Goal: Task Accomplishment & Management: Manage account settings

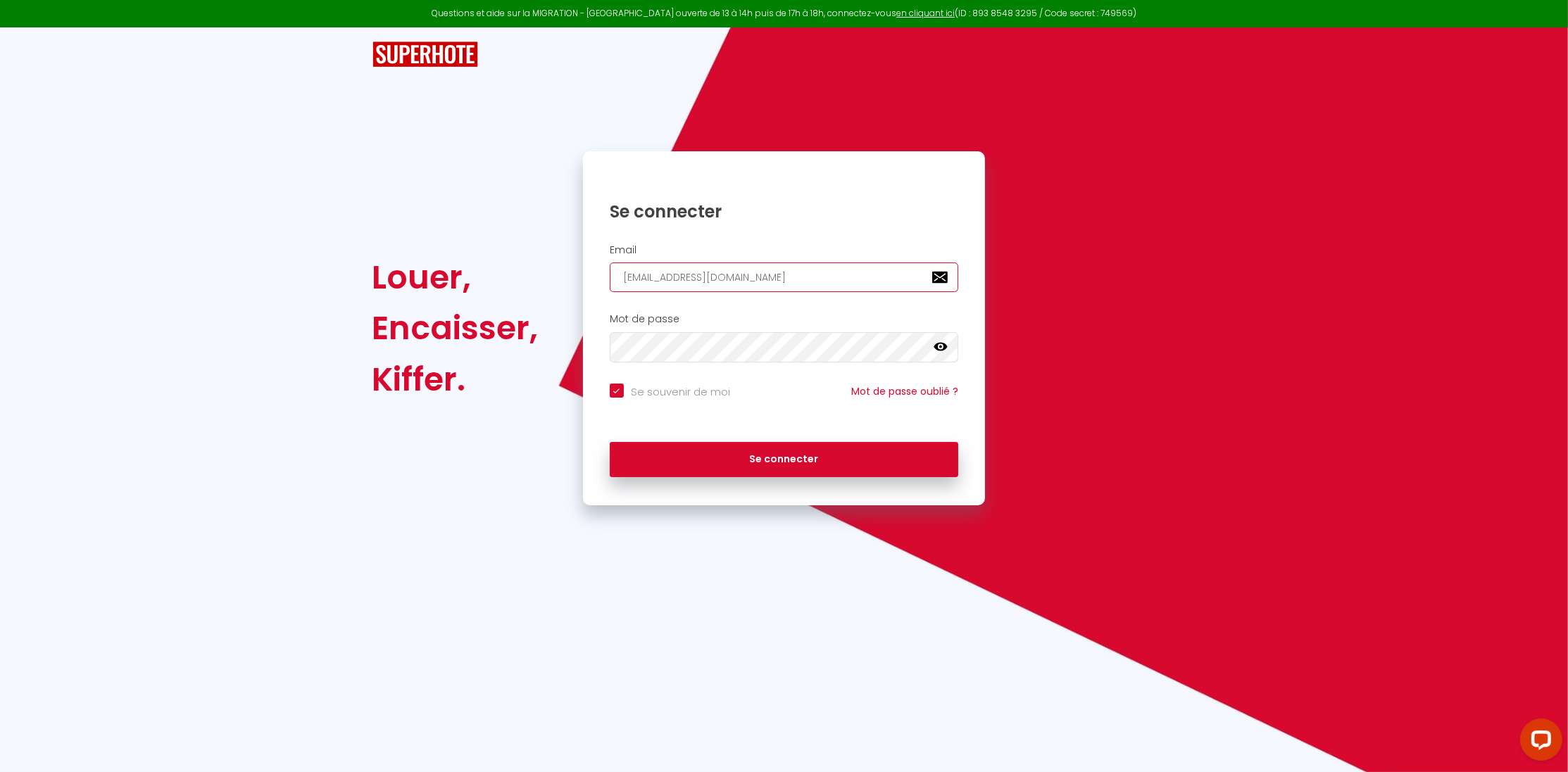
drag, startPoint x: 698, startPoint y: 277, endPoint x: 541, endPoint y: 290, distance: 157.5
click at [610, 290] on input "[EMAIL_ADDRESS][DOMAIN_NAME]" at bounding box center [784, 277] width 349 height 30
click at [542, 290] on div "Louer, Encaisser, Kiffer." at bounding box center [468, 327] width 210 height 354
drag, startPoint x: 701, startPoint y: 282, endPoint x: 554, endPoint y: 286, distance: 147.1
click at [610, 286] on input "[EMAIL_ADDRESS][DOMAIN_NAME]" at bounding box center [784, 277] width 349 height 30
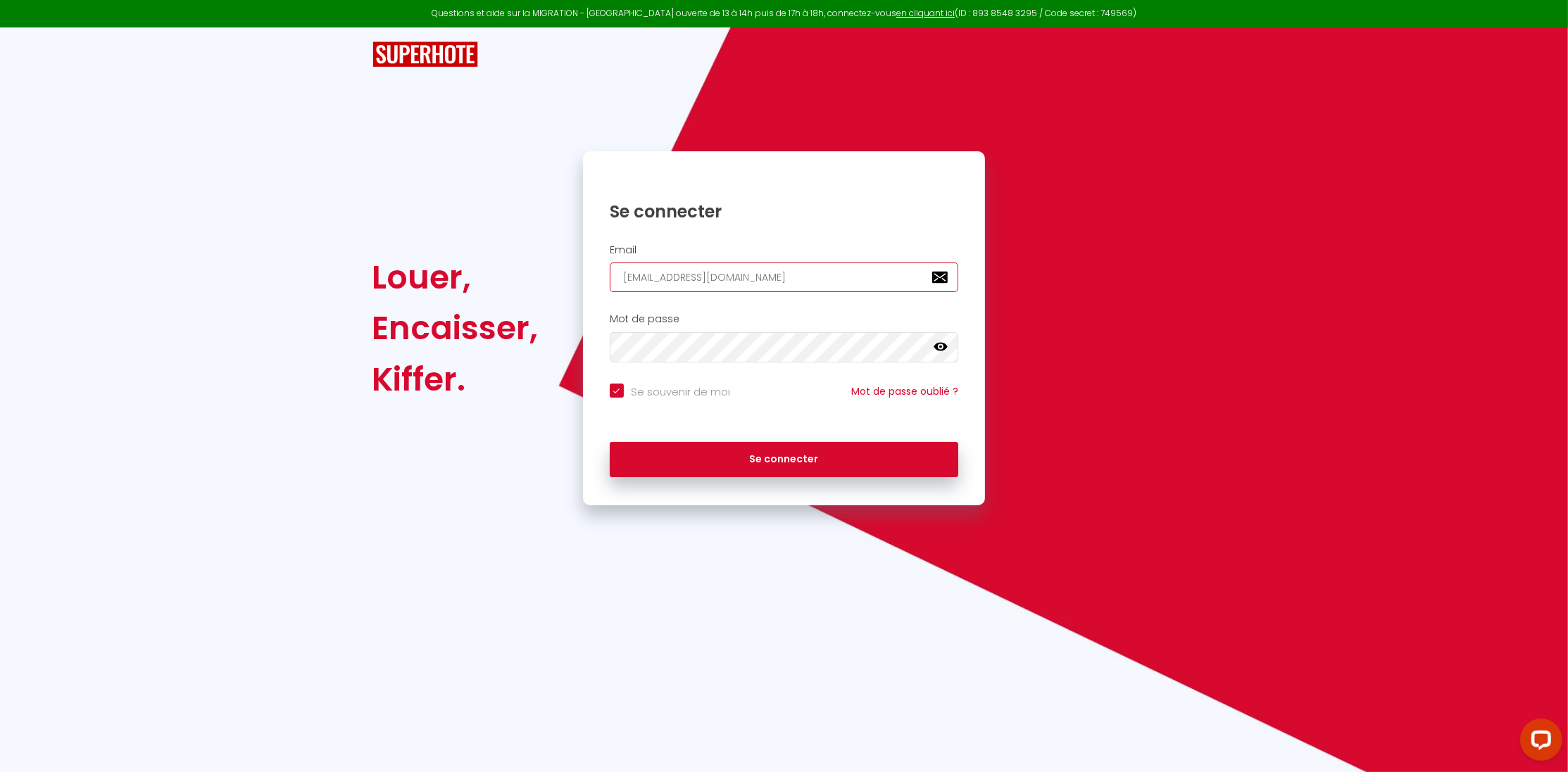
type input "m@[DOMAIN_NAME]"
checkbox input "true"
type input "[EMAIL_ADDRESS][DOMAIN_NAME]"
checkbox input "true"
type input "[EMAIL_ADDRESS][DOMAIN_NAME]"
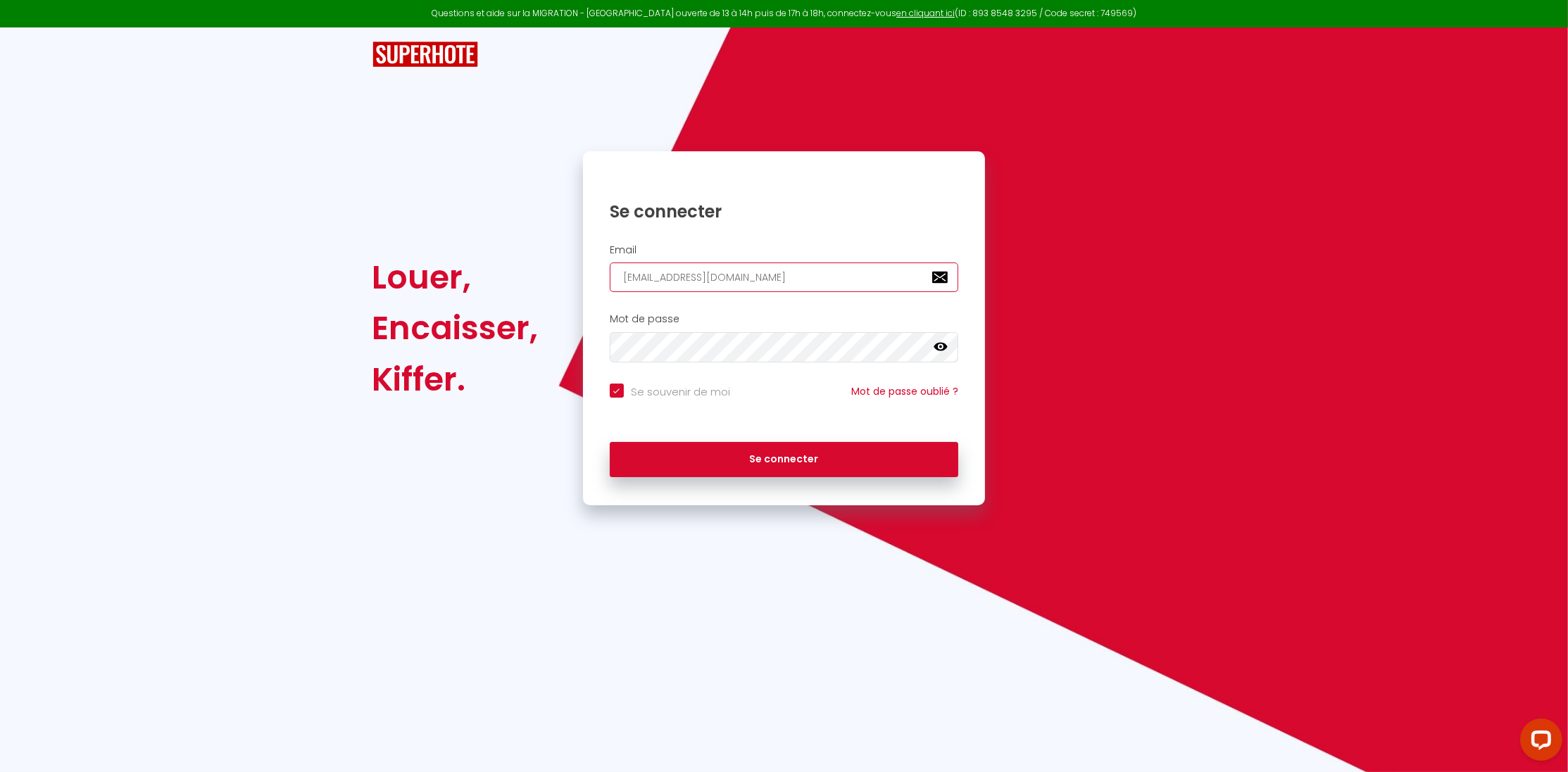
checkbox input "true"
type input "[EMAIL_ADDRESS][DOMAIN_NAME]"
checkbox input "true"
type input "[EMAIL_ADDRESS][DOMAIN_NAME]"
checkbox input "true"
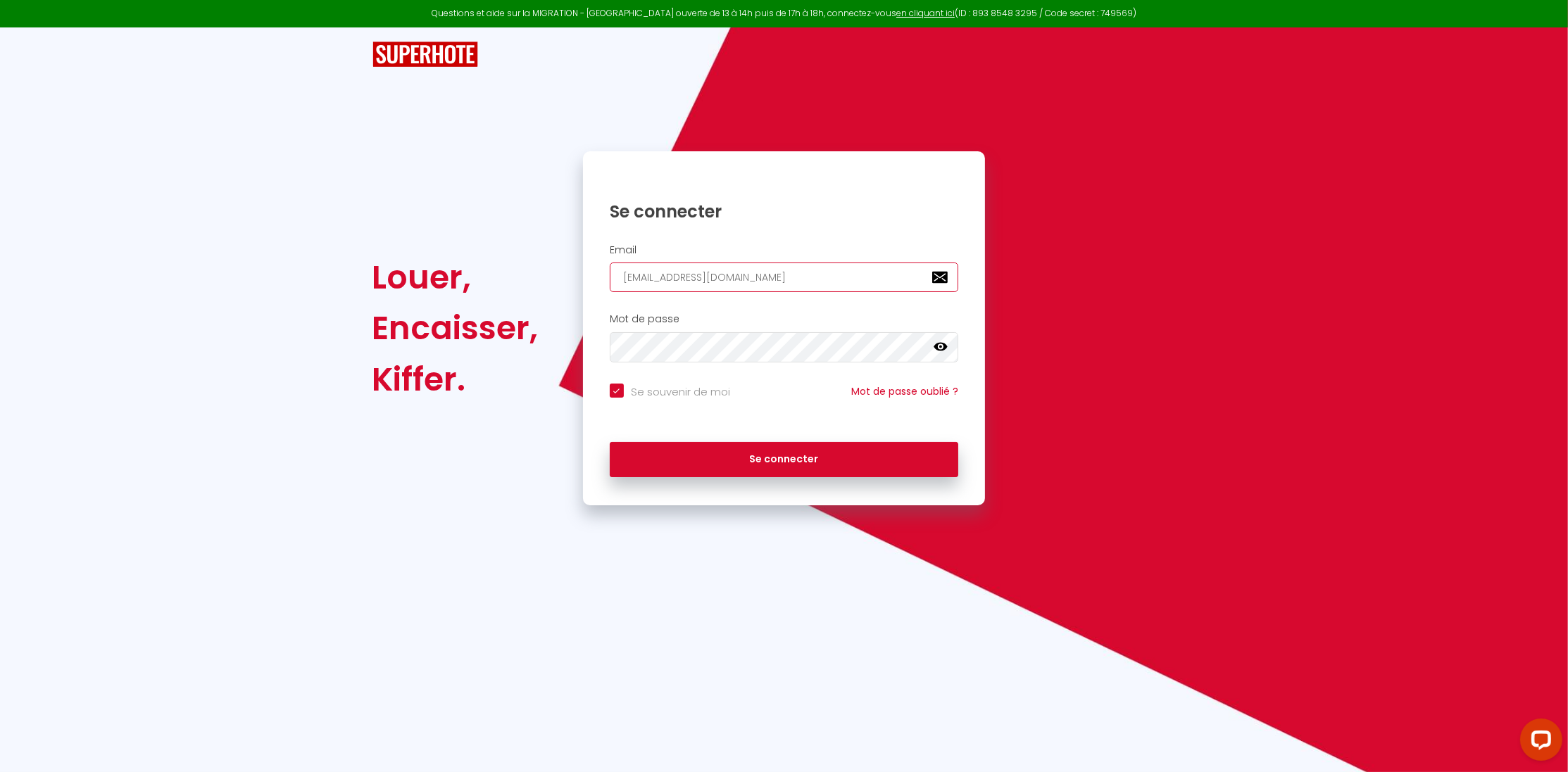
type input "[EMAIL_ADDRESS][DOMAIN_NAME]"
checkbox input "true"
type input "[EMAIL_ADDRESS][DOMAIN_NAME]"
checkbox input "true"
type input "[EMAIL_ADDRESS][DOMAIN_NAME]"
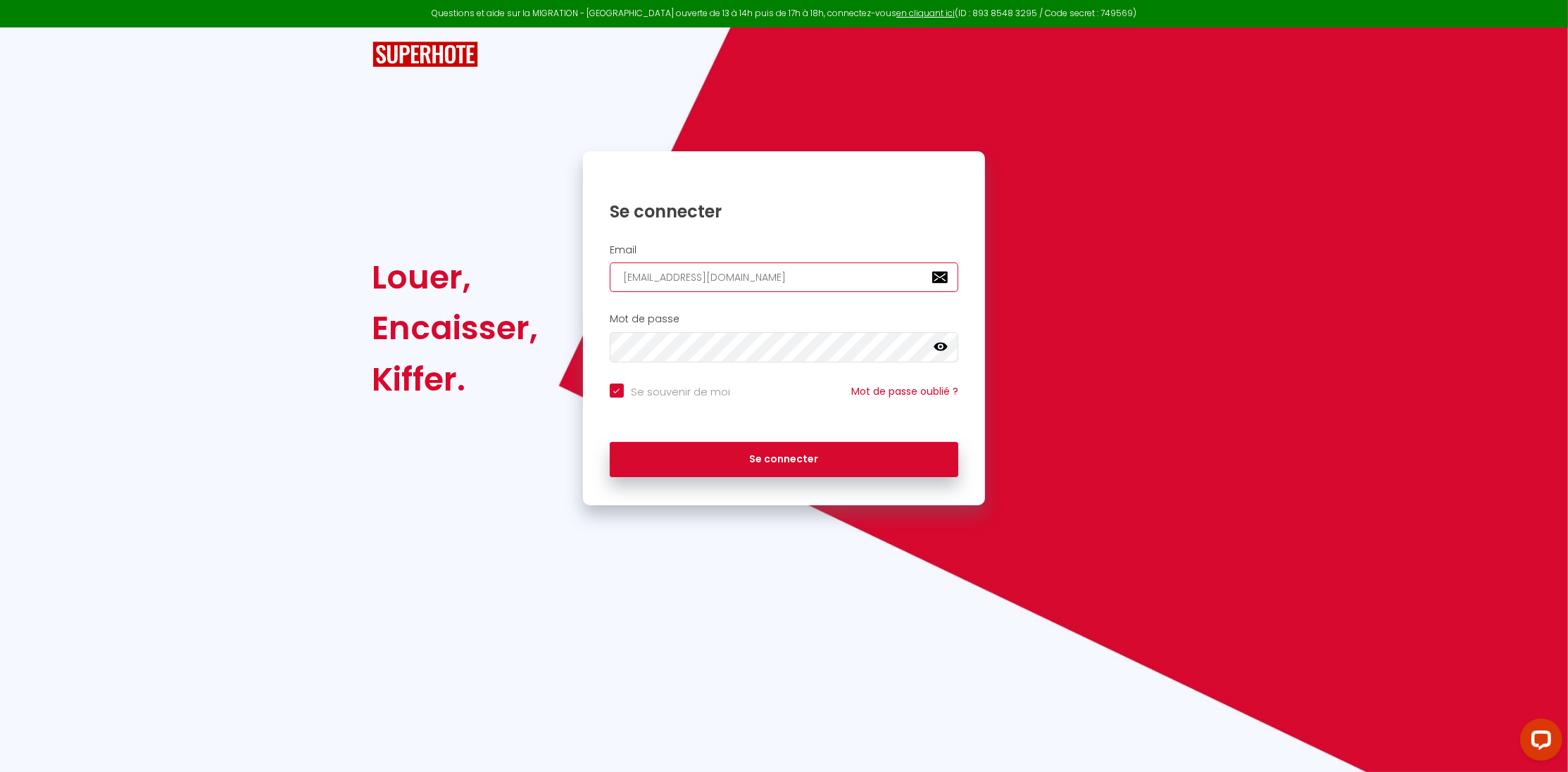
checkbox input "true"
type input "[EMAIL_ADDRESS][DOMAIN_NAME]"
checkbox input "true"
type input "[EMAIL_ADDRESS][DOMAIN_NAME]"
checkbox input "true"
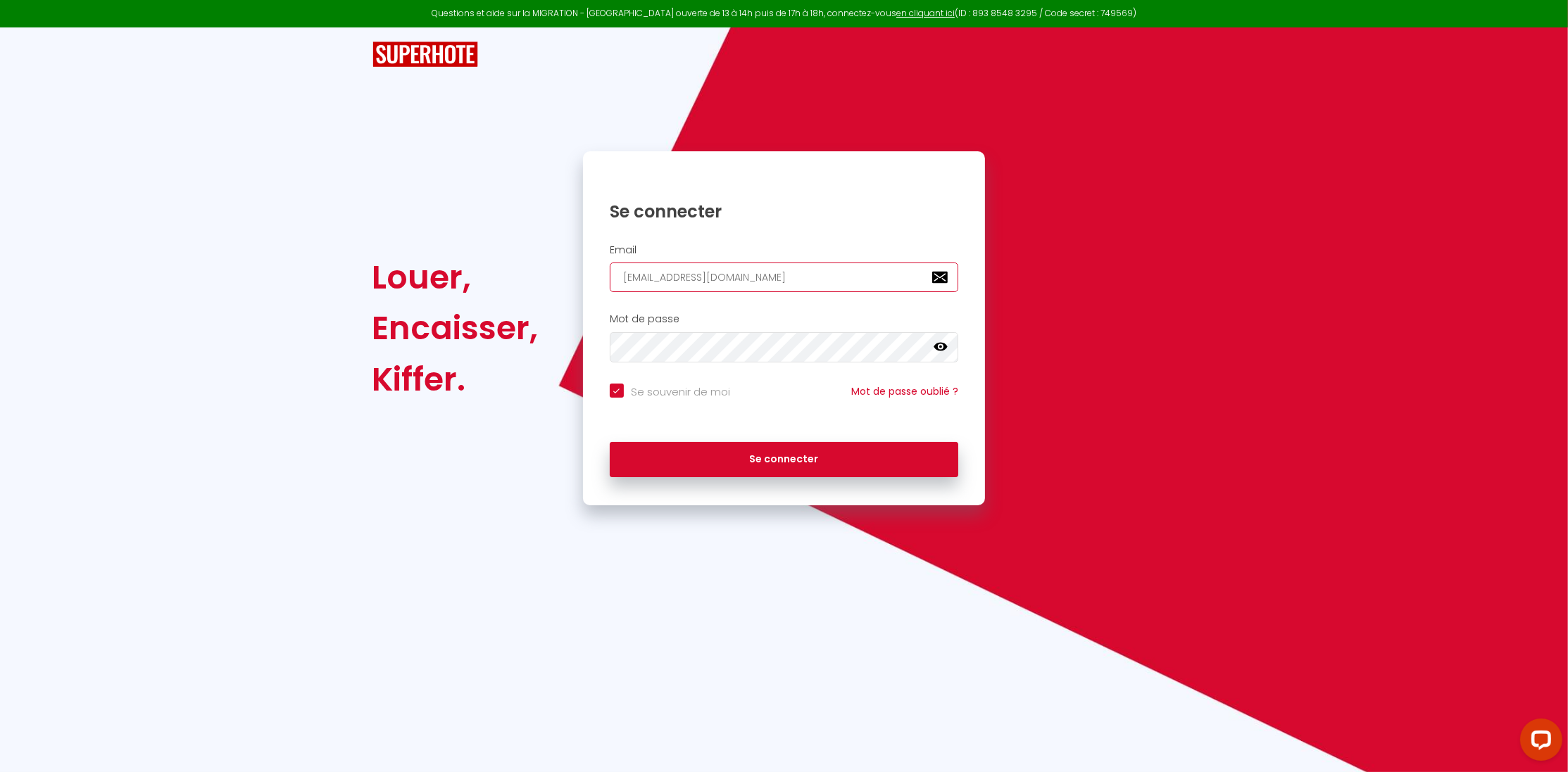
type input "[EMAIL_ADDRESS][DOMAIN_NAME]"
checkbox input "true"
type input "[EMAIL_ADDRESS][DOMAIN_NAME]"
checkbox input "true"
type input "[EMAIL_ADDRESS][DOMAIN_NAME]"
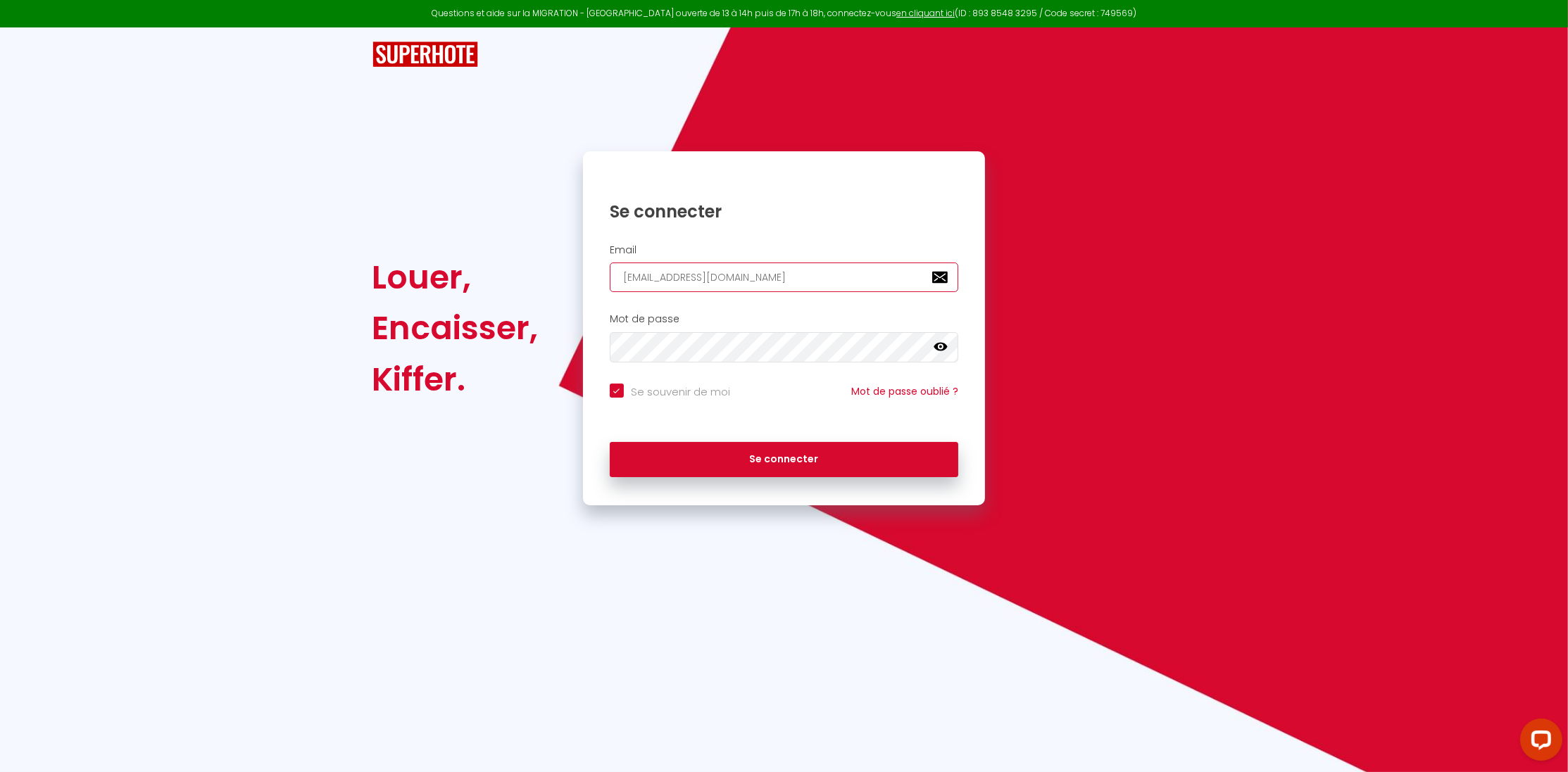
checkbox input "true"
type input "[EMAIL_ADDRESS][DOMAIN_NAME]"
checkbox input "true"
type input "[EMAIL_ADDRESS][DOMAIN_NAME]"
checkbox input "true"
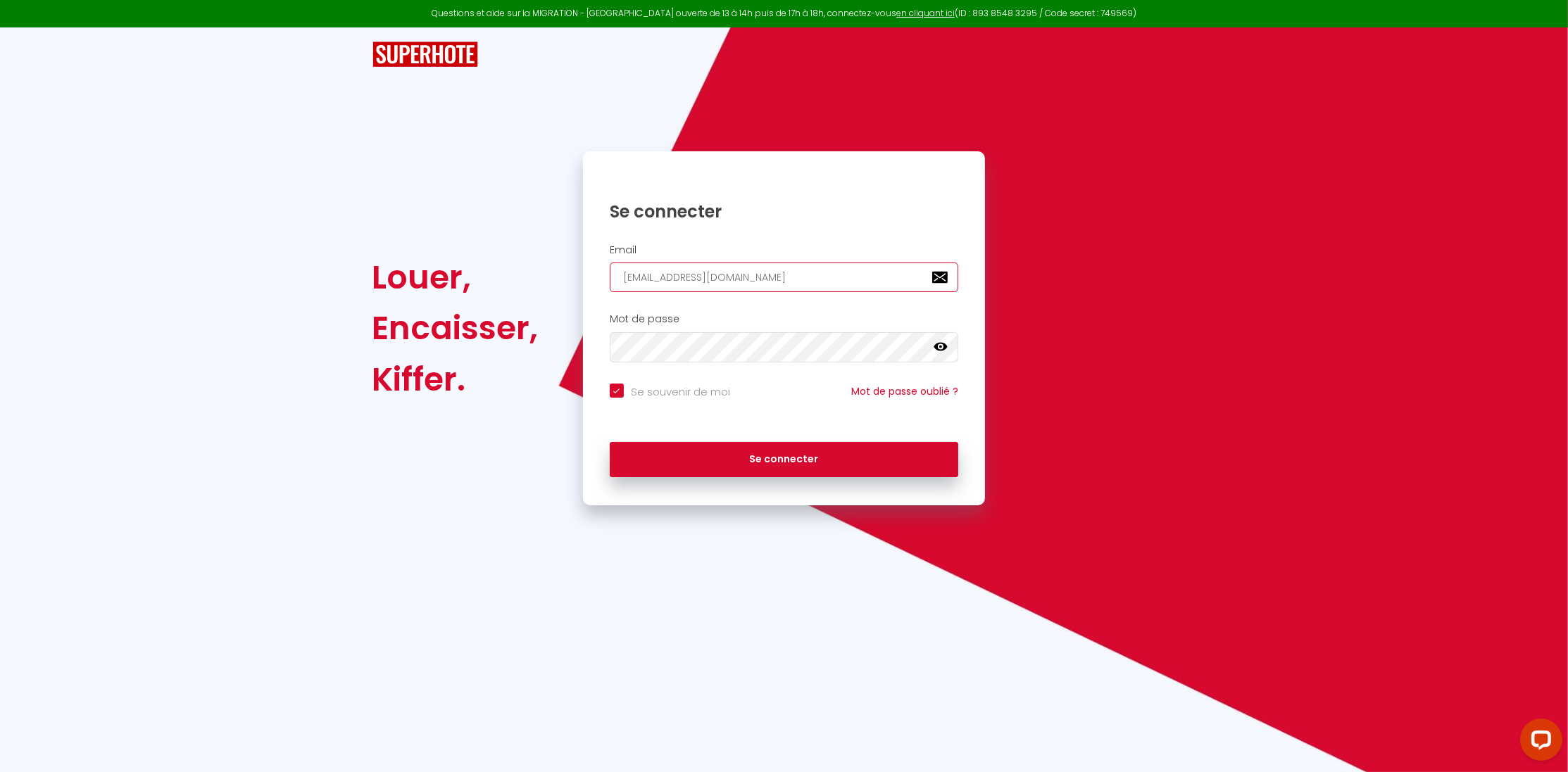
type input "[EMAIL_ADDRESS][DOMAIN_NAME]"
checkbox input "true"
type input "[EMAIL_ADDRESS][DOMAIN_NAME]"
checkbox input "true"
type input "[EMAIL_ADDRESS][DOMAIN_NAME]"
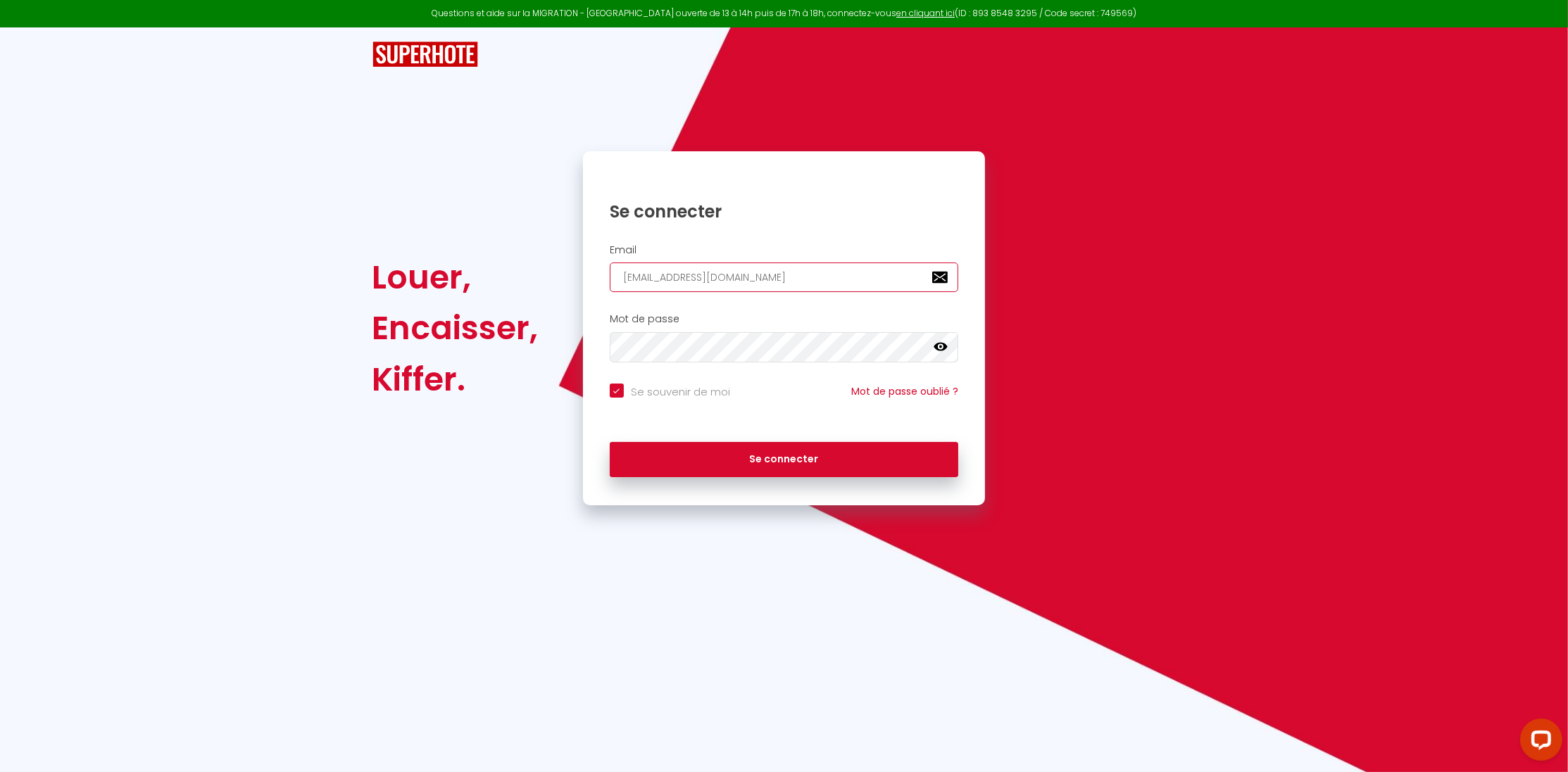
checkbox input "true"
type input "[EMAIL_ADDRESS][DOMAIN_NAME]"
checkbox input "true"
type input "[EMAIL_ADDRESS][DOMAIN_NAME]"
checkbox input "true"
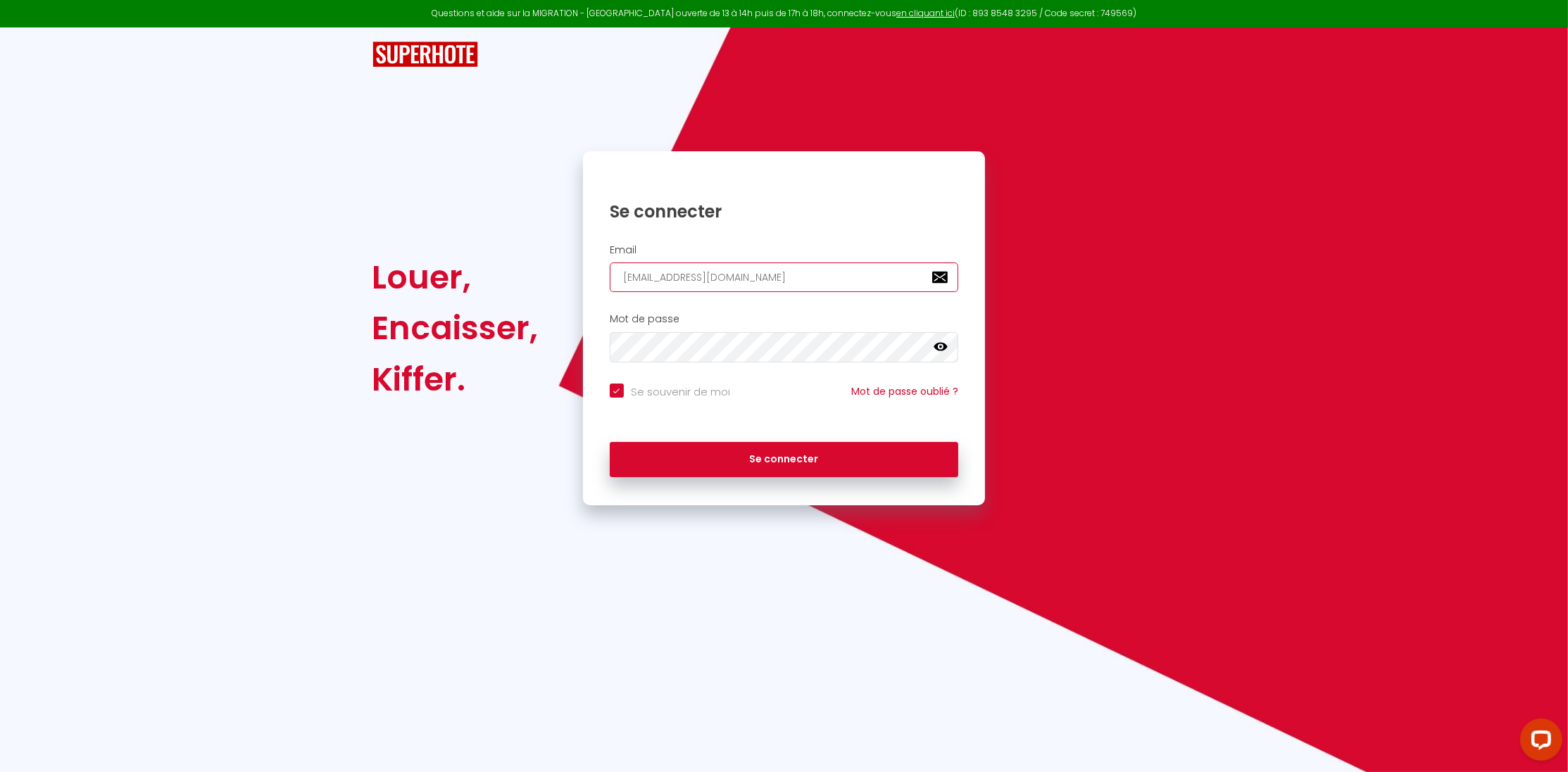
type input "[EMAIL_ADDRESS][DOMAIN_NAME]"
checkbox input "true"
type input "[EMAIL_ADDRESS][DOMAIN_NAME]"
checkbox input "true"
type input "[EMAIL_ADDRESS][DOMAIN_NAME]"
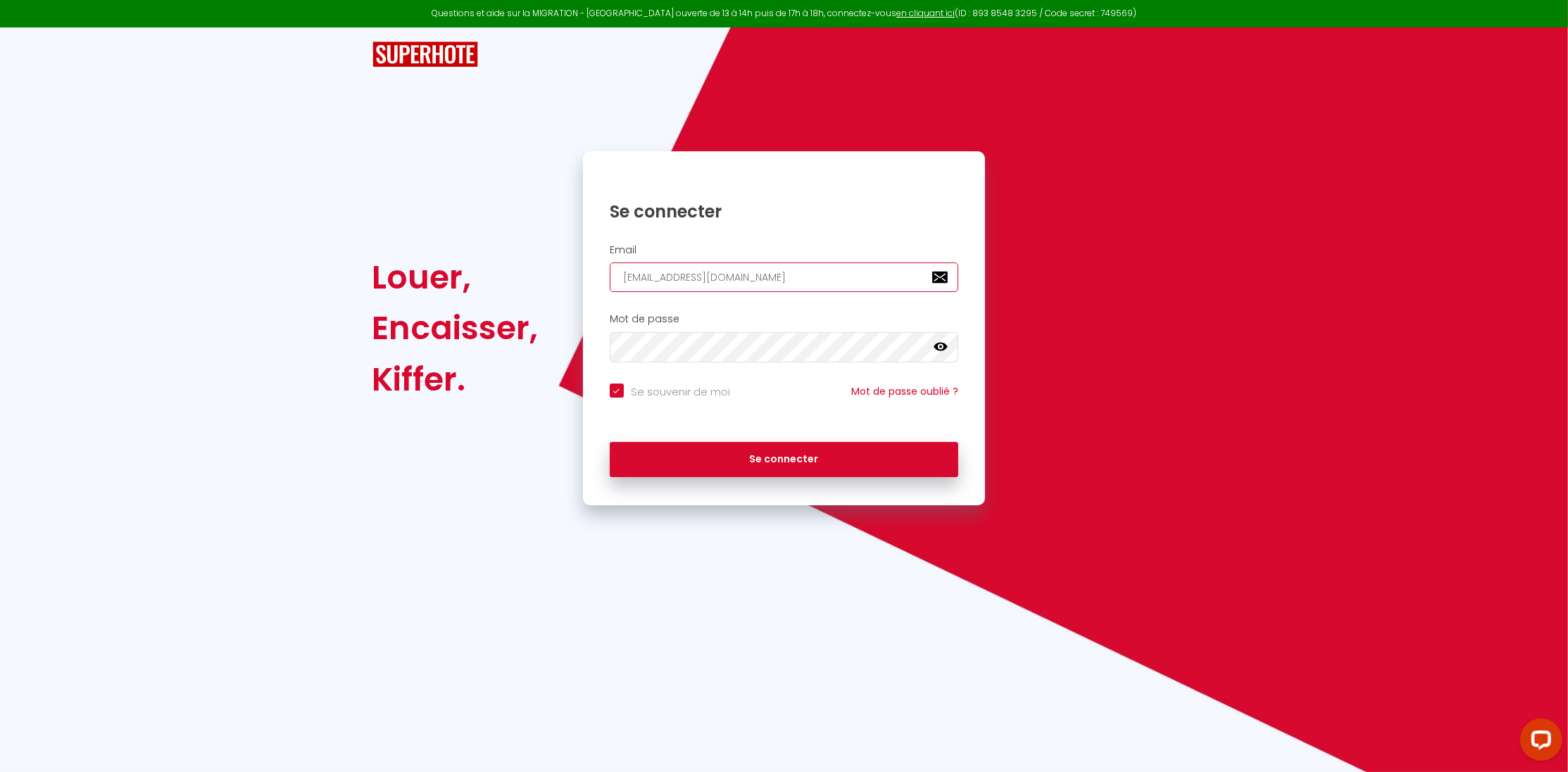
checkbox input "true"
type input "[EMAIL_ADDRESS][DOMAIN_NAME]"
checkbox input "true"
type input "[EMAIL_ADDRESS][DOMAIN_NAME]"
checkbox input "true"
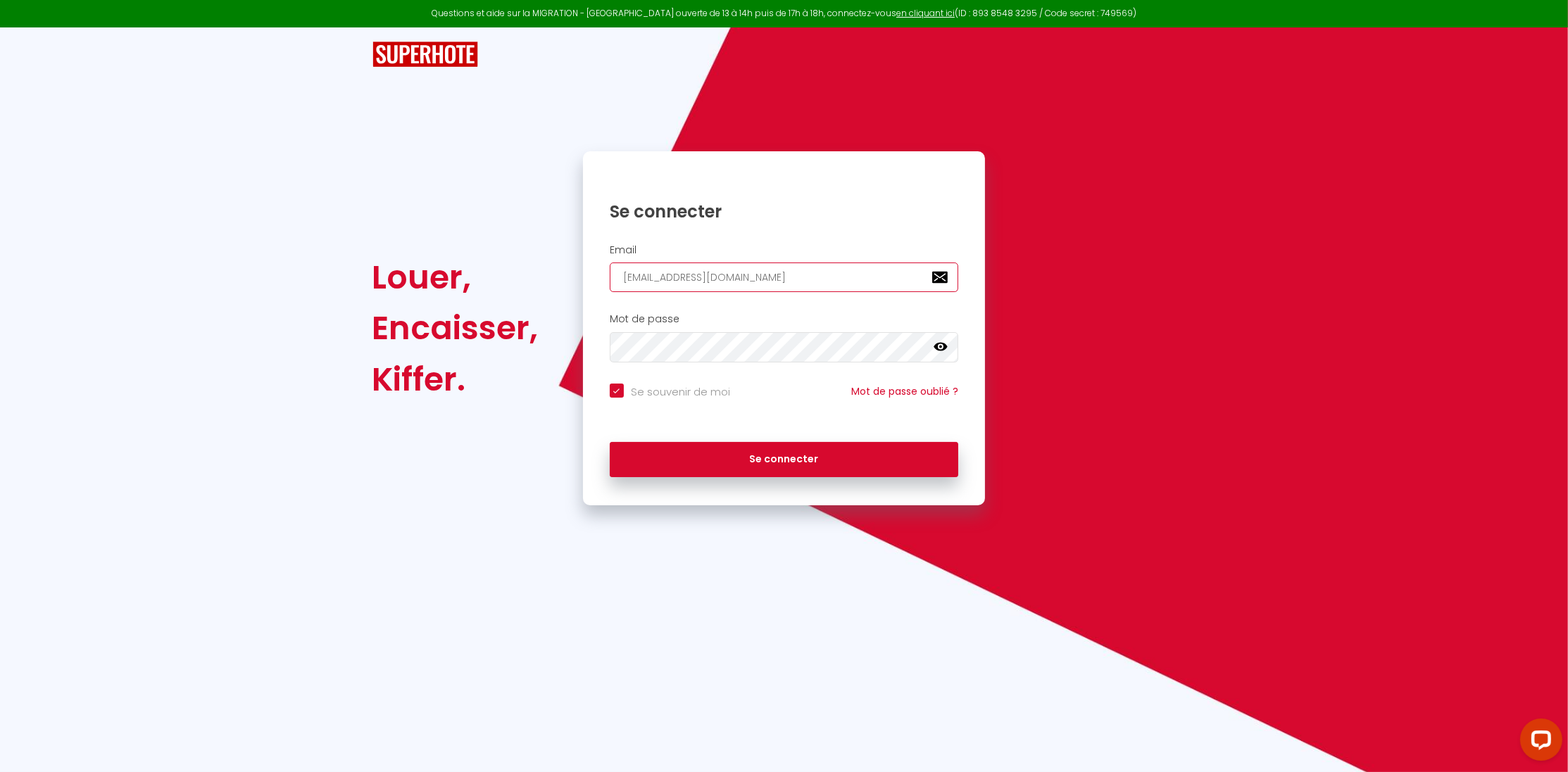
type input "[EMAIL_ADDRESS][DOMAIN_NAME]"
checkbox input "true"
type input "[EMAIL_ADDRESS][DOMAIN_NAME]"
checkbox input "true"
type input "[EMAIL_ADDRESS][DOMAIN_NAME]"
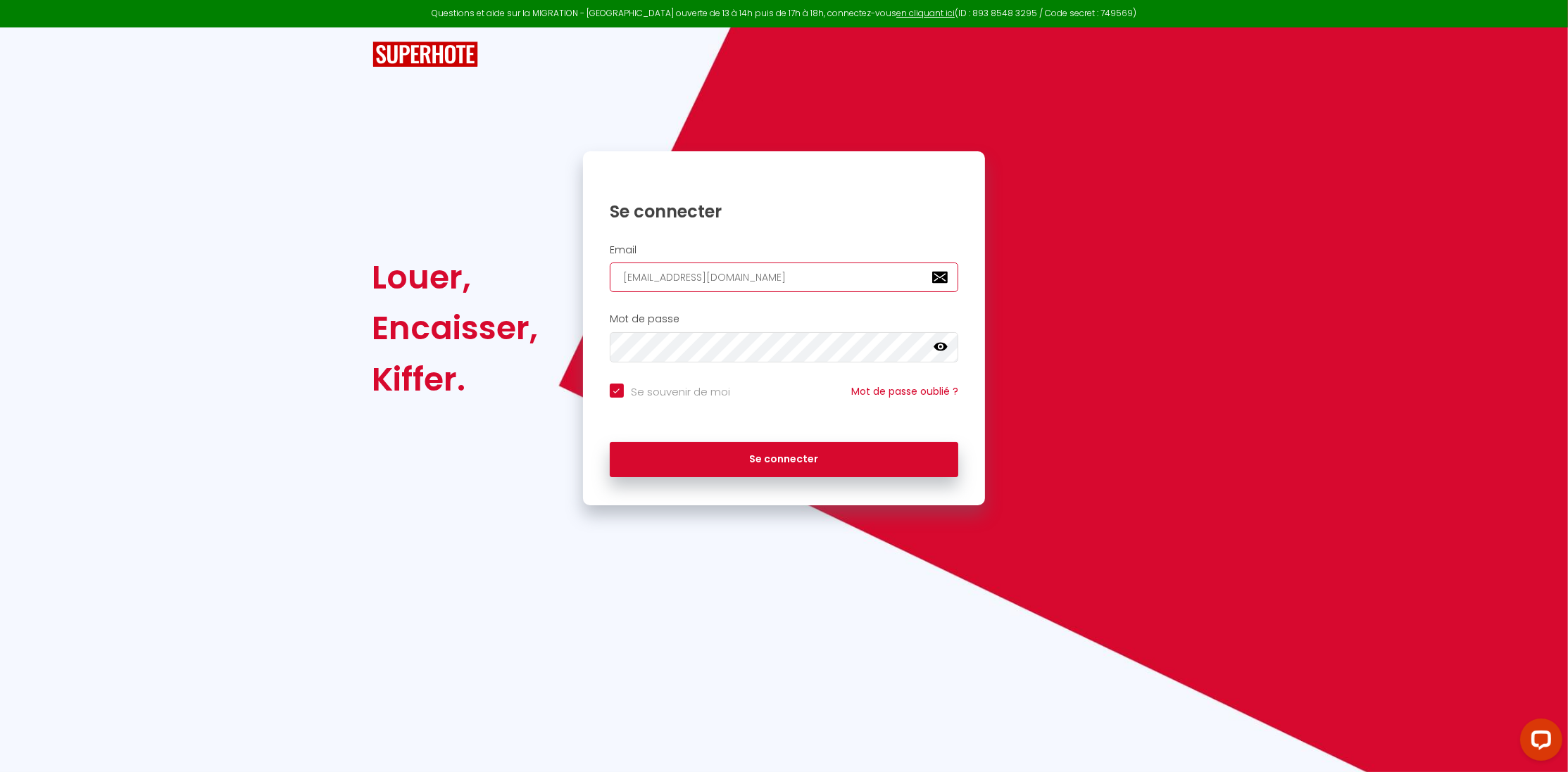
checkbox input "true"
type input "[EMAIL_ADDRESS][DOMAIN_NAME]"
click at [936, 351] on icon at bounding box center [940, 347] width 14 height 14
click at [818, 466] on button "Se connecter" at bounding box center [784, 459] width 349 height 35
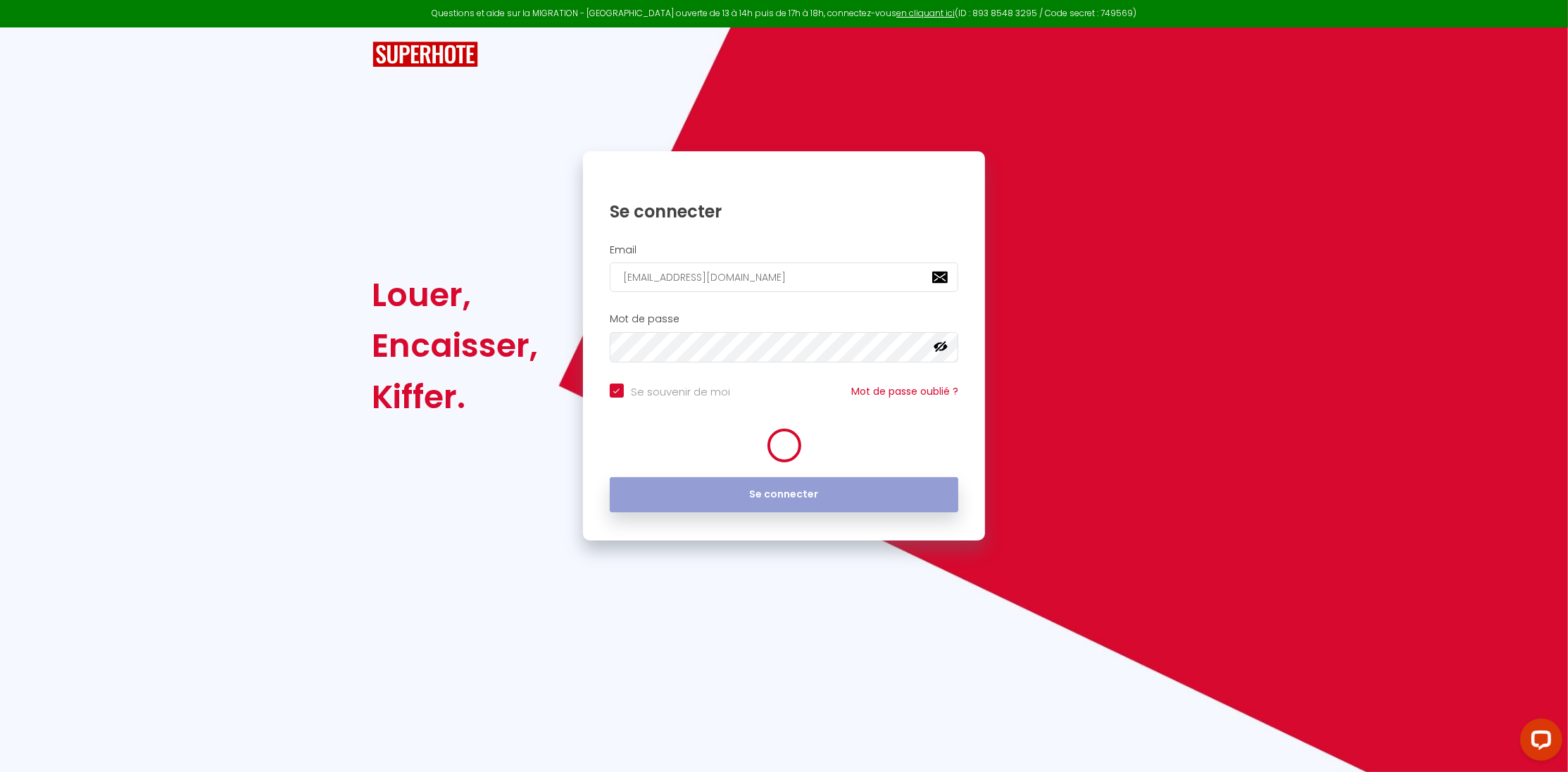
checkbox input "true"
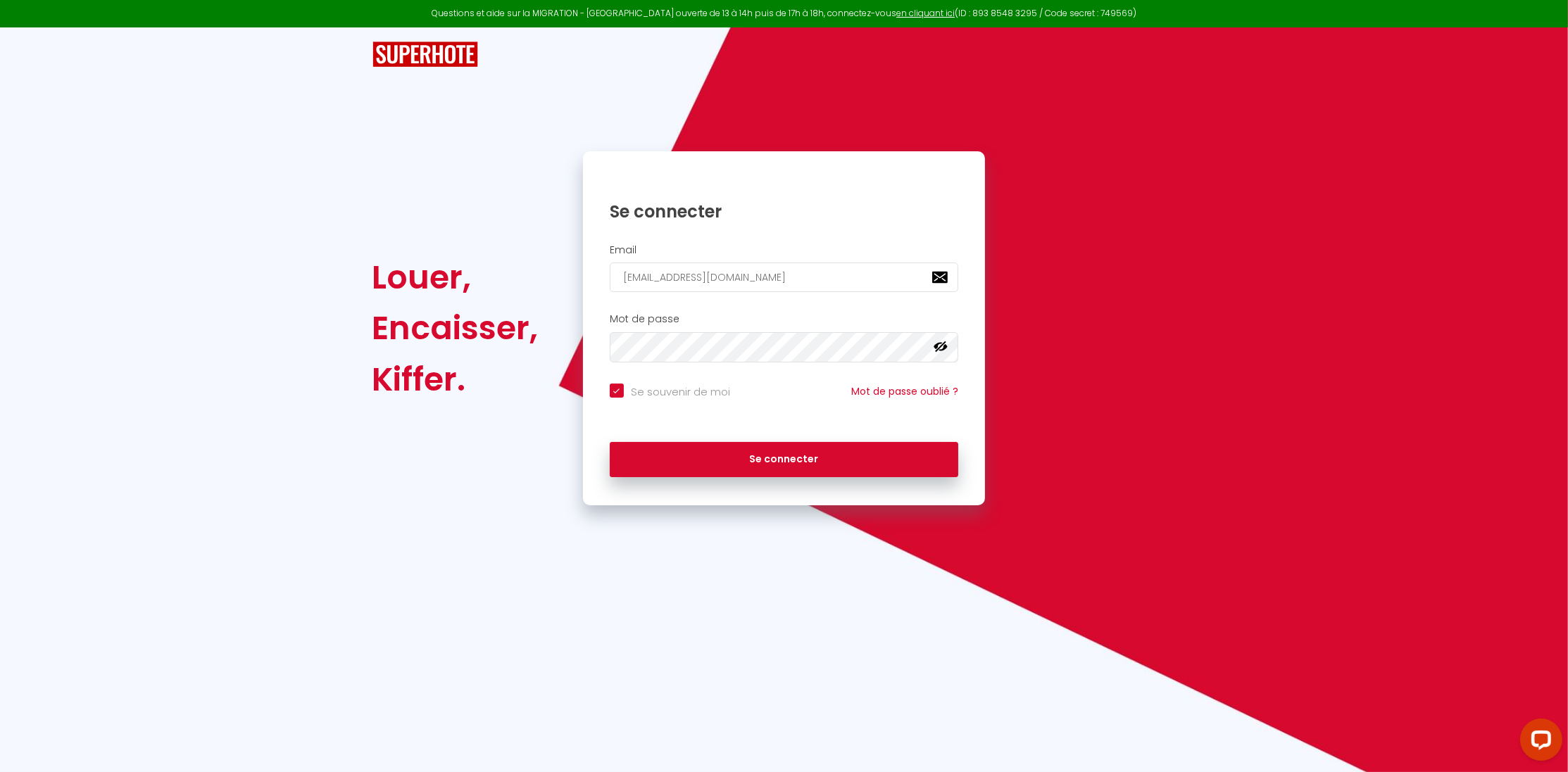
click at [786, 313] on div "Mot de passe false" at bounding box center [784, 341] width 402 height 70
drag, startPoint x: 638, startPoint y: 280, endPoint x: 603, endPoint y: 284, distance: 35.2
click at [610, 284] on input "[EMAIL_ADDRESS][DOMAIN_NAME]" at bounding box center [784, 277] width 349 height 30
type input "[EMAIL_ADDRESS][DOMAIN_NAME]"
checkbox input "true"
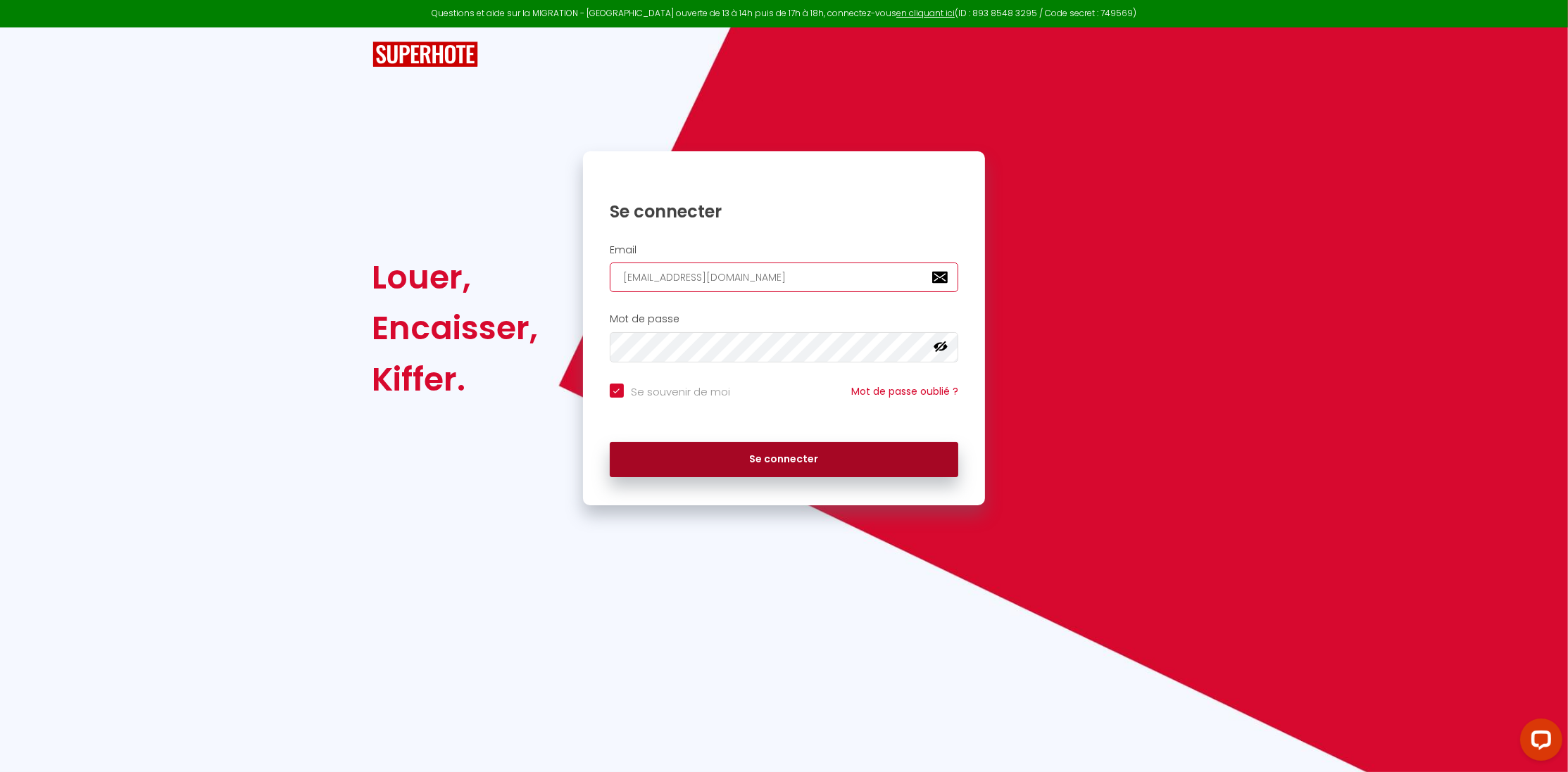
type input "[EMAIL_ADDRESS][DOMAIN_NAME]"
click at [791, 464] on button "Se connecter" at bounding box center [784, 459] width 349 height 35
checkbox input "true"
click at [789, 283] on input "[EMAIL_ADDRESS][DOMAIN_NAME]" at bounding box center [784, 277] width 349 height 30
drag, startPoint x: 789, startPoint y: 282, endPoint x: 558, endPoint y: 286, distance: 231.0
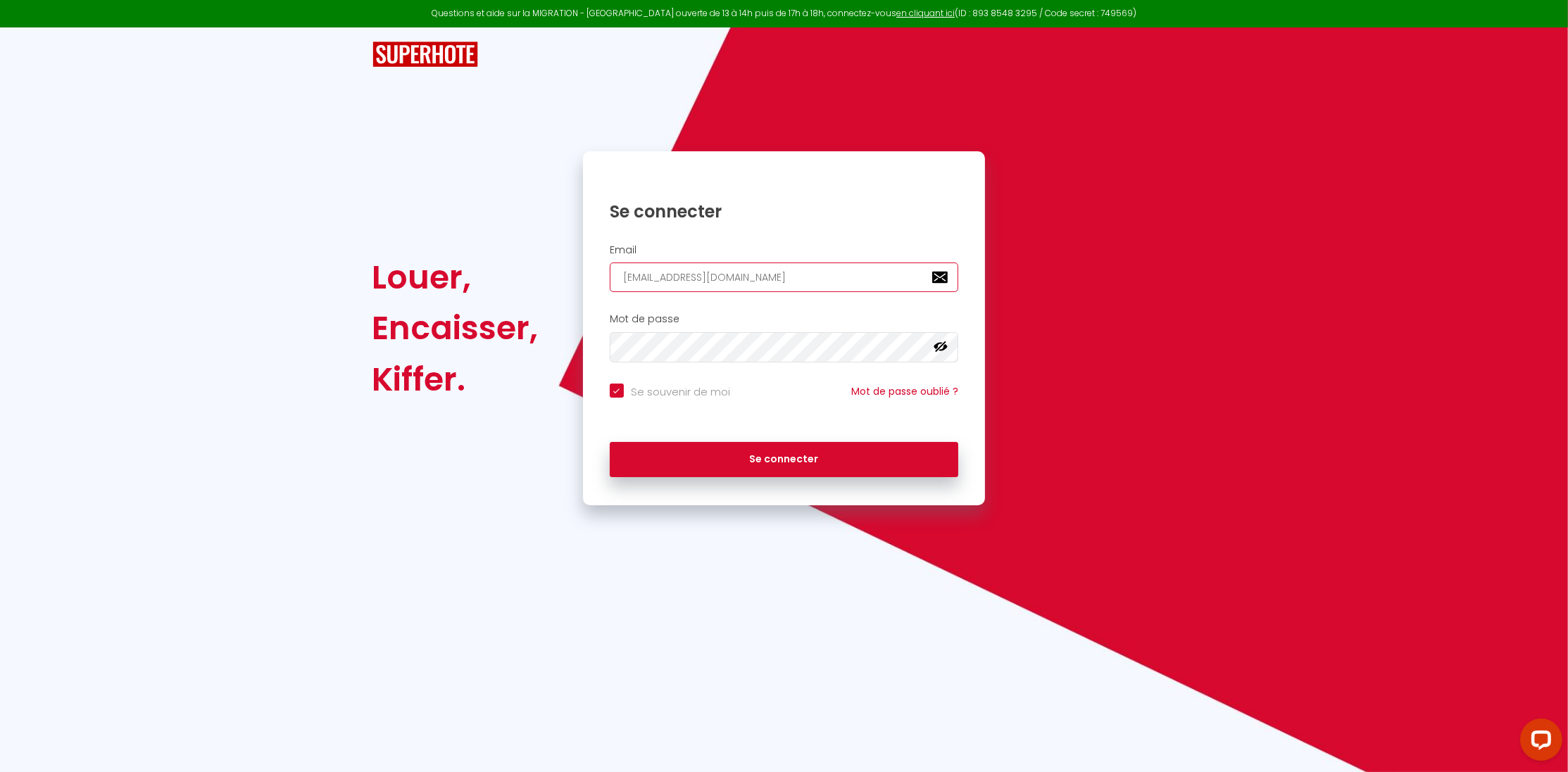
click at [610, 286] on input "[EMAIL_ADDRESS][DOMAIN_NAME]" at bounding box center [784, 277] width 349 height 30
type input "m"
checkbox input "true"
type input "my"
checkbox input "true"
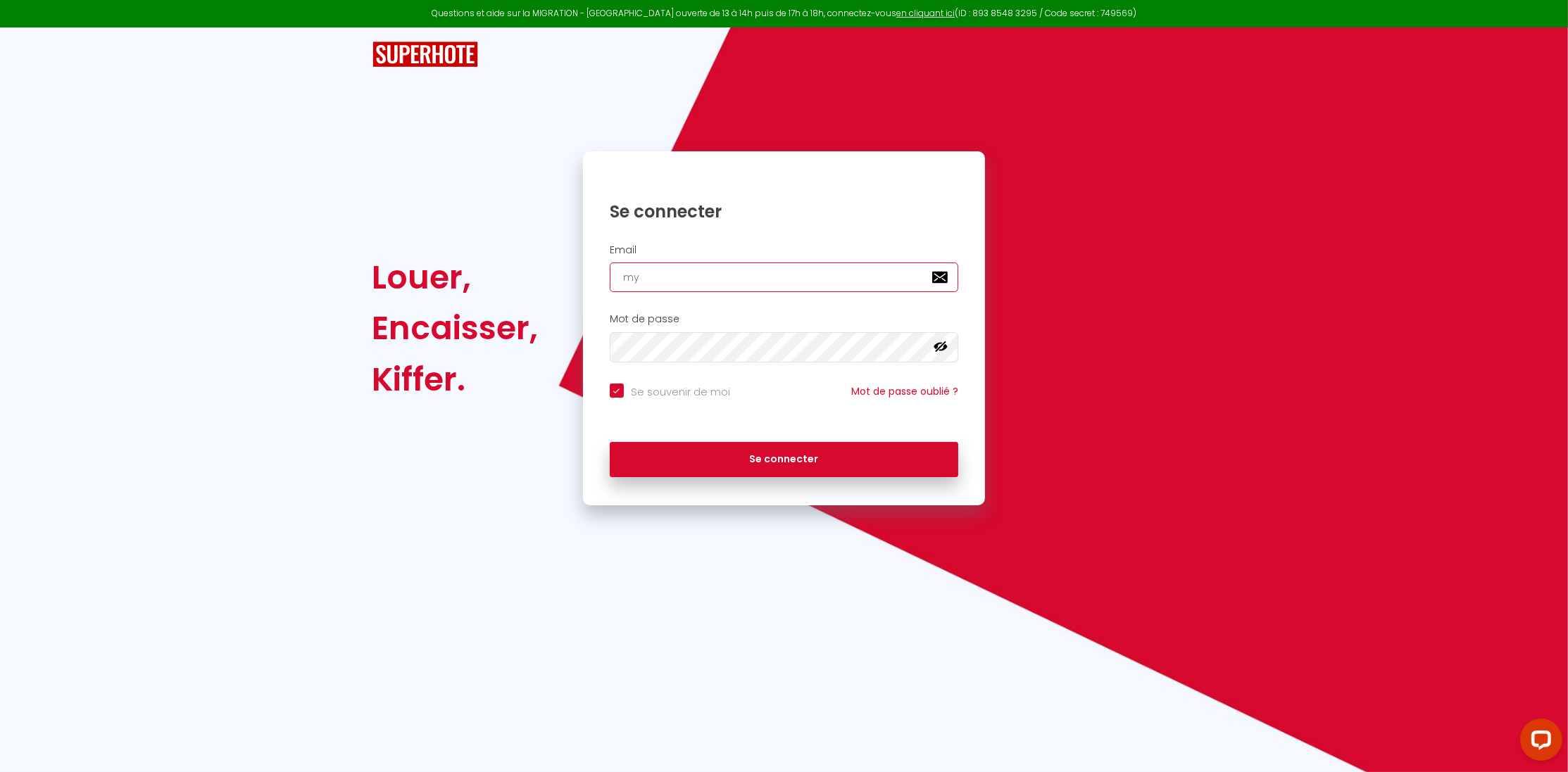
type input "myg"
checkbox input "true"
type input "mygu"
checkbox input "true"
type input "mygue"
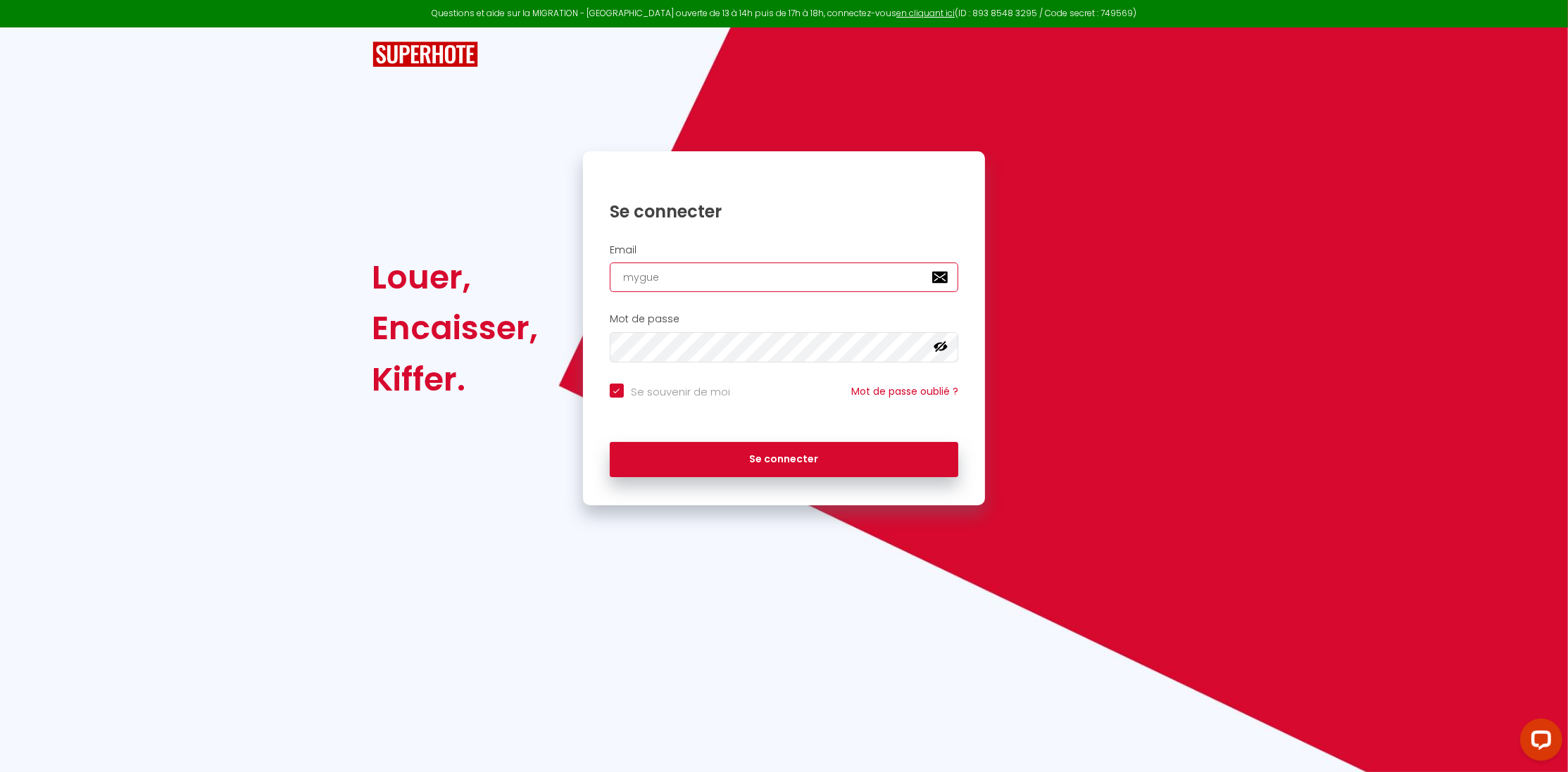
checkbox input "true"
type input "mygues"
checkbox input "true"
type input "myguest"
checkbox input "true"
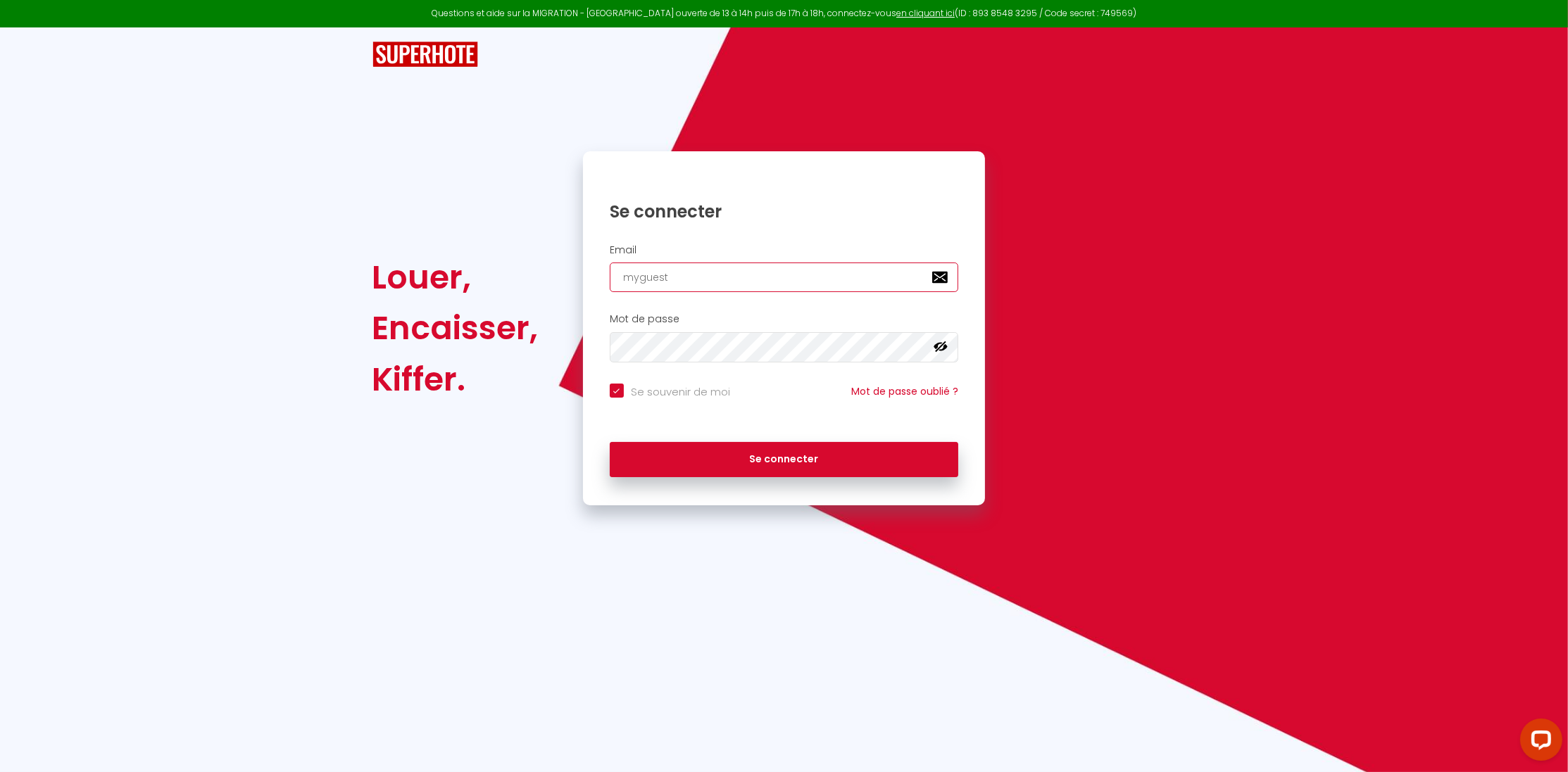
type input "myguestr"
checkbox input "true"
type input "myguestre"
checkbox input "true"
type input "myguestrel"
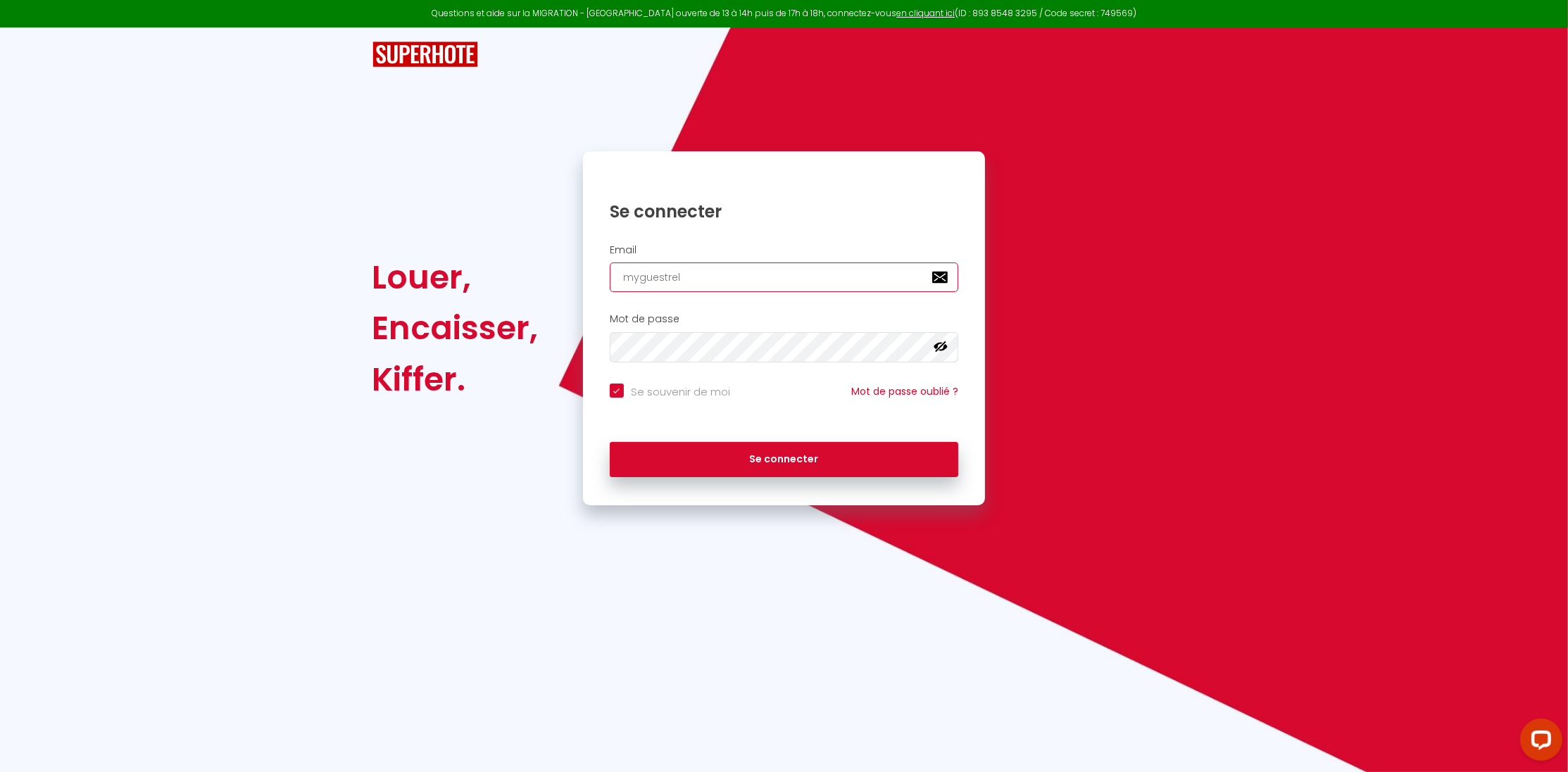
checkbox input "true"
type input "myguestrela"
checkbox input "true"
type input "myguestrelat"
checkbox input "true"
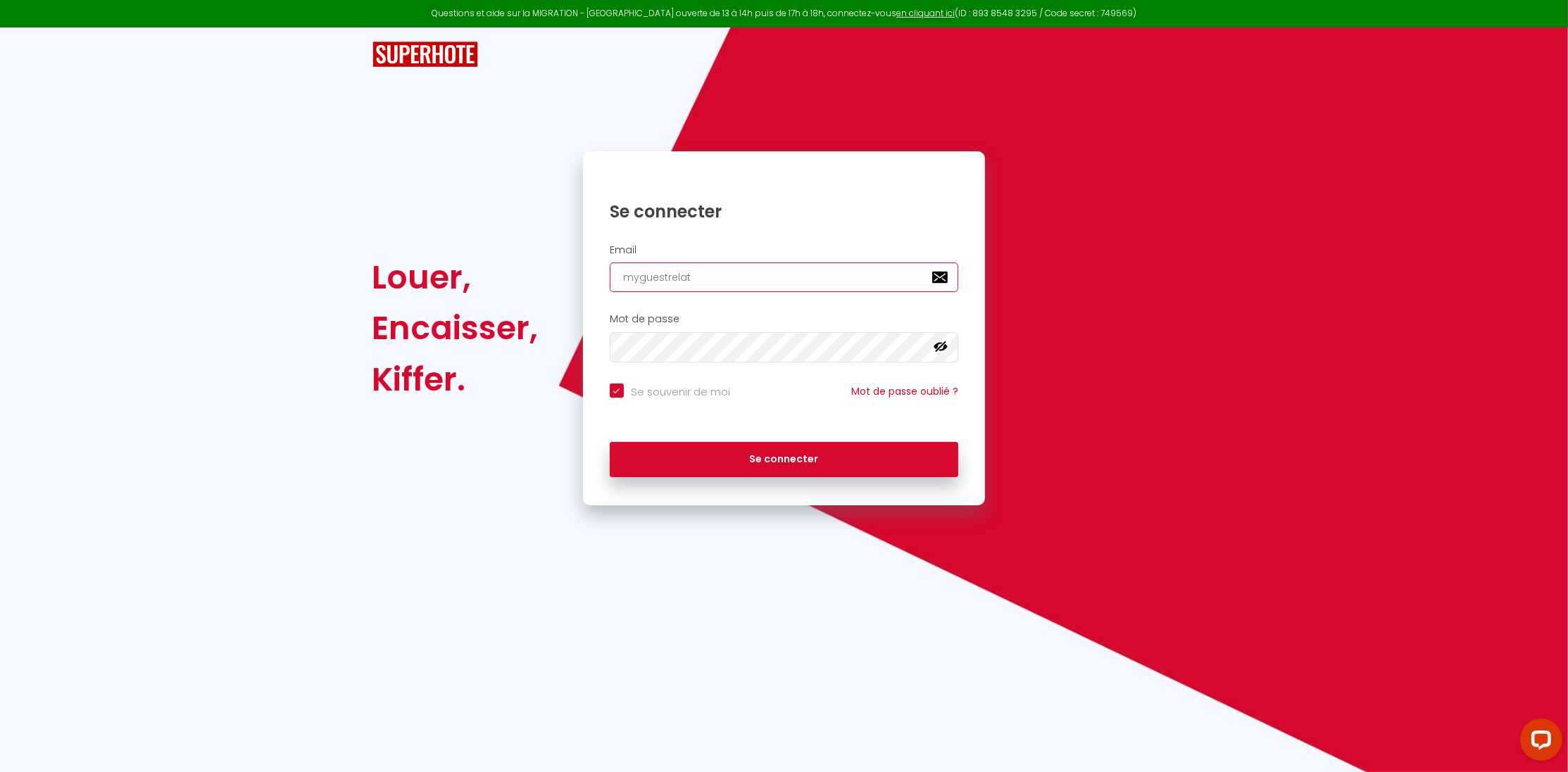
type input "myguestrelati"
checkbox input "true"
type input "myguestrelatio"
checkbox input "true"
type input "myguestrelation"
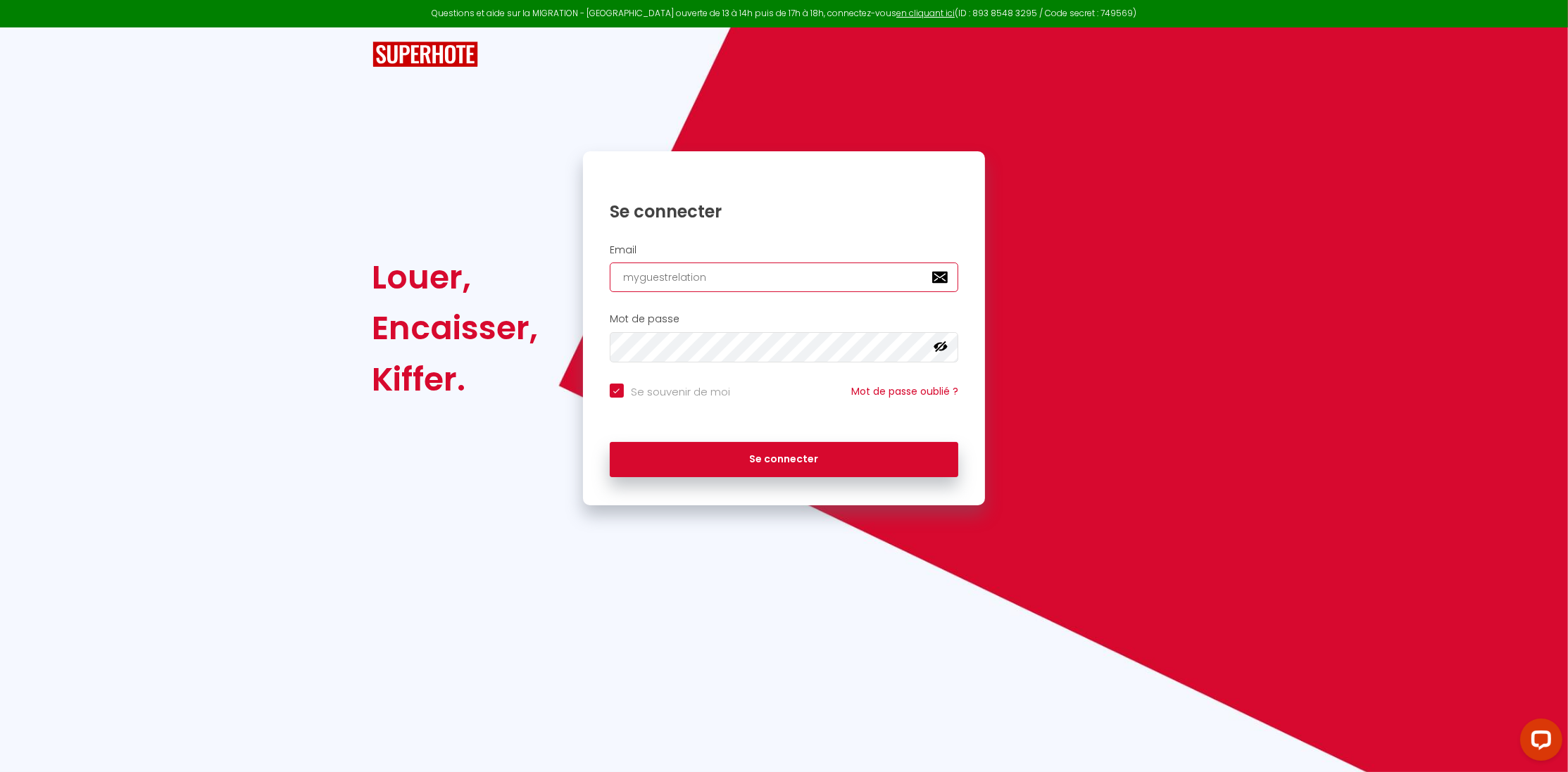
checkbox input "true"
type input "myguestrelationn"
checkbox input "true"
type input "myguestrelationni"
checkbox input "true"
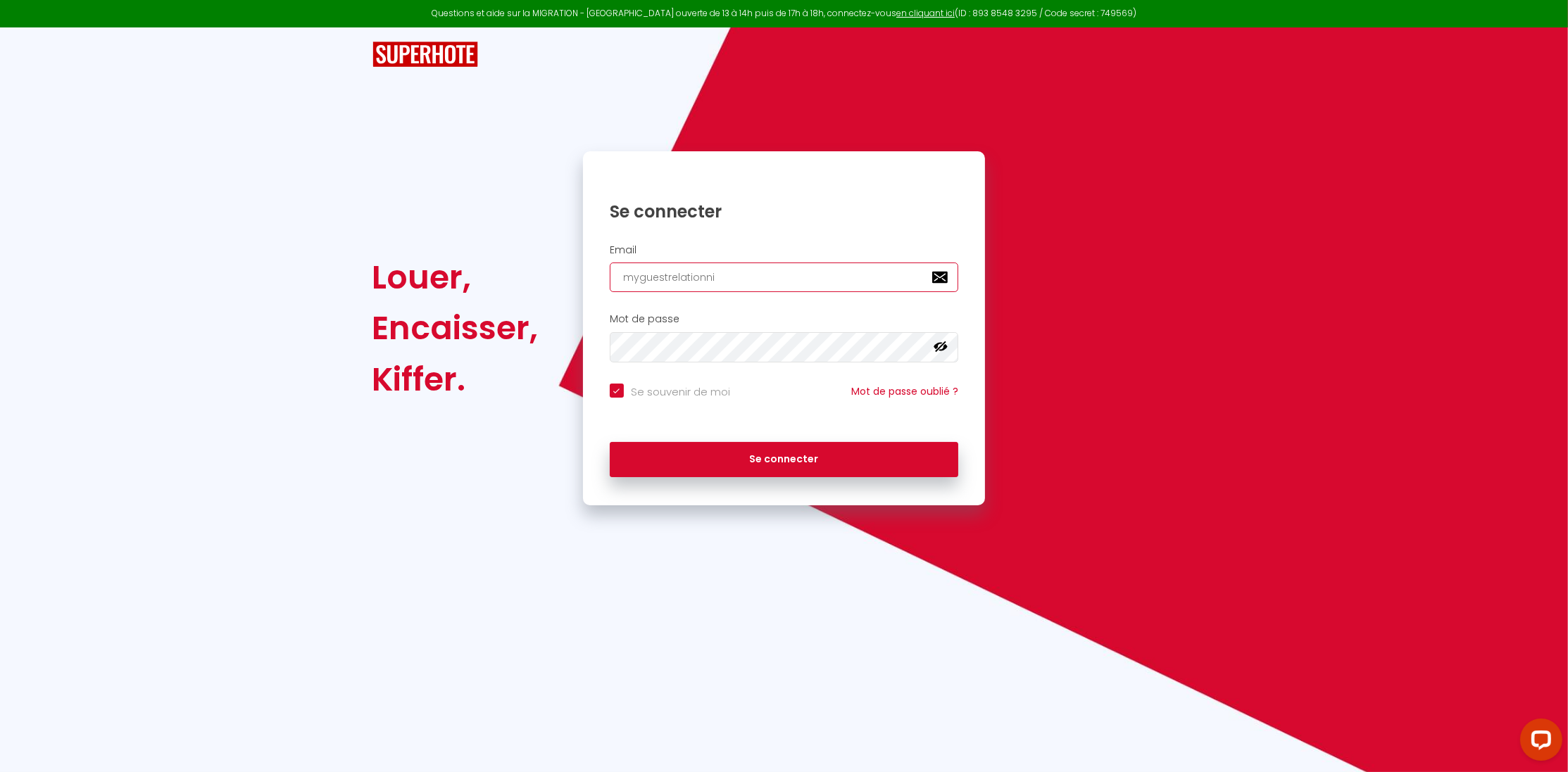
type input "myguestrelationniv"
checkbox input "true"
type input "myguestrelationnivr"
checkbox input "true"
type input "myguestrelationniv"
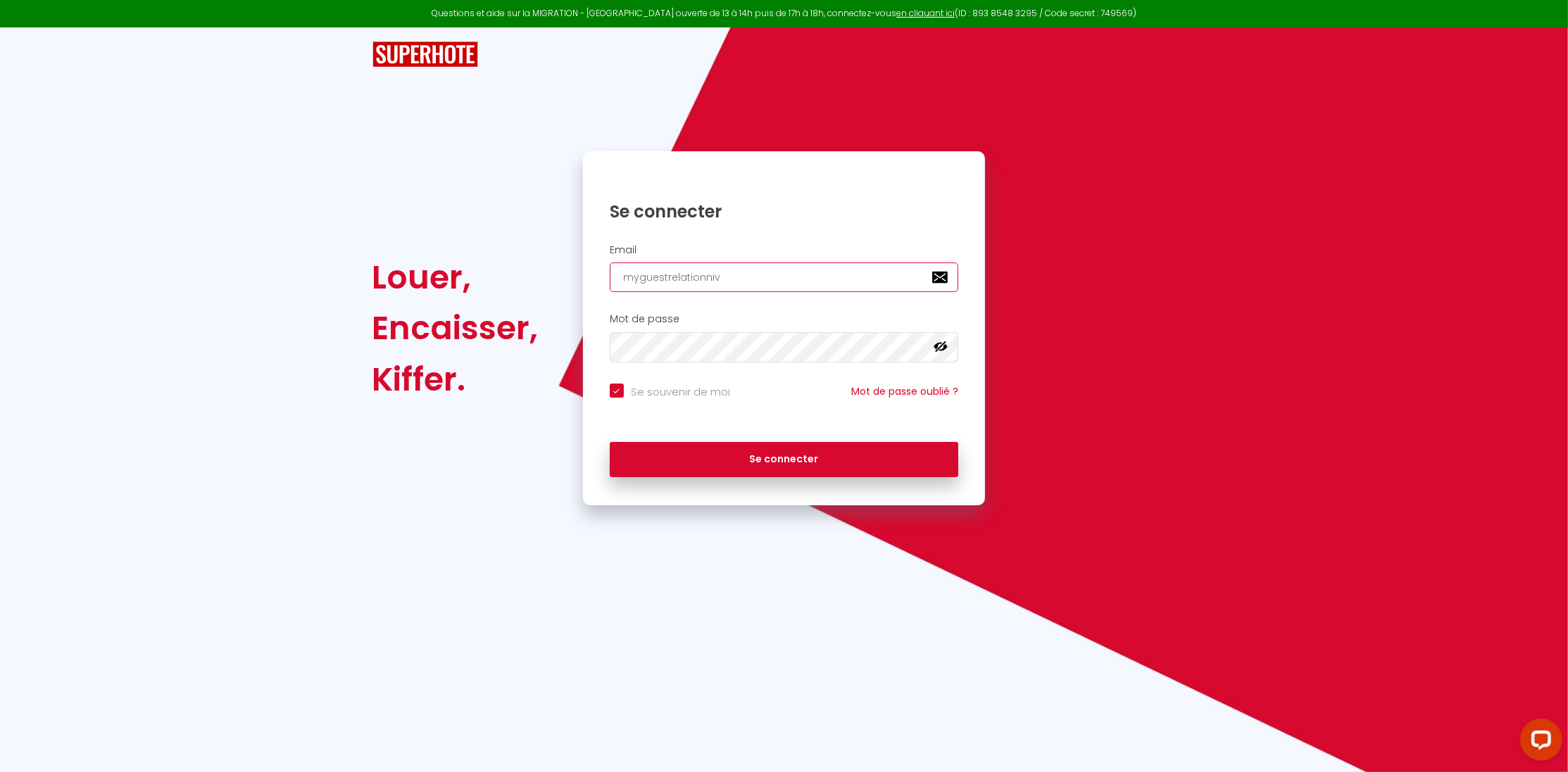
checkbox input "true"
type input "myguestrelationni"
checkbox input "true"
type input "myguestrelationnic"
checkbox input "true"
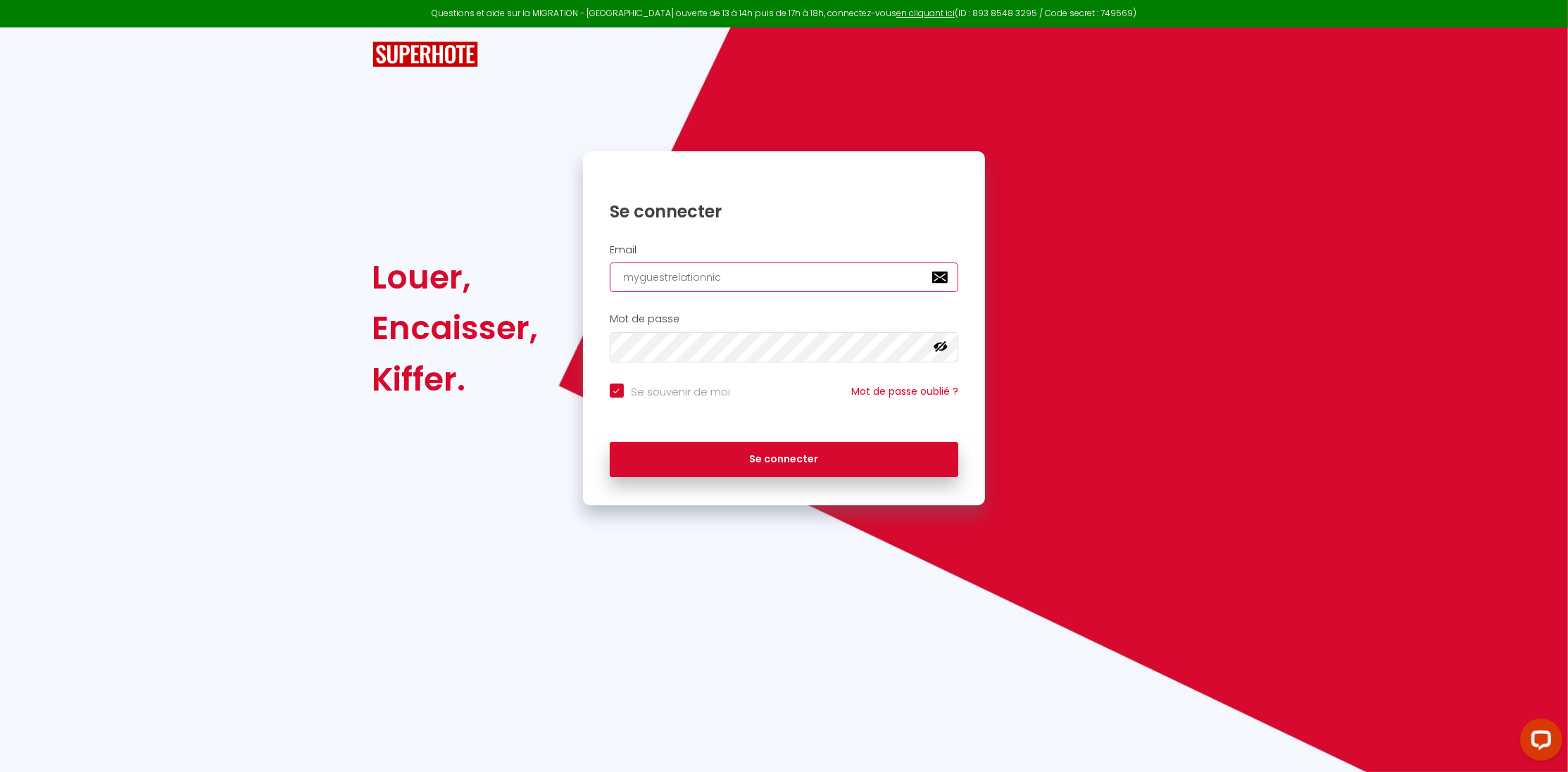
type input "myguestrelationnice"
checkbox input "true"
type input "myguestrelationnice2"
checkbox input "true"
type input "myguestrelationnice2@"
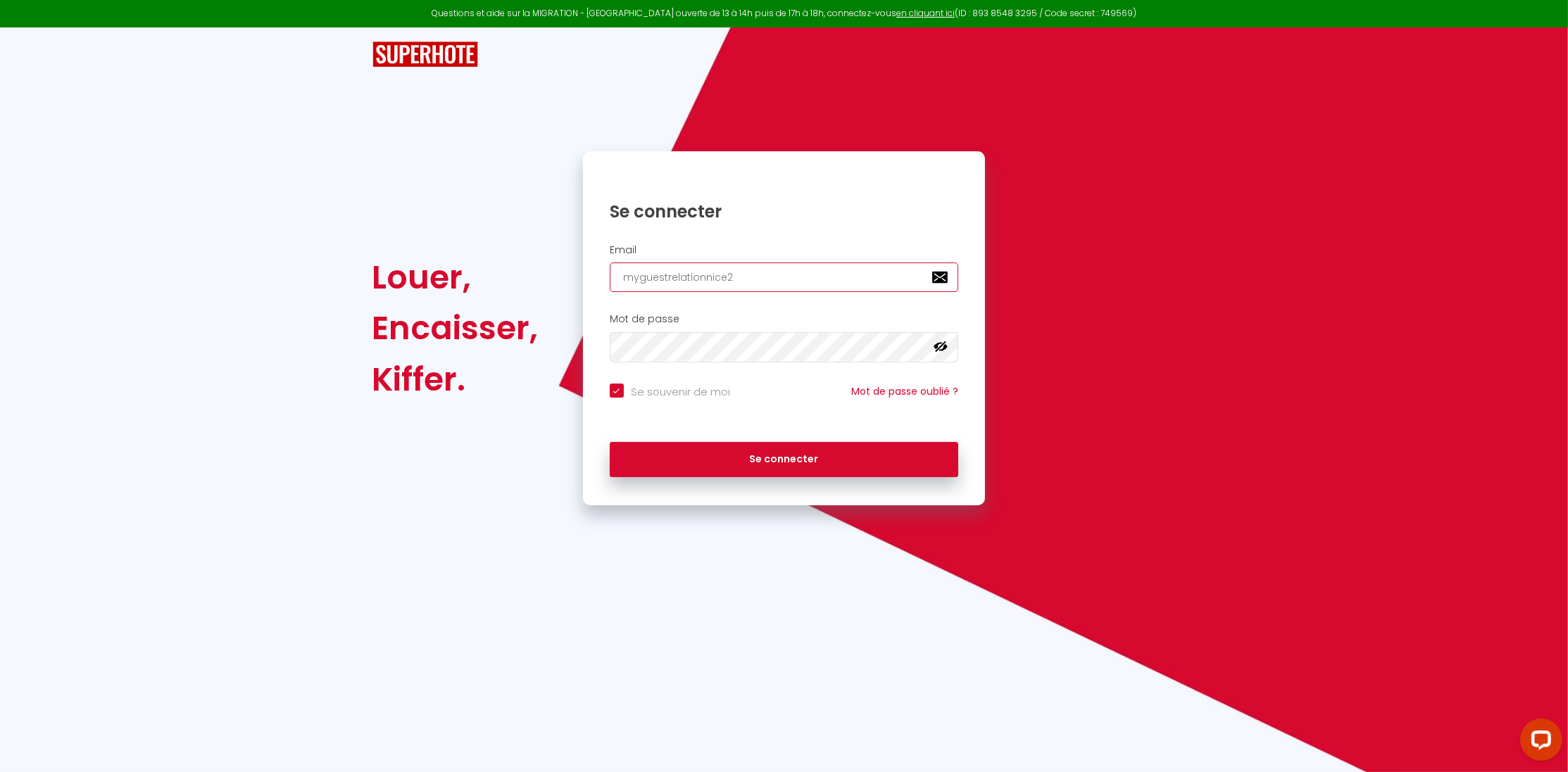
checkbox input "true"
type input "myguestrelationnice2@g"
checkbox input "true"
type input "myguestrelationnice2@gm"
checkbox input "true"
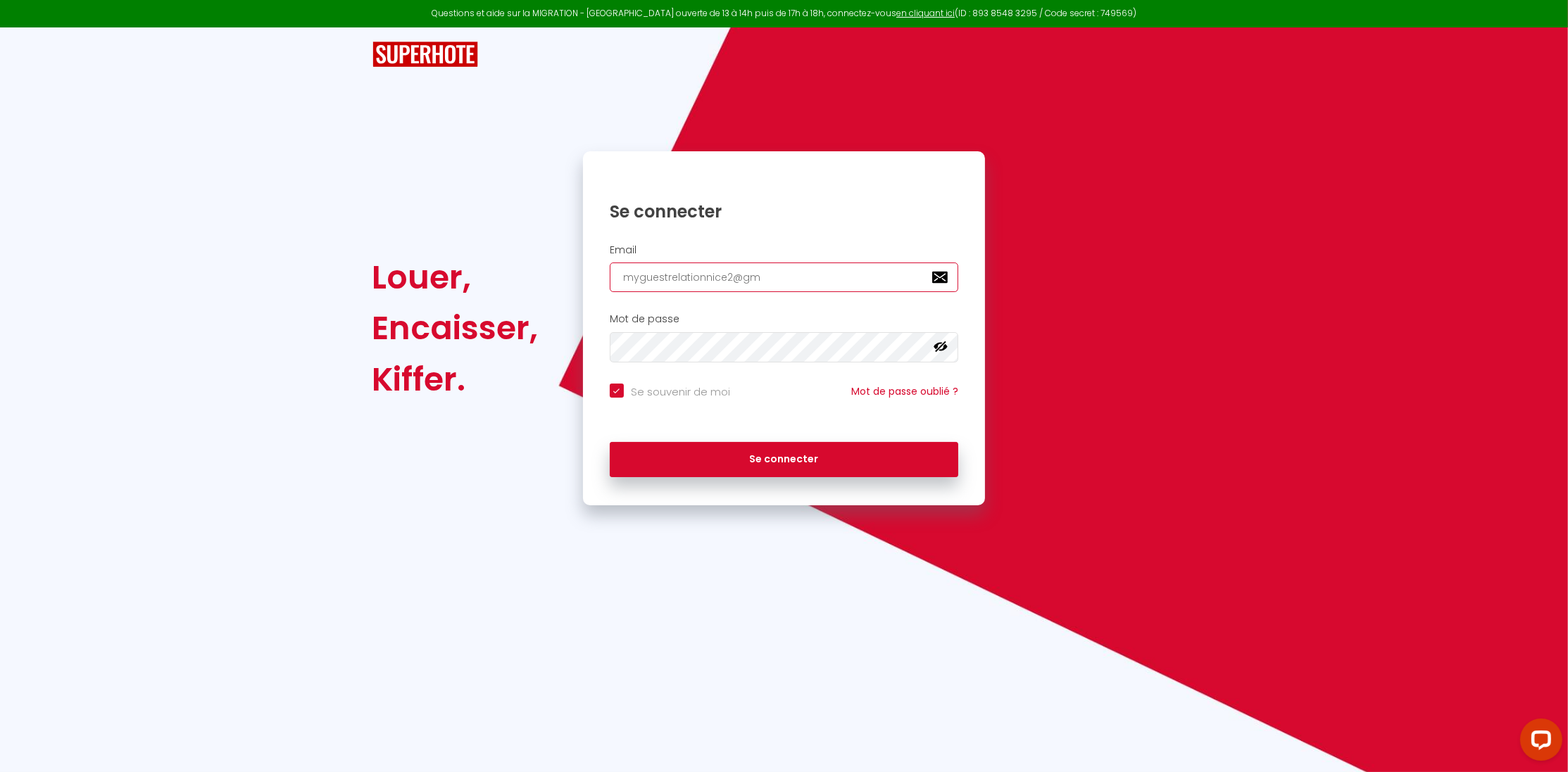
type input "myguestrelationnice2@gma"
checkbox input "true"
type input "myguestrelationnice2@gmai"
checkbox input "true"
type input "[EMAIL_ADDRESS]"
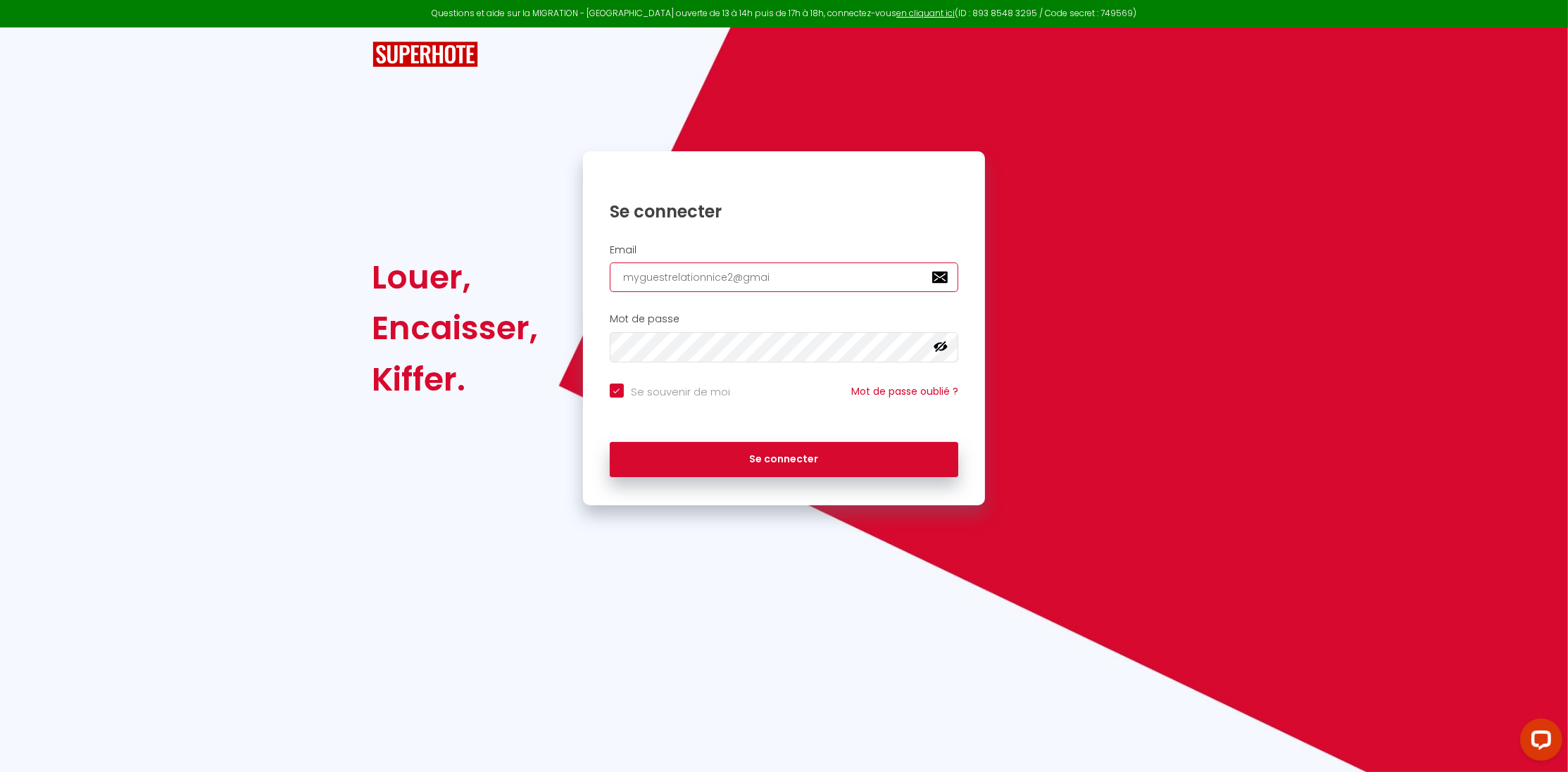
checkbox input "true"
type input "[EMAIL_ADDRESS]."
checkbox input "true"
type input "myguestrelationnice2@gmail.c"
checkbox input "true"
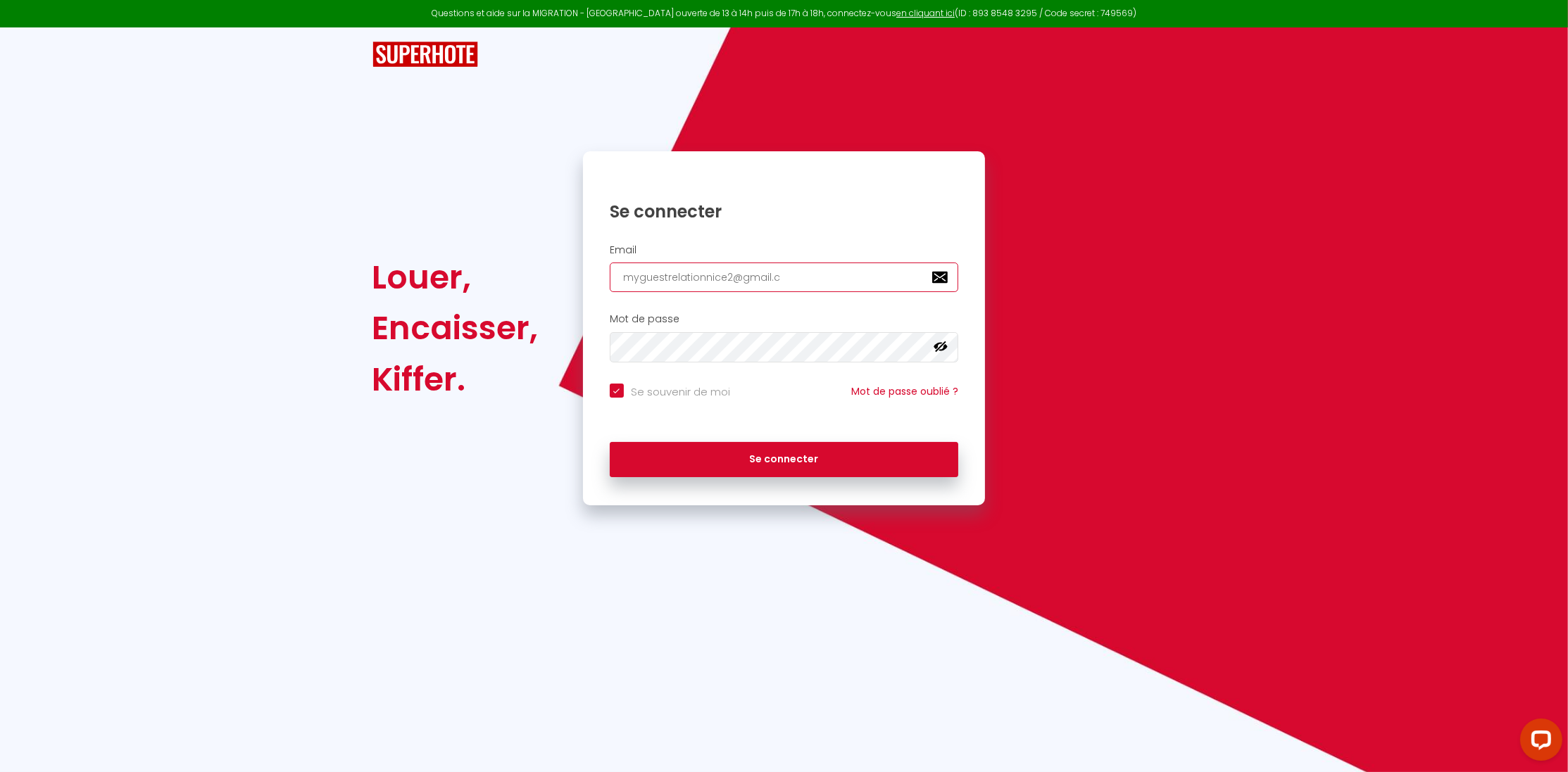
type input "[EMAIL_ADDRESS][DOMAIN_NAME]"
checkbox input "true"
type input "[EMAIL_ADDRESS][DOMAIN_NAME]"
checkbox input "true"
type input "[EMAIL_ADDRESS][DOMAIN_NAME]"
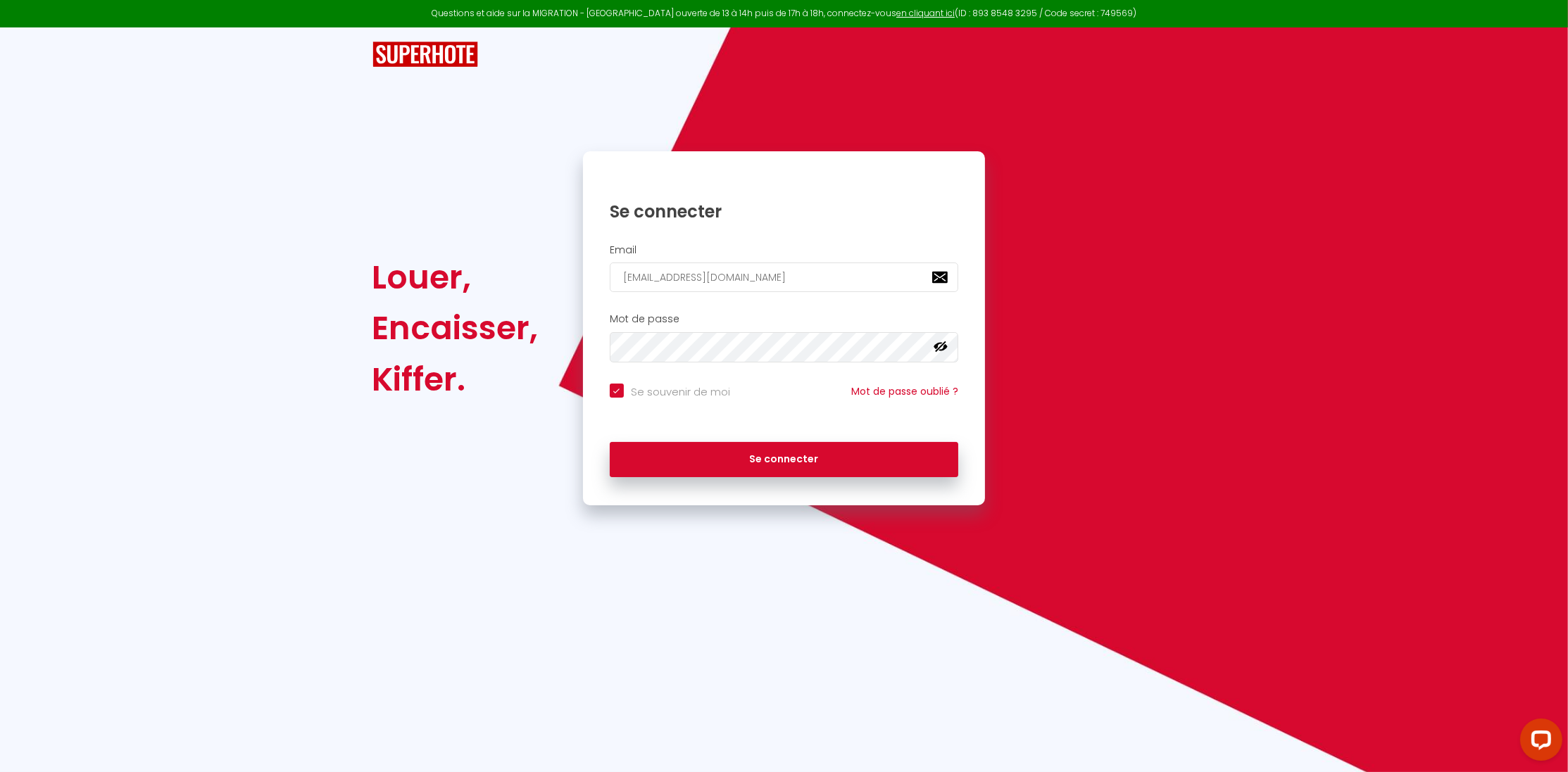
click at [862, 191] on div "Se connecter" at bounding box center [784, 200] width 402 height 43
click at [717, 445] on button "Se connecter" at bounding box center [784, 459] width 349 height 35
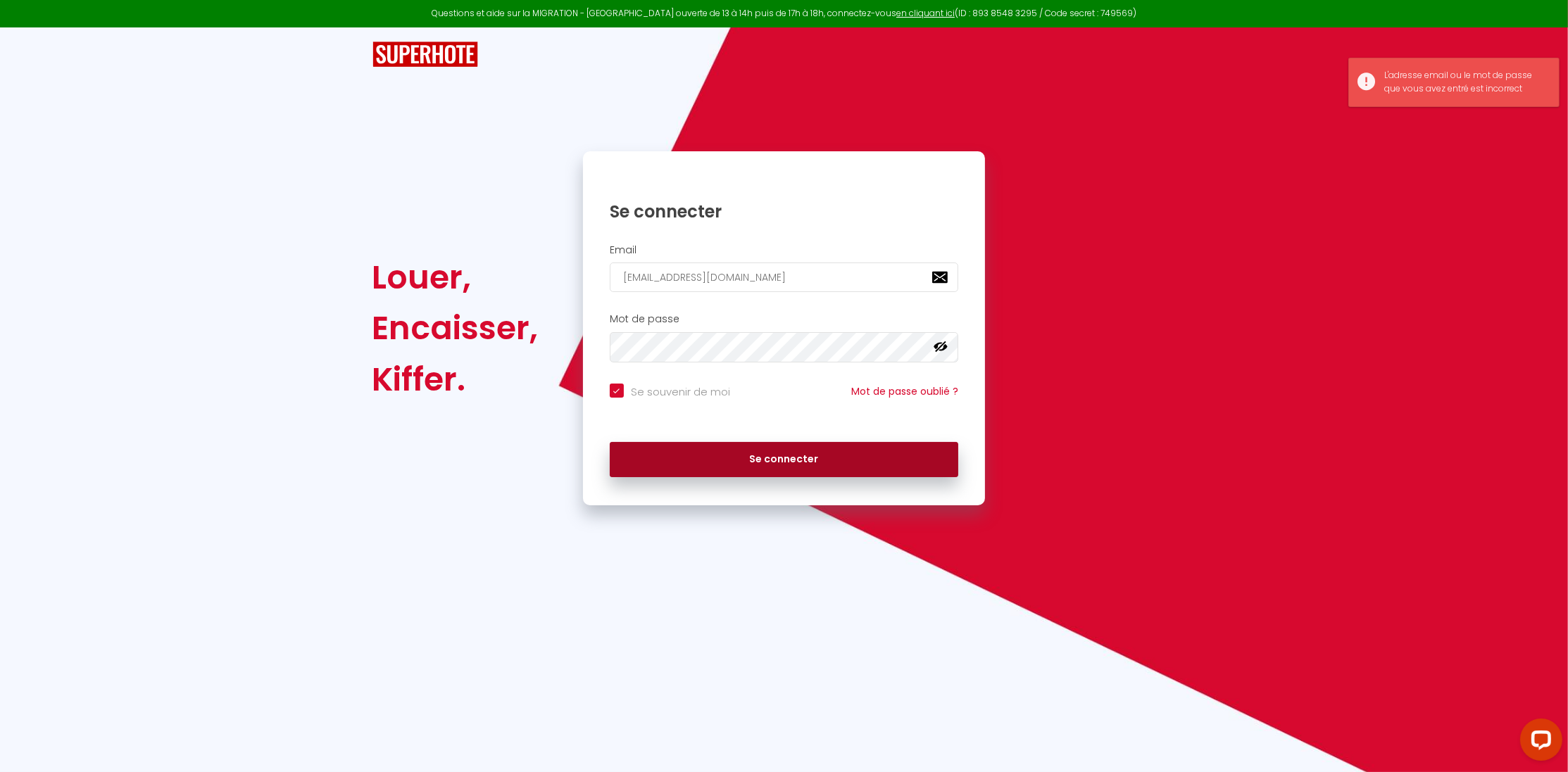
click at [735, 454] on button "Se connecter" at bounding box center [784, 459] width 349 height 35
click at [798, 464] on button "Se connecter" at bounding box center [784, 459] width 349 height 35
click at [798, 462] on button "Se connecter" at bounding box center [784, 459] width 349 height 35
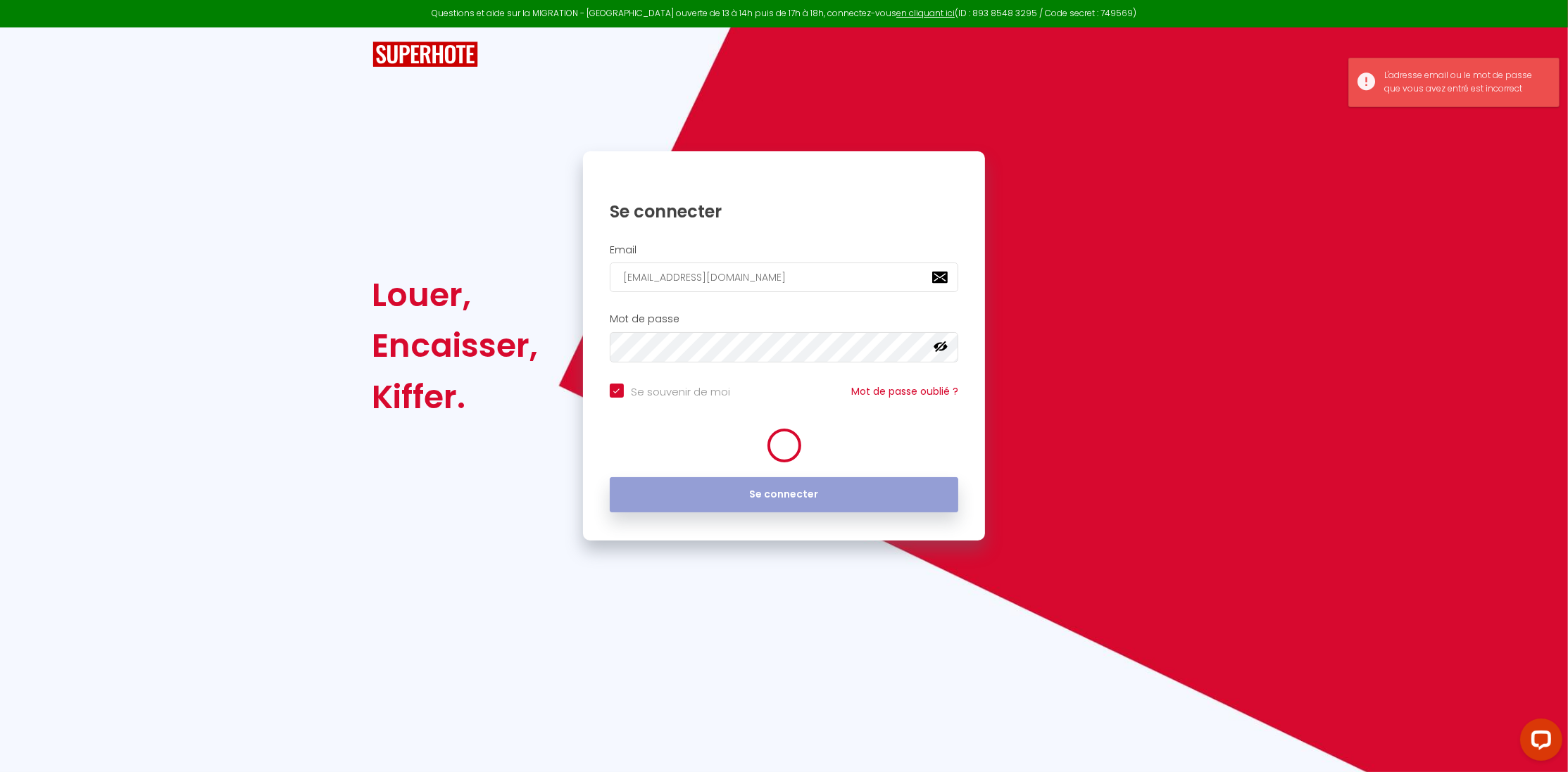
checkbox input "true"
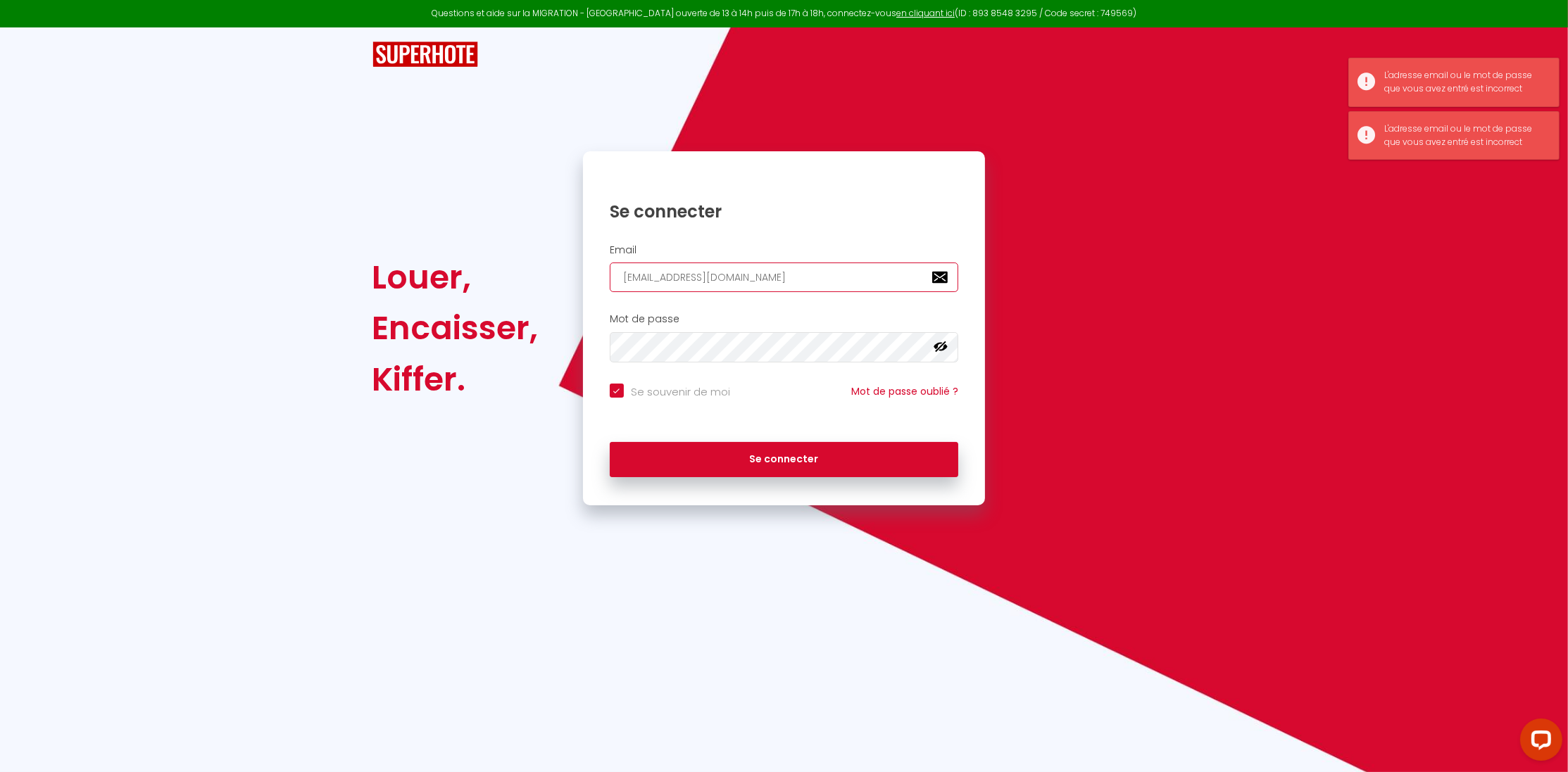
click at [638, 282] on input "[EMAIL_ADDRESS][DOMAIN_NAME]" at bounding box center [784, 277] width 349 height 30
type input "[EMAIL_ADDRESS][DOMAIN_NAME]"
checkbox input "true"
type input "[EMAIL_ADDRESS][DOMAIN_NAME]"
checkbox input "true"
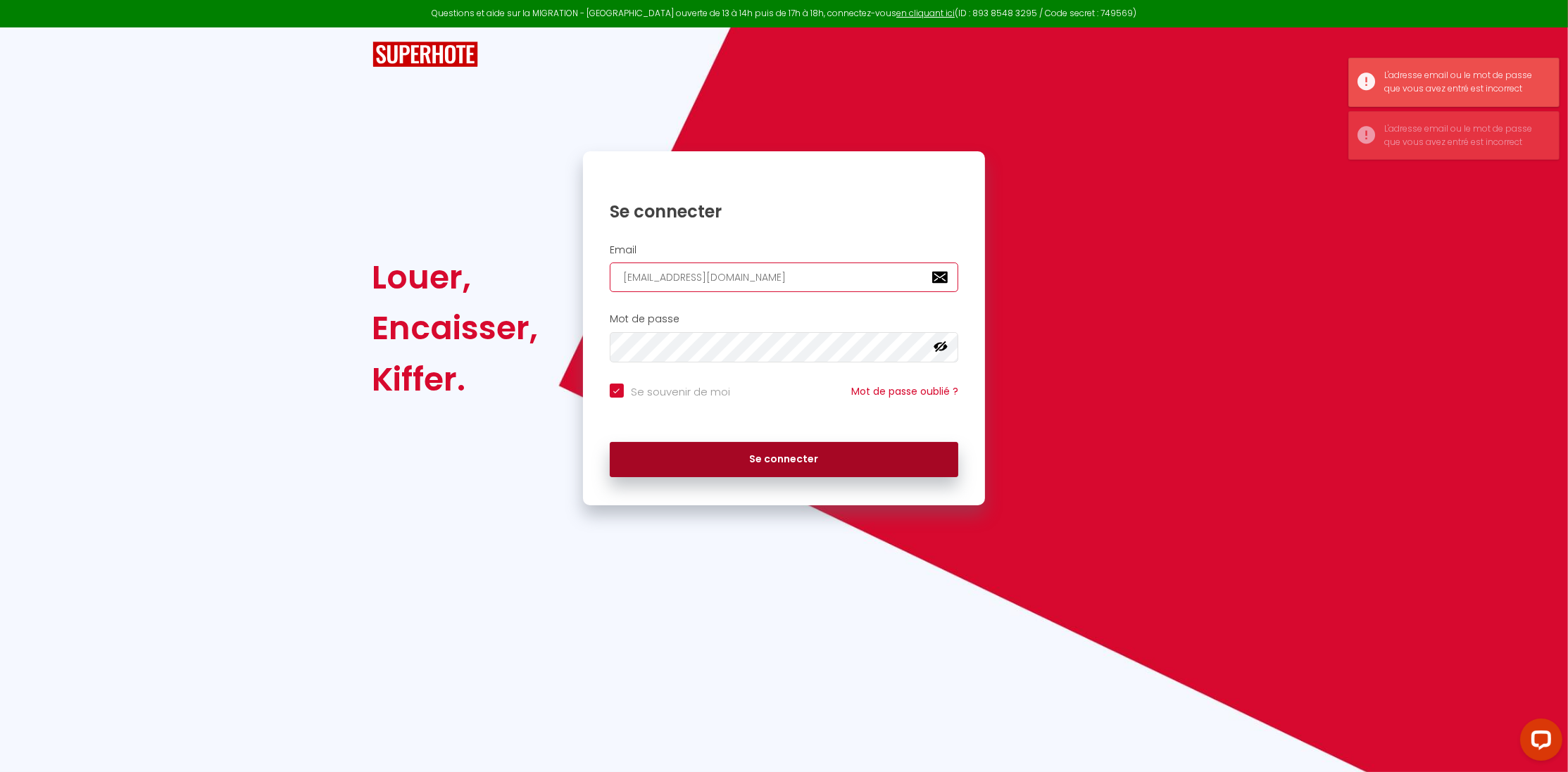
type input "[EMAIL_ADDRESS][DOMAIN_NAME]"
click at [767, 459] on button "Se connecter" at bounding box center [784, 459] width 349 height 35
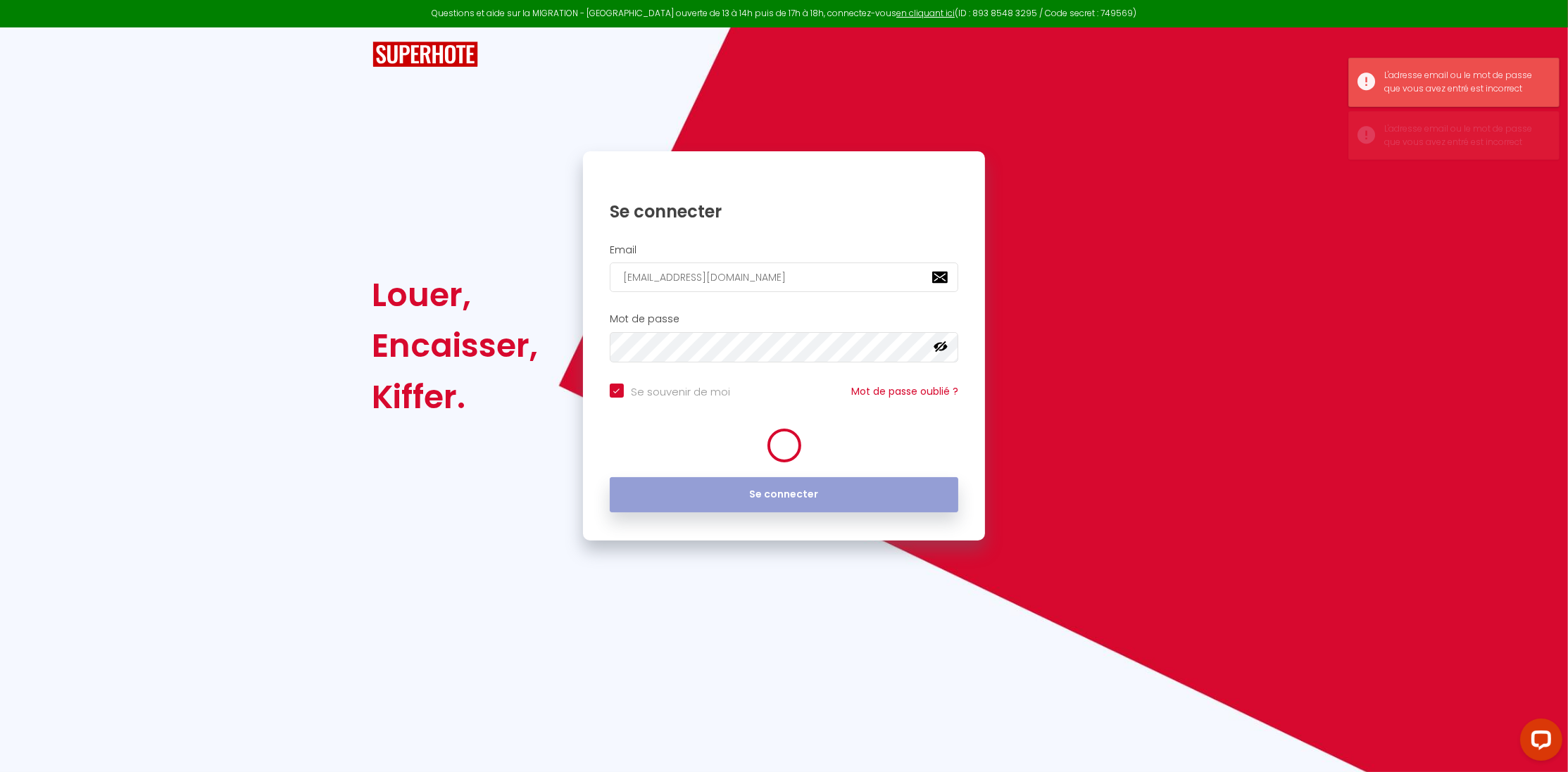
checkbox input "true"
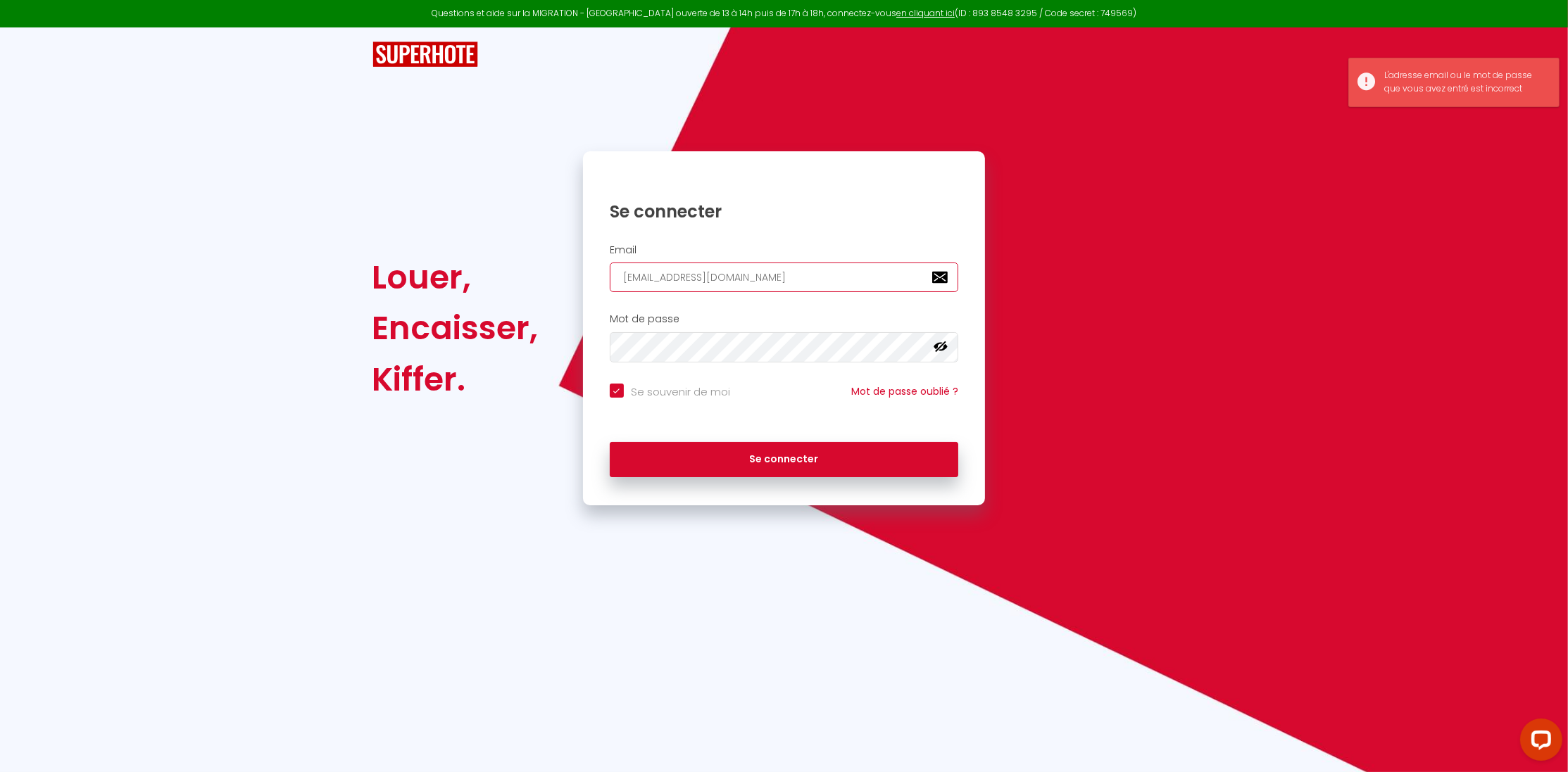
drag, startPoint x: 713, startPoint y: 278, endPoint x: 376, endPoint y: 314, distance: 338.9
click at [610, 292] on input "[EMAIL_ADDRESS][DOMAIN_NAME]" at bounding box center [784, 277] width 349 height 30
type input "m@[DOMAIN_NAME]"
checkbox input "true"
type input "[EMAIL_ADDRESS][DOMAIN_NAME]"
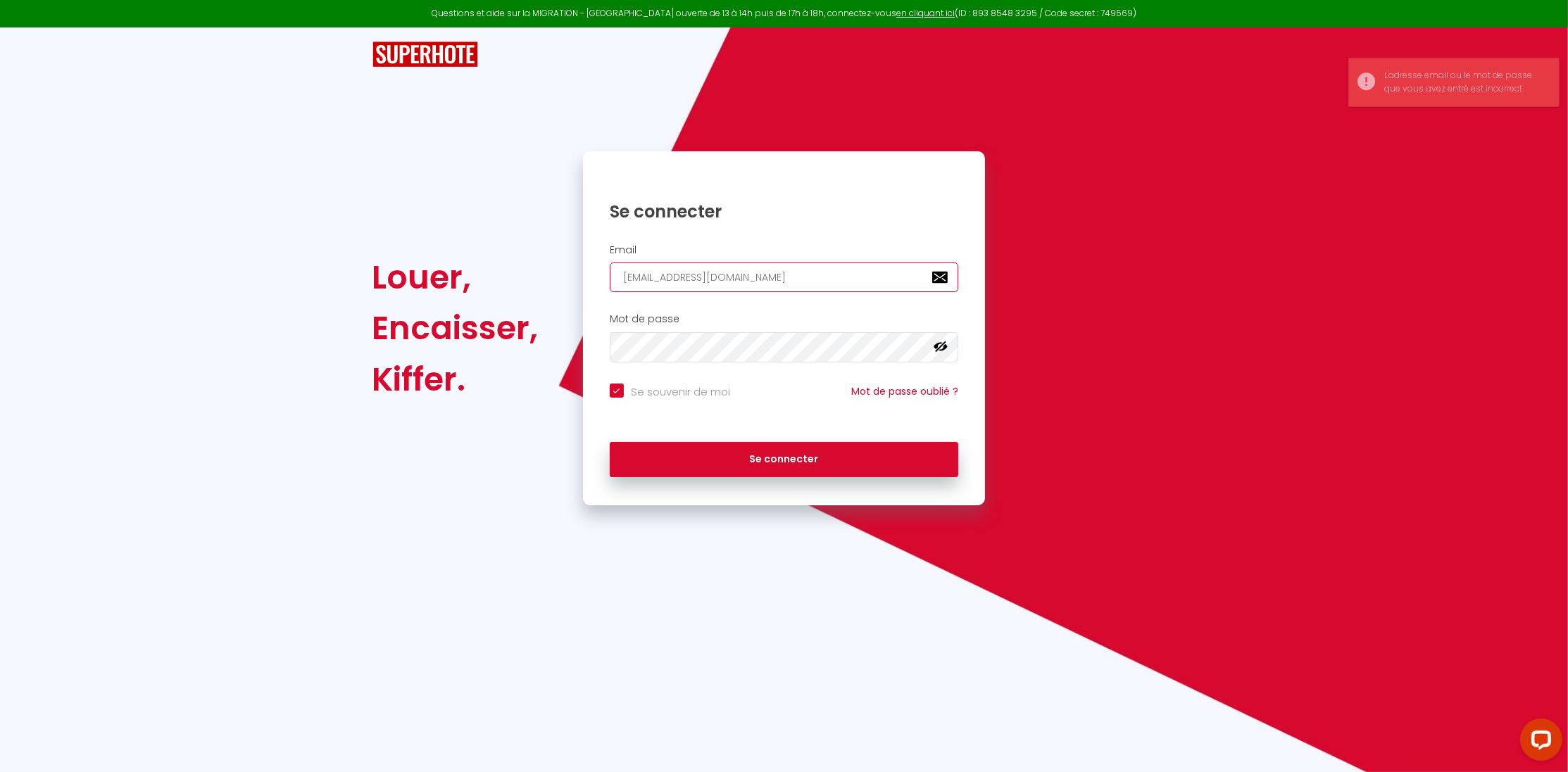
checkbox input "true"
type input "[EMAIL_ADDRESS][DOMAIN_NAME]"
checkbox input "true"
type input "[EMAIL_ADDRESS][DOMAIN_NAME]"
checkbox input "true"
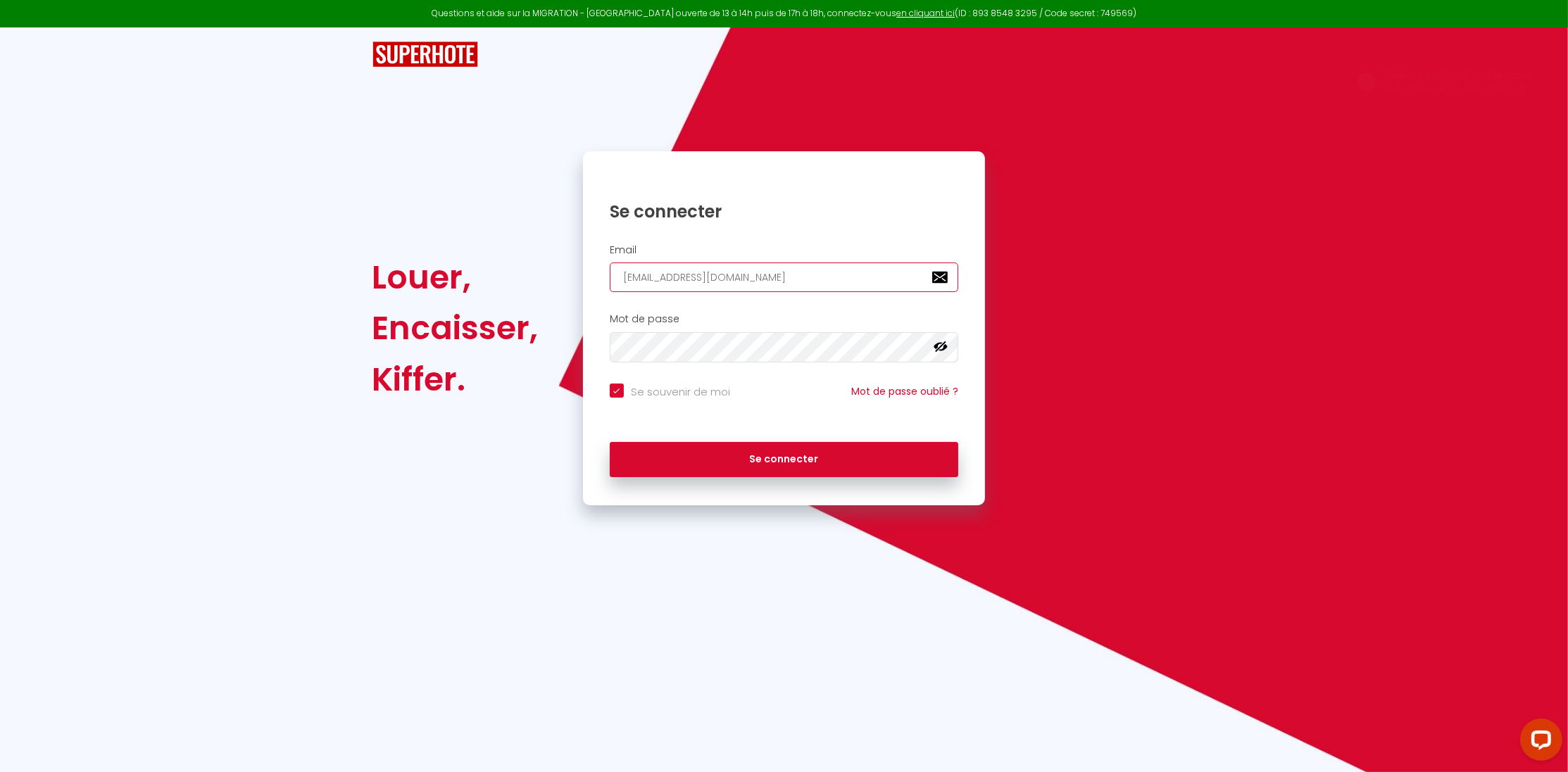
type input "[EMAIL_ADDRESS][DOMAIN_NAME]"
checkbox input "true"
type input "[EMAIL_ADDRESS][DOMAIN_NAME]"
checkbox input "true"
type input "[EMAIL_ADDRESS][DOMAIN_NAME]"
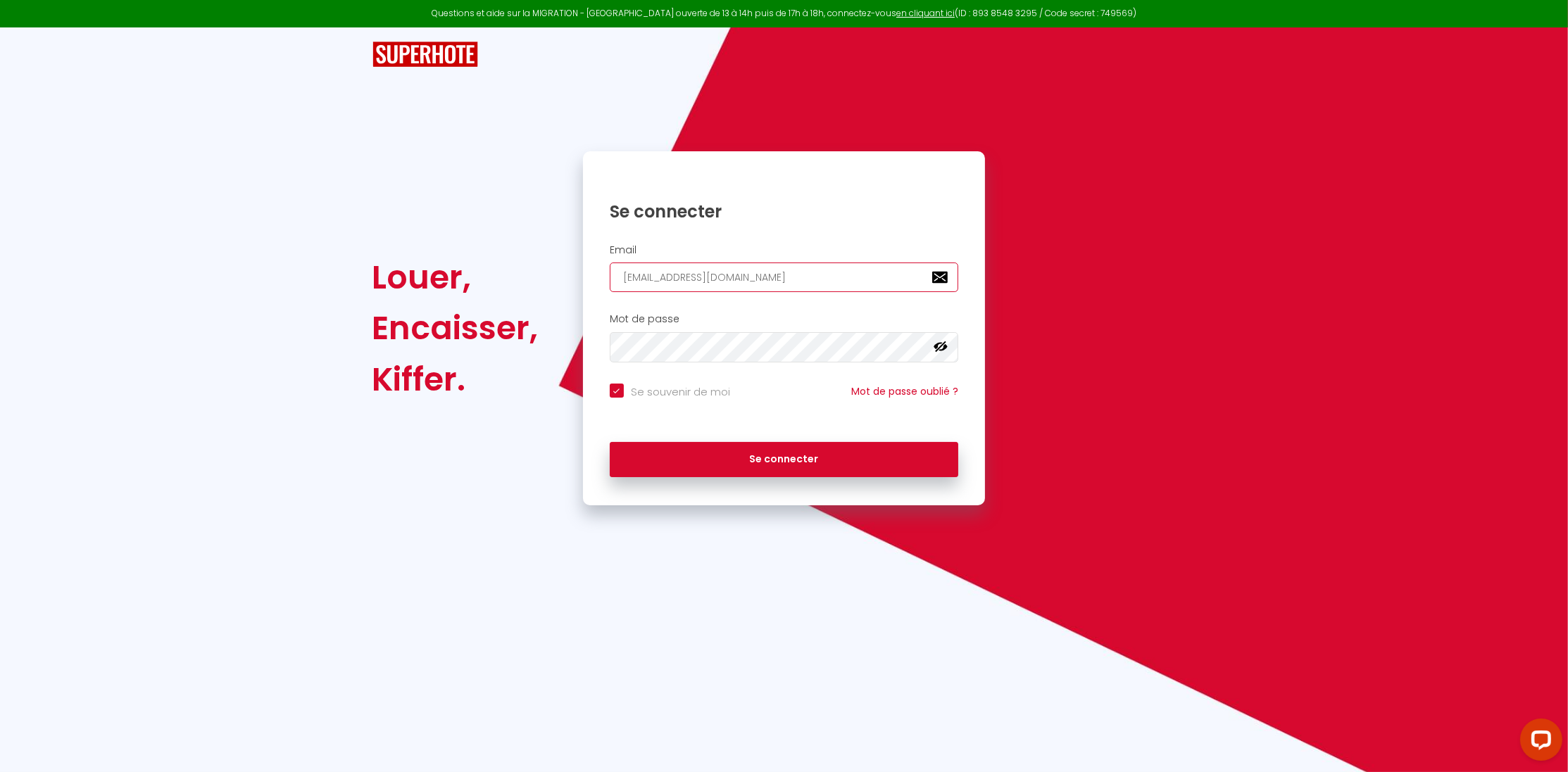
checkbox input "true"
type input "[EMAIL_ADDRESS][DOMAIN_NAME]"
checkbox input "true"
type input "[EMAIL_ADDRESS][DOMAIN_NAME]"
checkbox input "true"
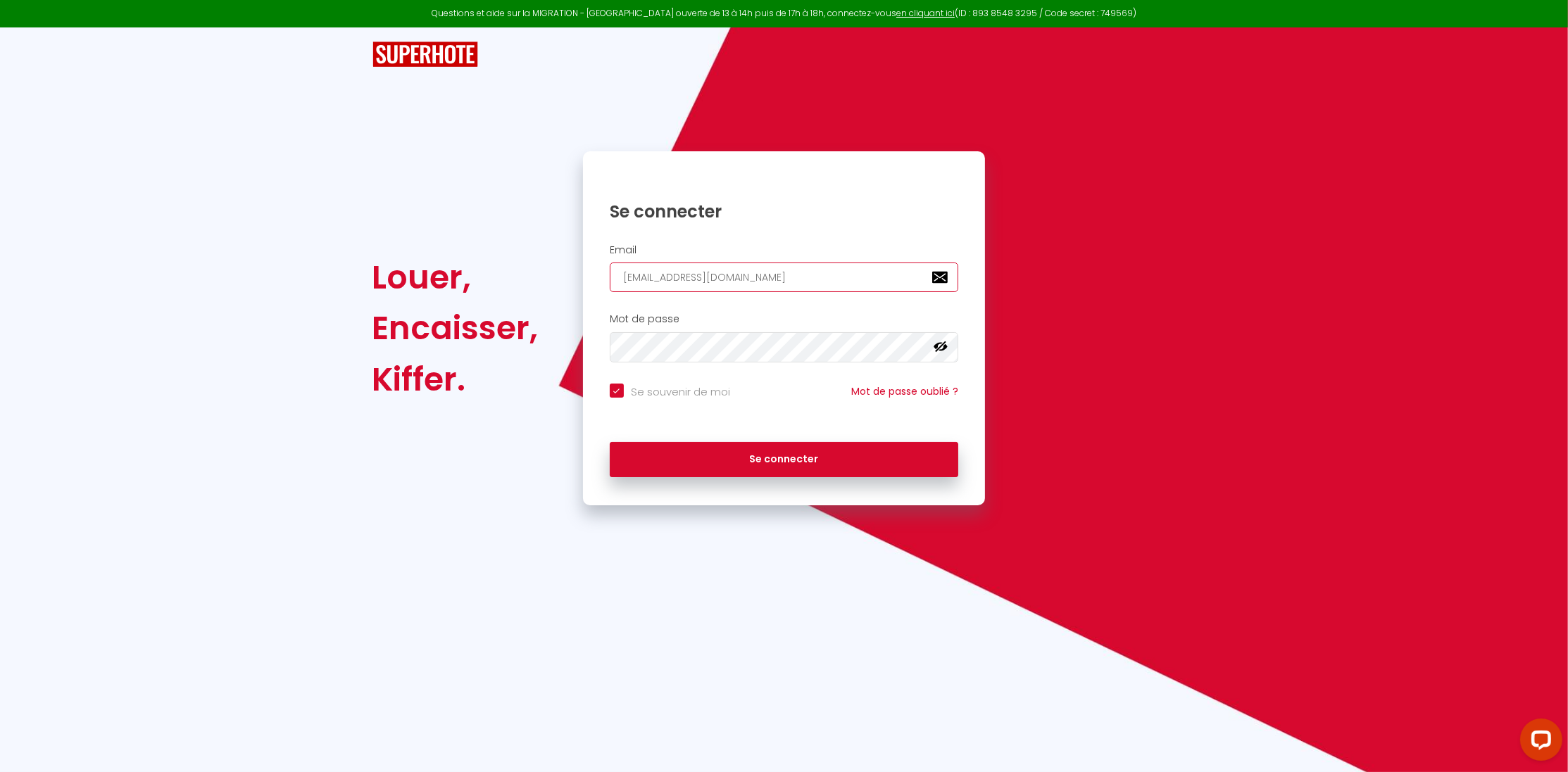
type input "[EMAIL_ADDRESS][DOMAIN_NAME]"
checkbox input "true"
type input "[EMAIL_ADDRESS][DOMAIN_NAME]"
checkbox input "true"
type input "[EMAIL_ADDRESS][DOMAIN_NAME]"
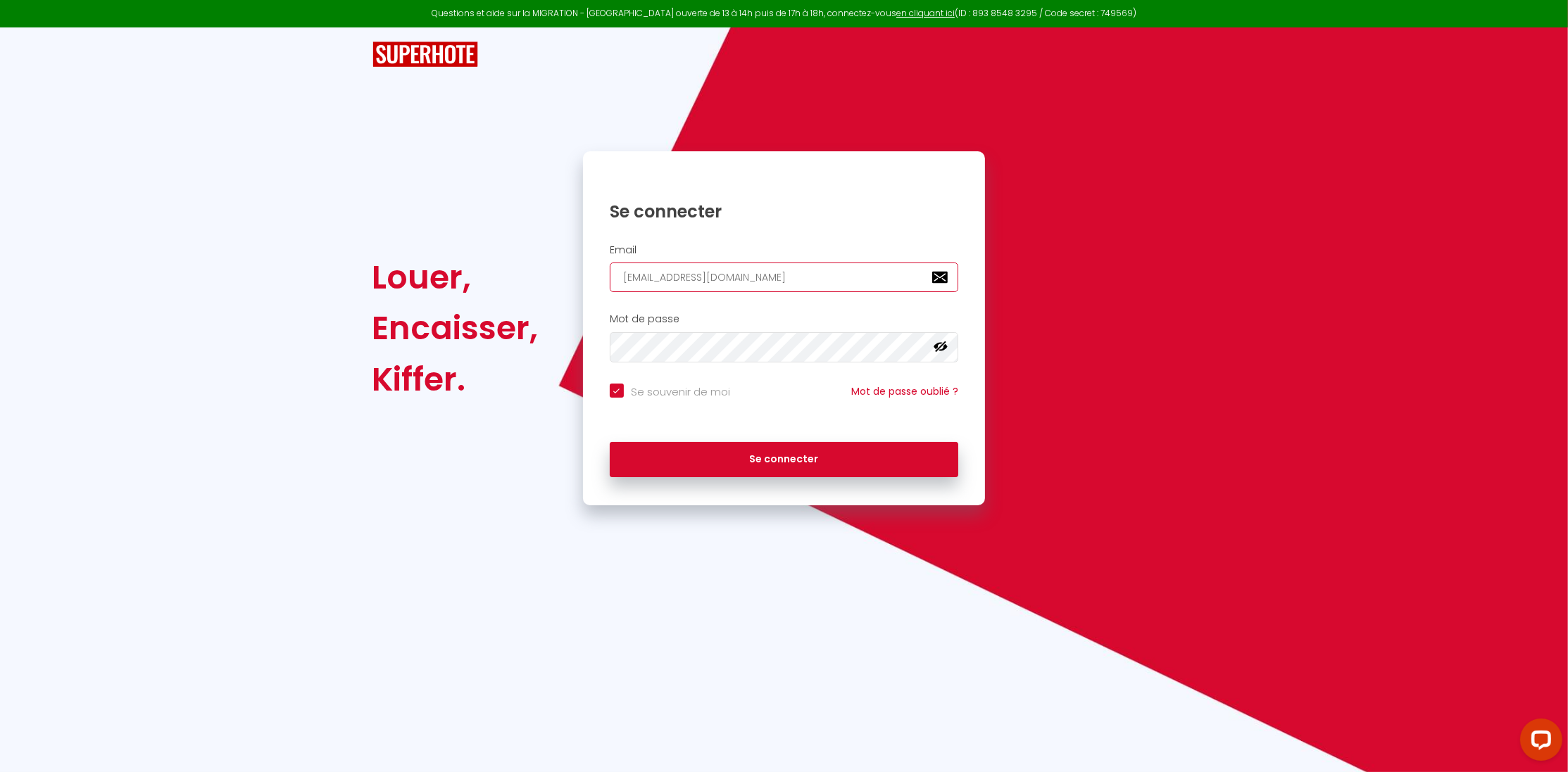
checkbox input "true"
type input "[EMAIL_ADDRESS][DOMAIN_NAME]"
checkbox input "true"
type input "[EMAIL_ADDRESS][DOMAIN_NAME]"
checkbox input "true"
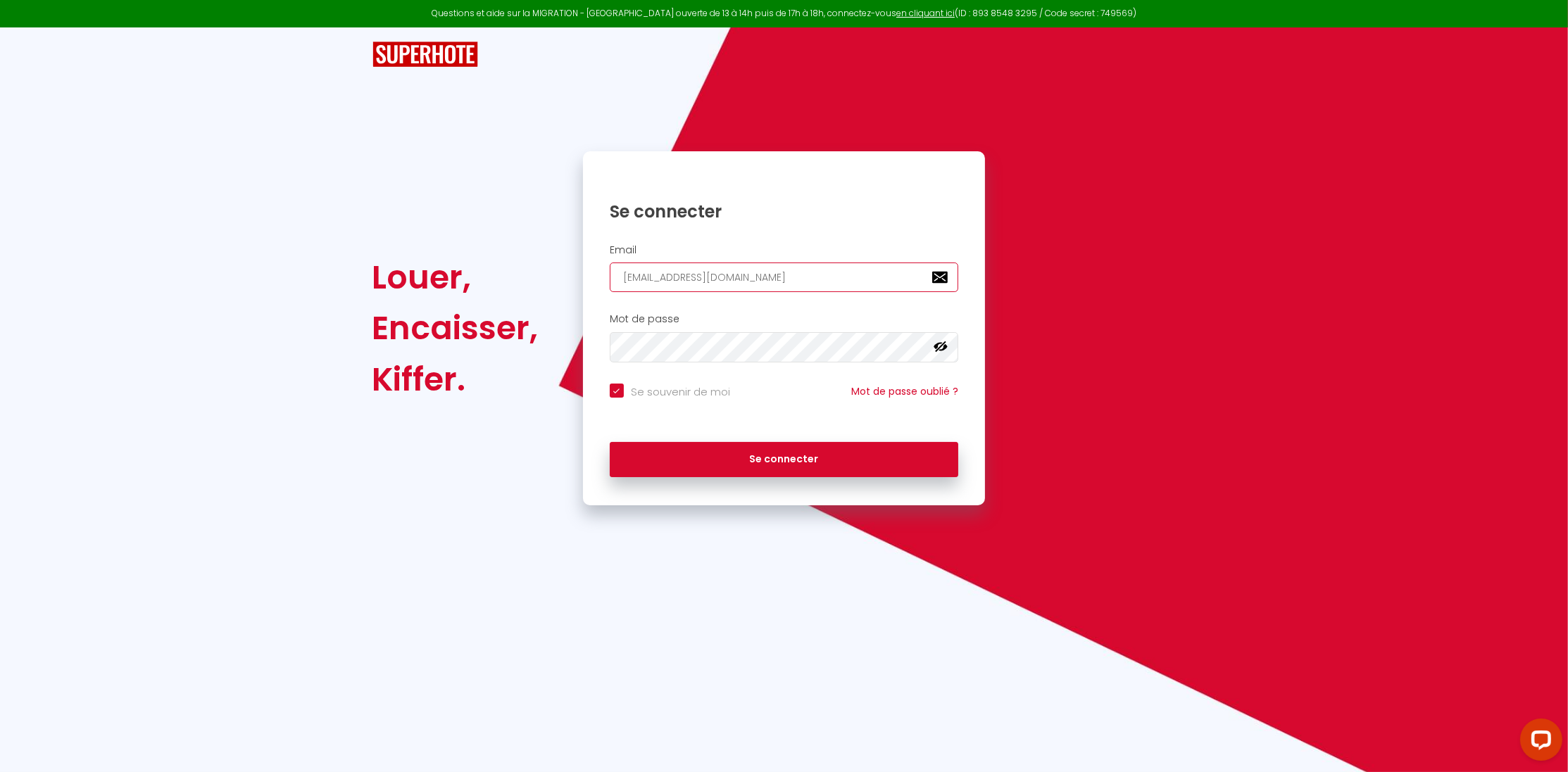
type input "[EMAIL_ADDRESS][DOMAIN_NAME]"
checkbox input "true"
type input "[EMAIL_ADDRESS][DOMAIN_NAME]"
checkbox input "true"
type input "[EMAIL_ADDRESS][DOMAIN_NAME]"
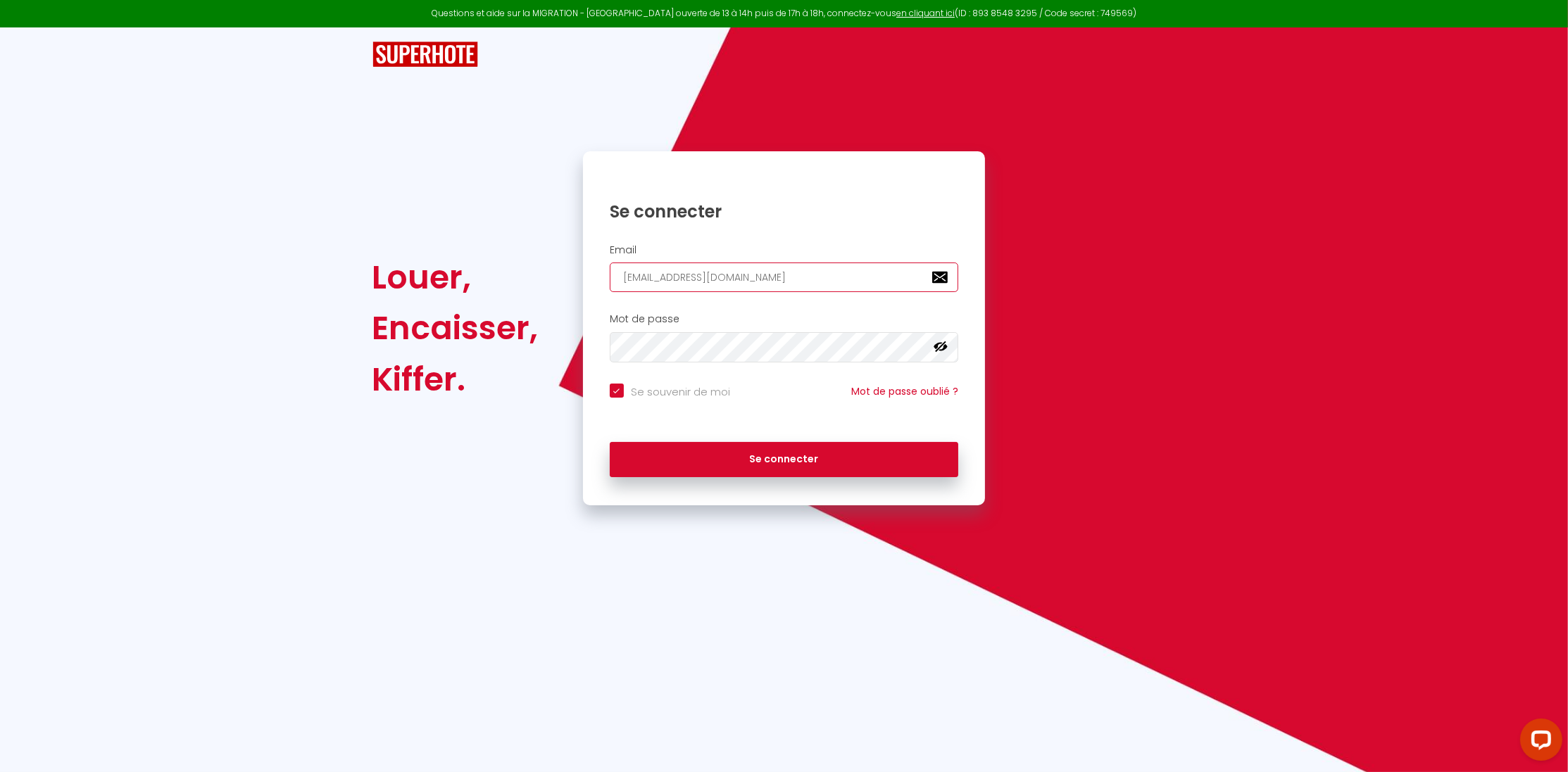
checkbox input "true"
type input "[EMAIL_ADDRESS][DOMAIN_NAME]"
checkbox input "true"
type input "[EMAIL_ADDRESS][DOMAIN_NAME]"
checkbox input "true"
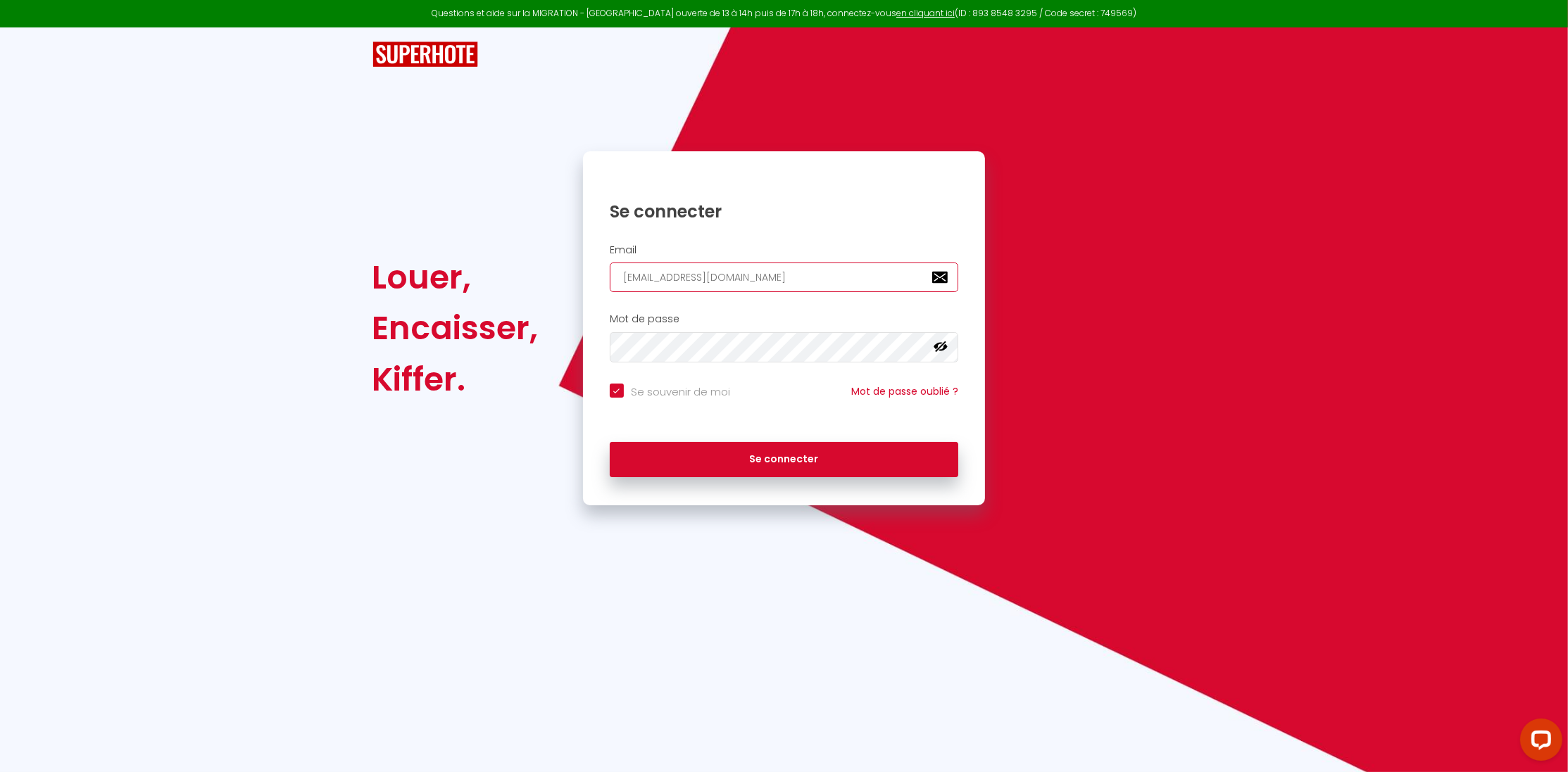
type input "[EMAIL_ADDRESS][DOMAIN_NAME]"
checkbox input "true"
type input "[EMAIL_ADDRESS][DOMAIN_NAME]"
checkbox input "true"
type input "[EMAIL_ADDRESS][DOMAIN_NAME]"
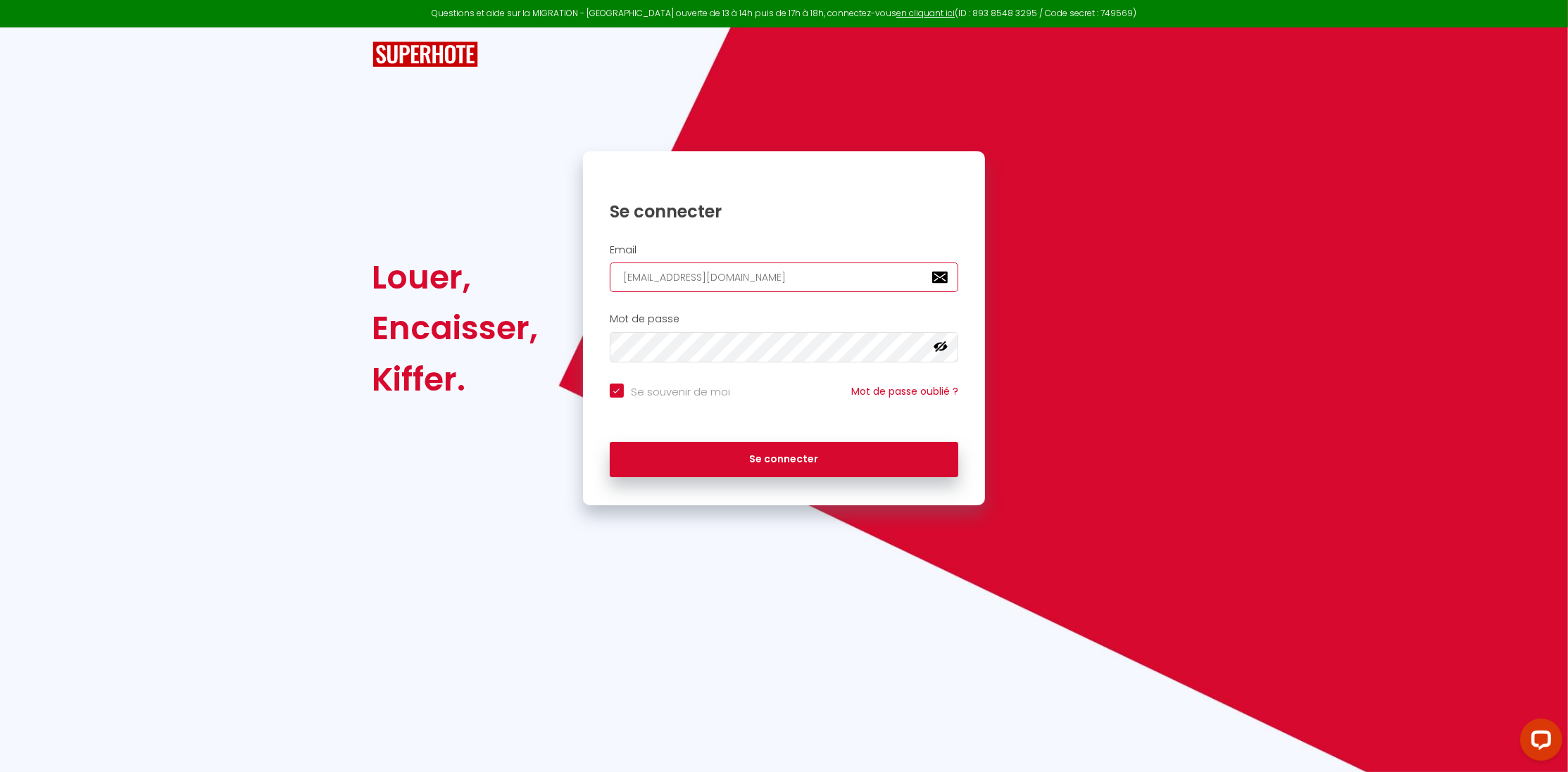
checkbox input "true"
type input "[EMAIL_ADDRESS][DOMAIN_NAME]"
drag, startPoint x: 765, startPoint y: 378, endPoint x: 741, endPoint y: 378, distance: 24.0
click at [761, 378] on div "Se souvenir de moi Mot de passe oublié ?" at bounding box center [784, 403] width 402 height 52
click at [760, 464] on button "Se connecter" at bounding box center [784, 459] width 349 height 35
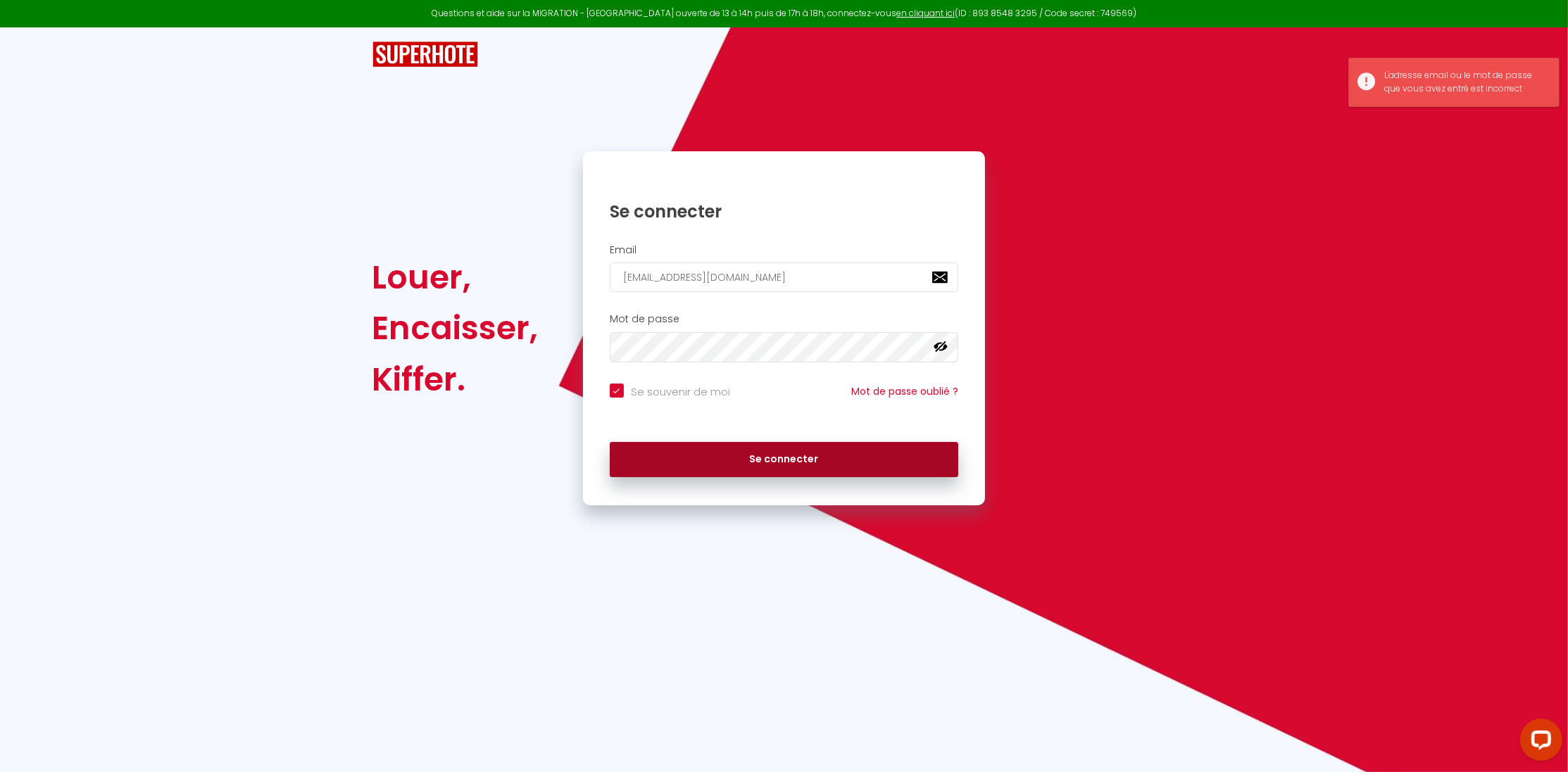
click at [840, 461] on button "Se connecter" at bounding box center [784, 459] width 349 height 35
checkbox input "true"
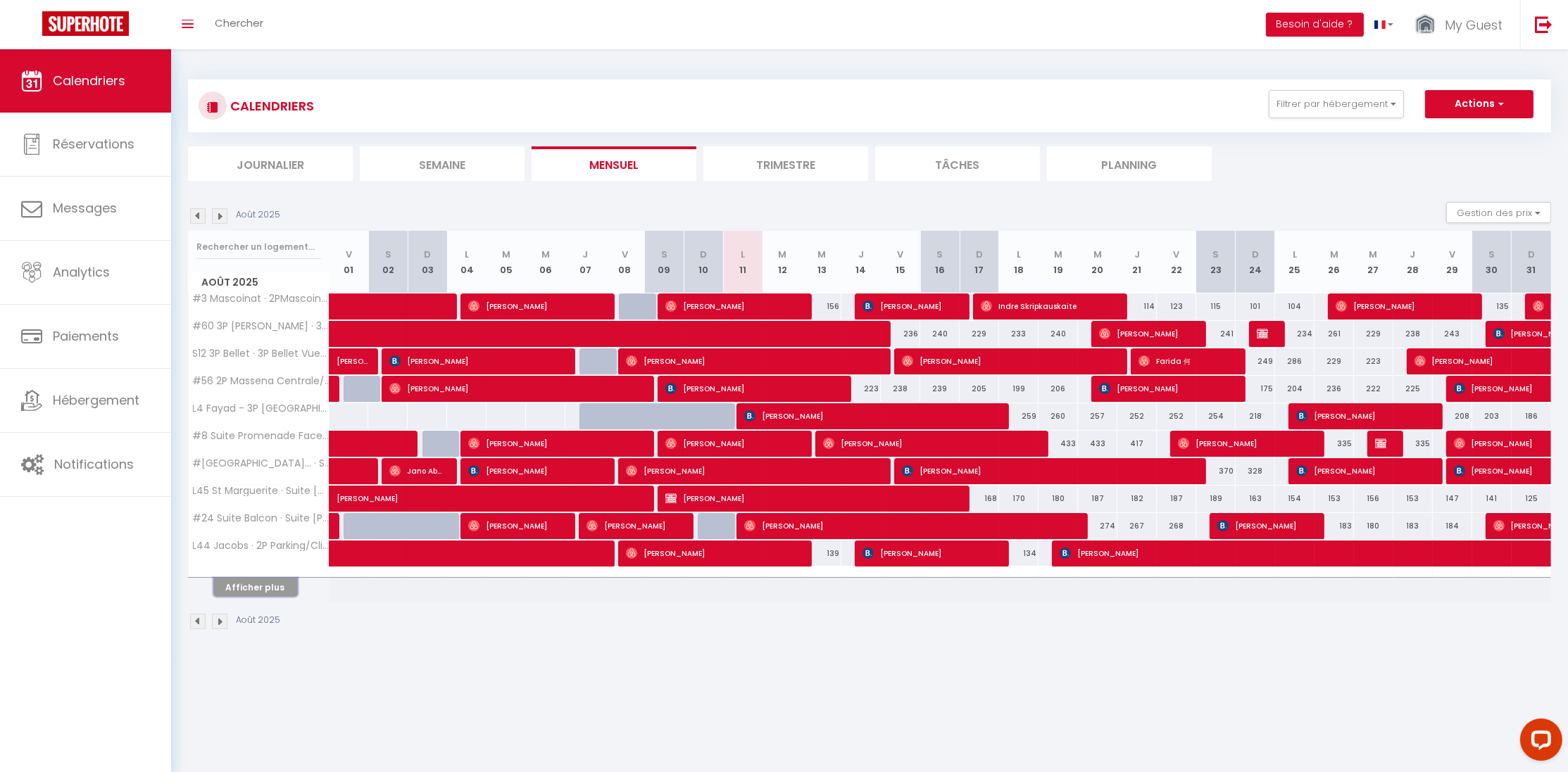
click at [256, 591] on button "Afficher plus" at bounding box center [256, 587] width 85 height 19
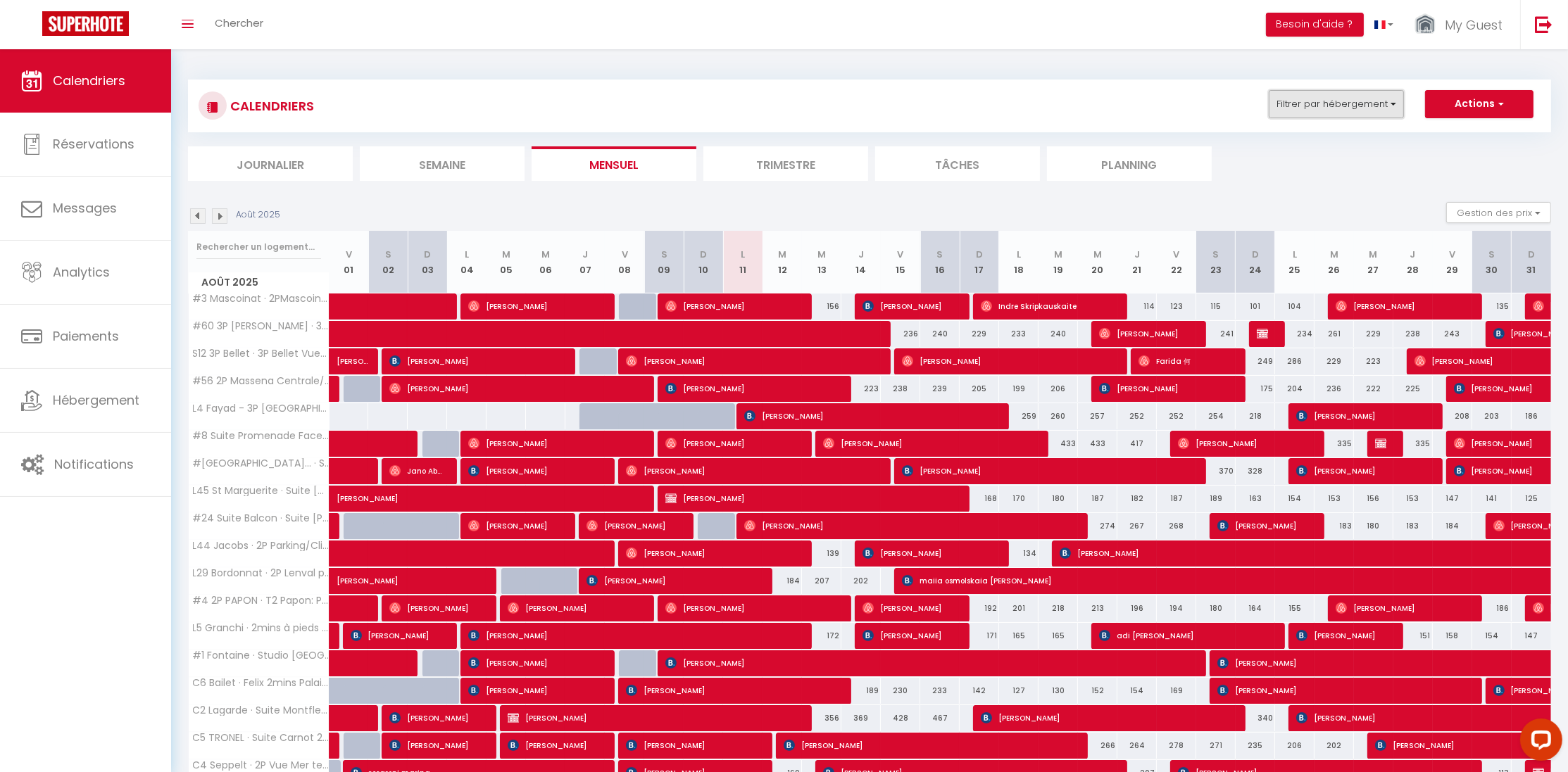
click at [1357, 109] on button "Filtrer par hébergement" at bounding box center [1336, 104] width 135 height 28
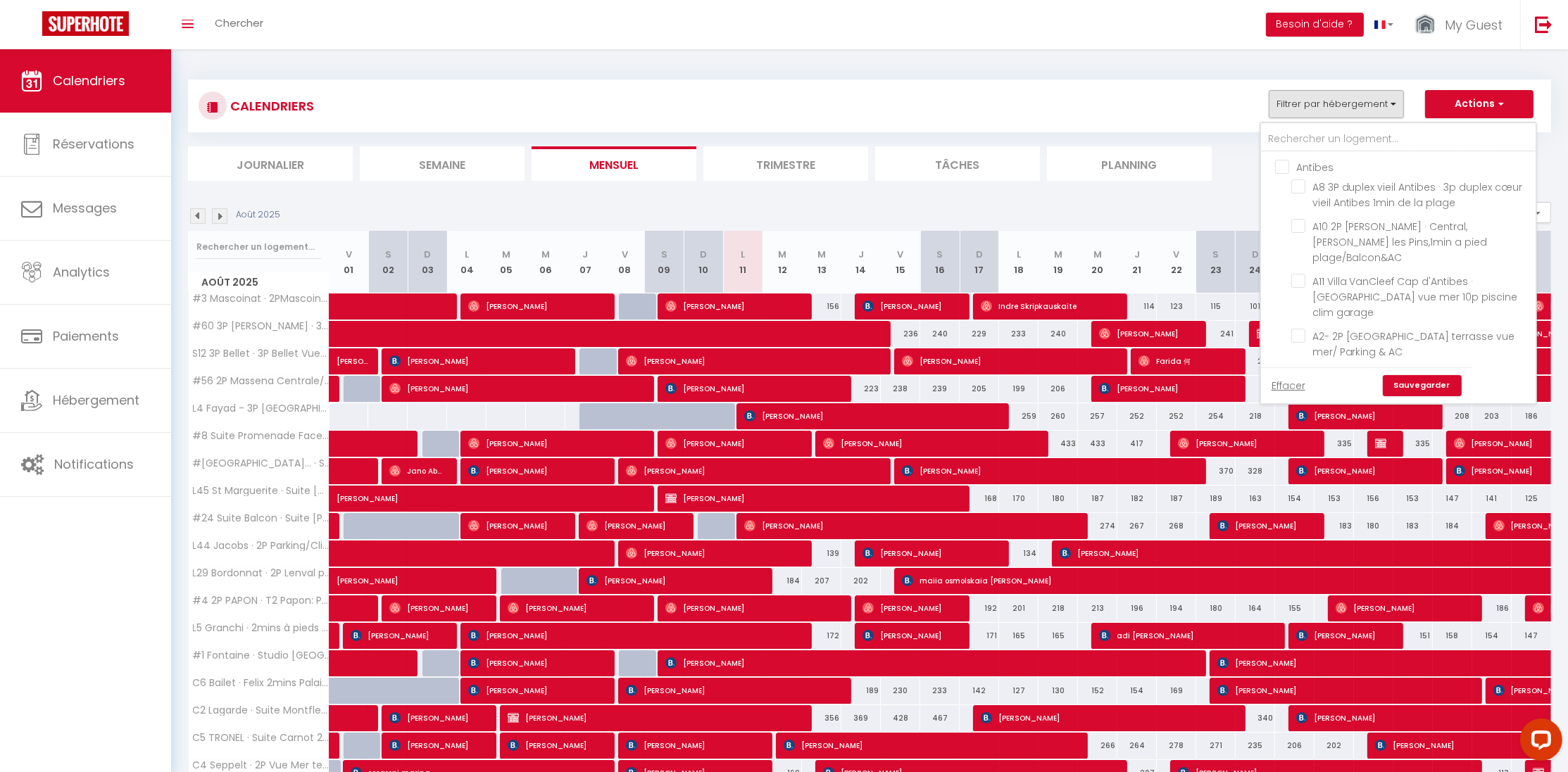
click at [1283, 162] on input "Antibes" at bounding box center [1412, 166] width 275 height 14
checkbox input "true"
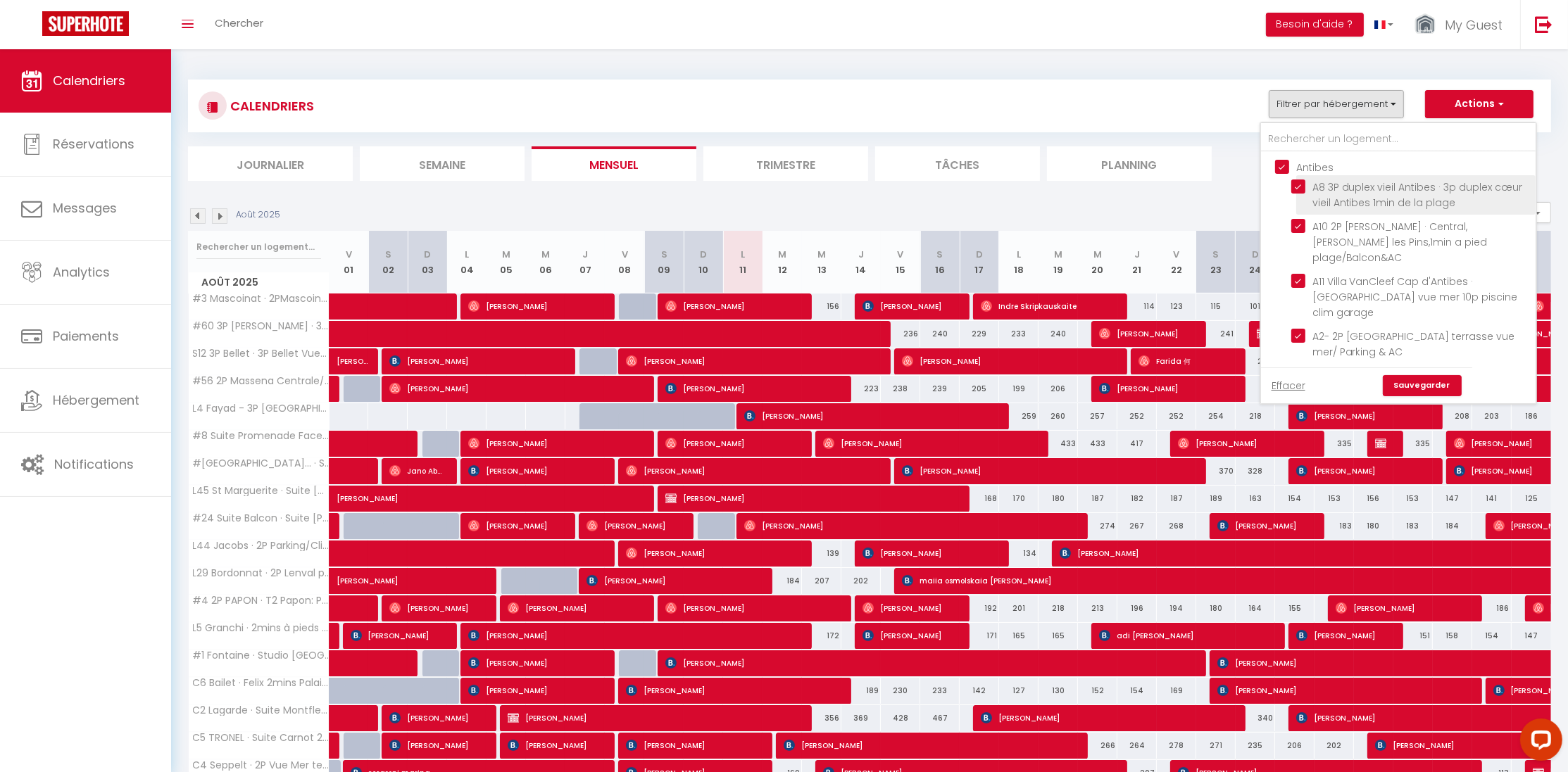
checkbox input "true"
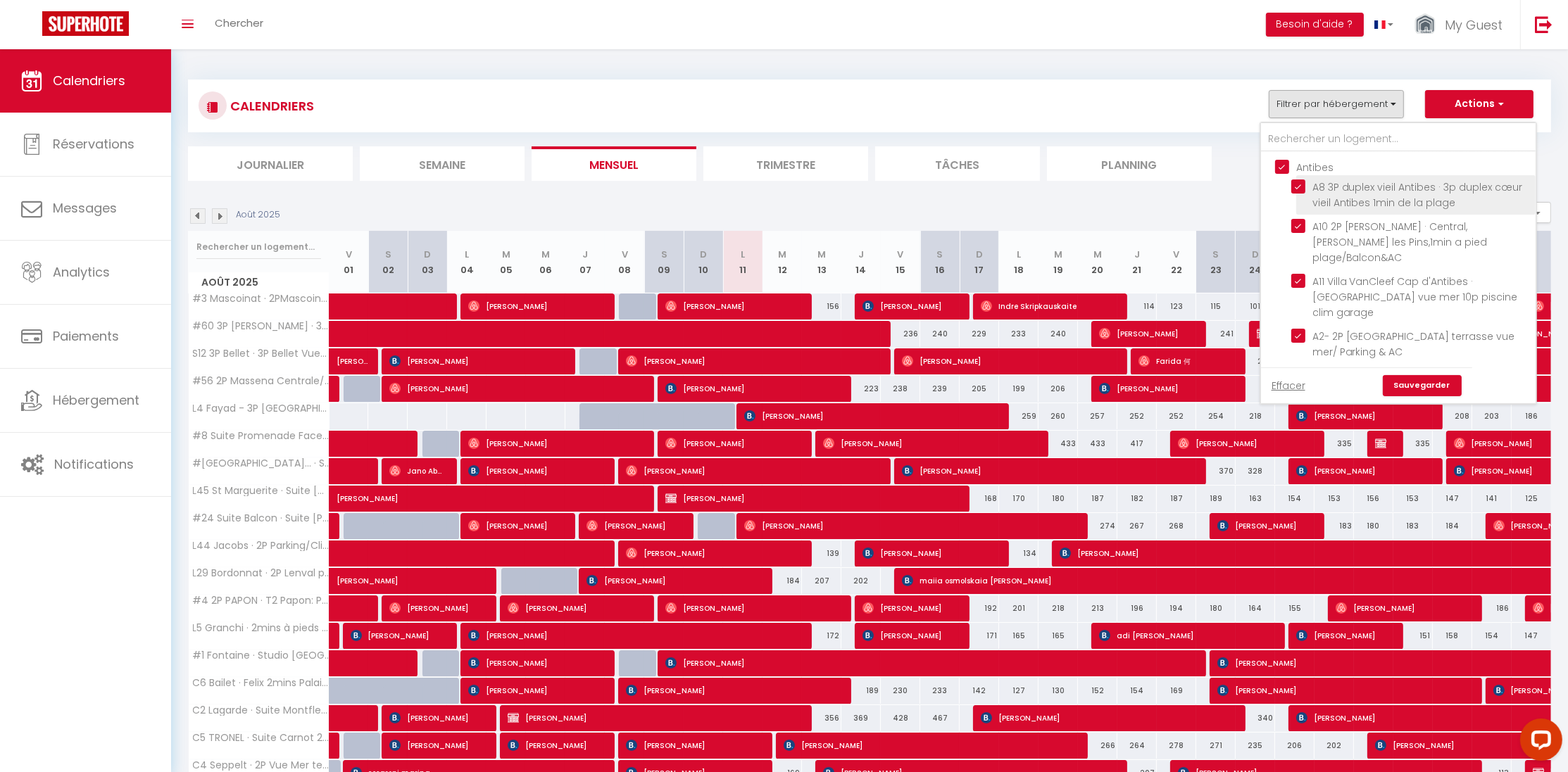
checkbox input "true"
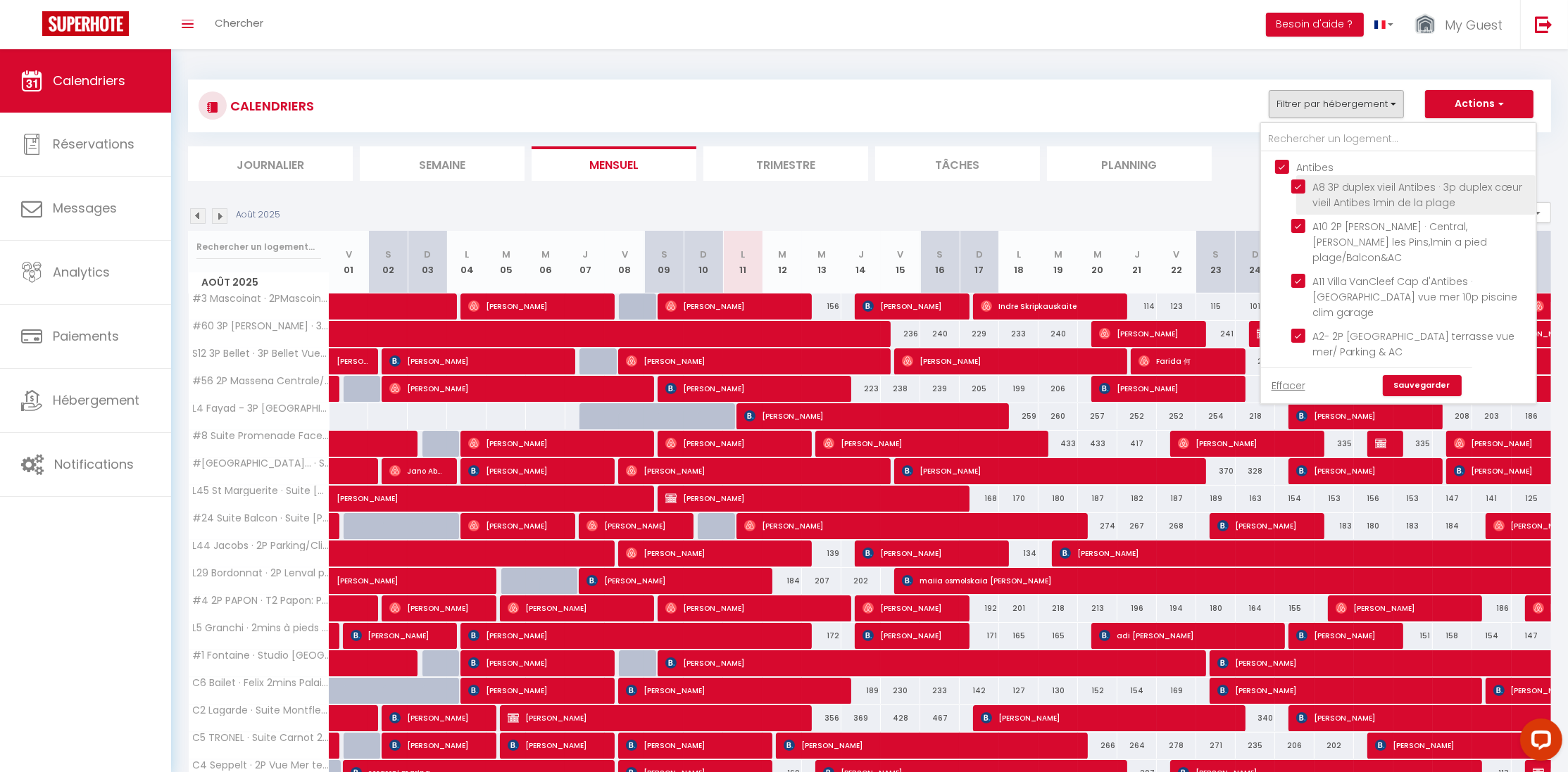
checkbox input "true"
checkbox input "false"
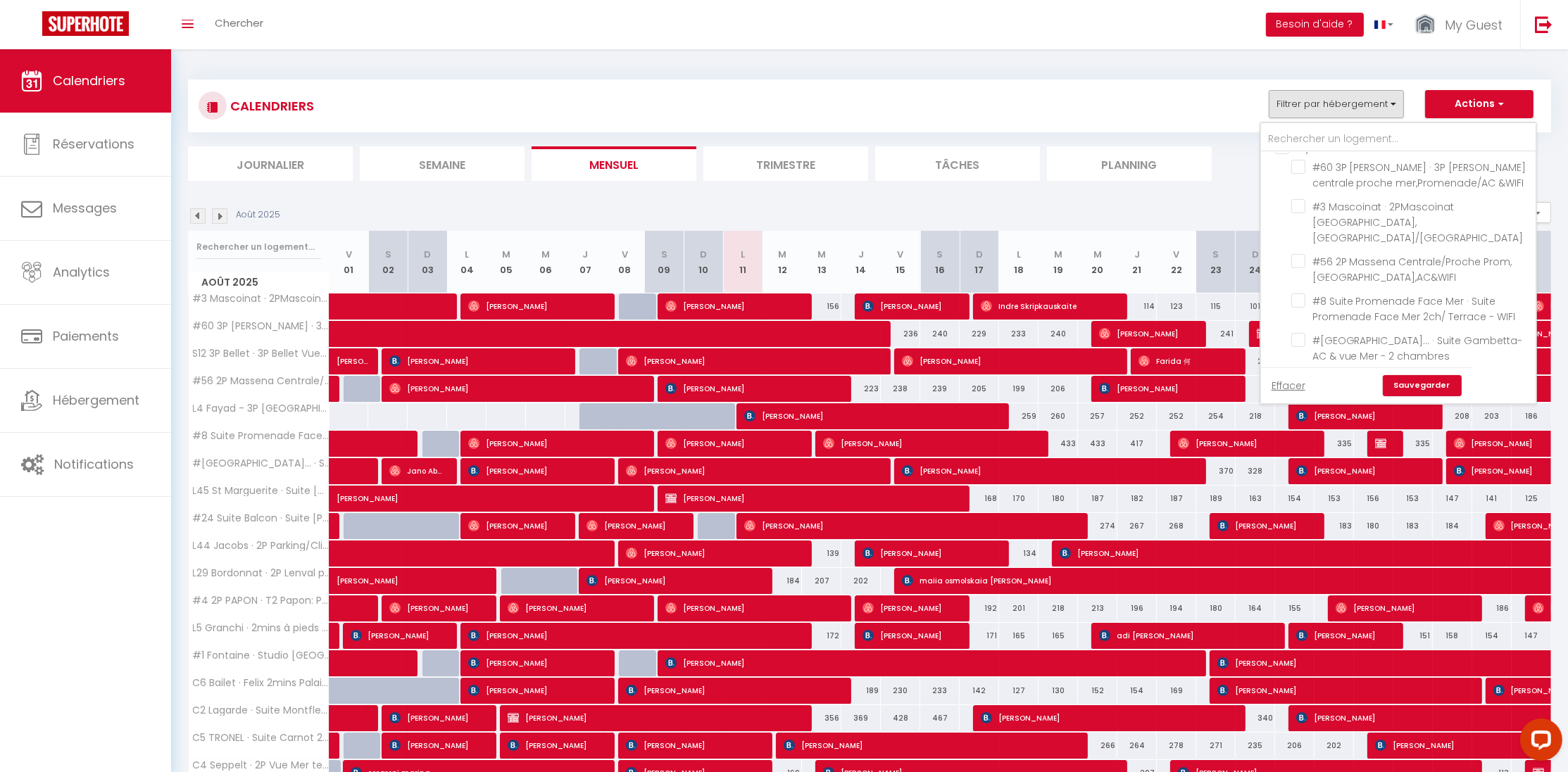
click at [1279, 153] on input "My Guest Relation" at bounding box center [1412, 146] width 275 height 14
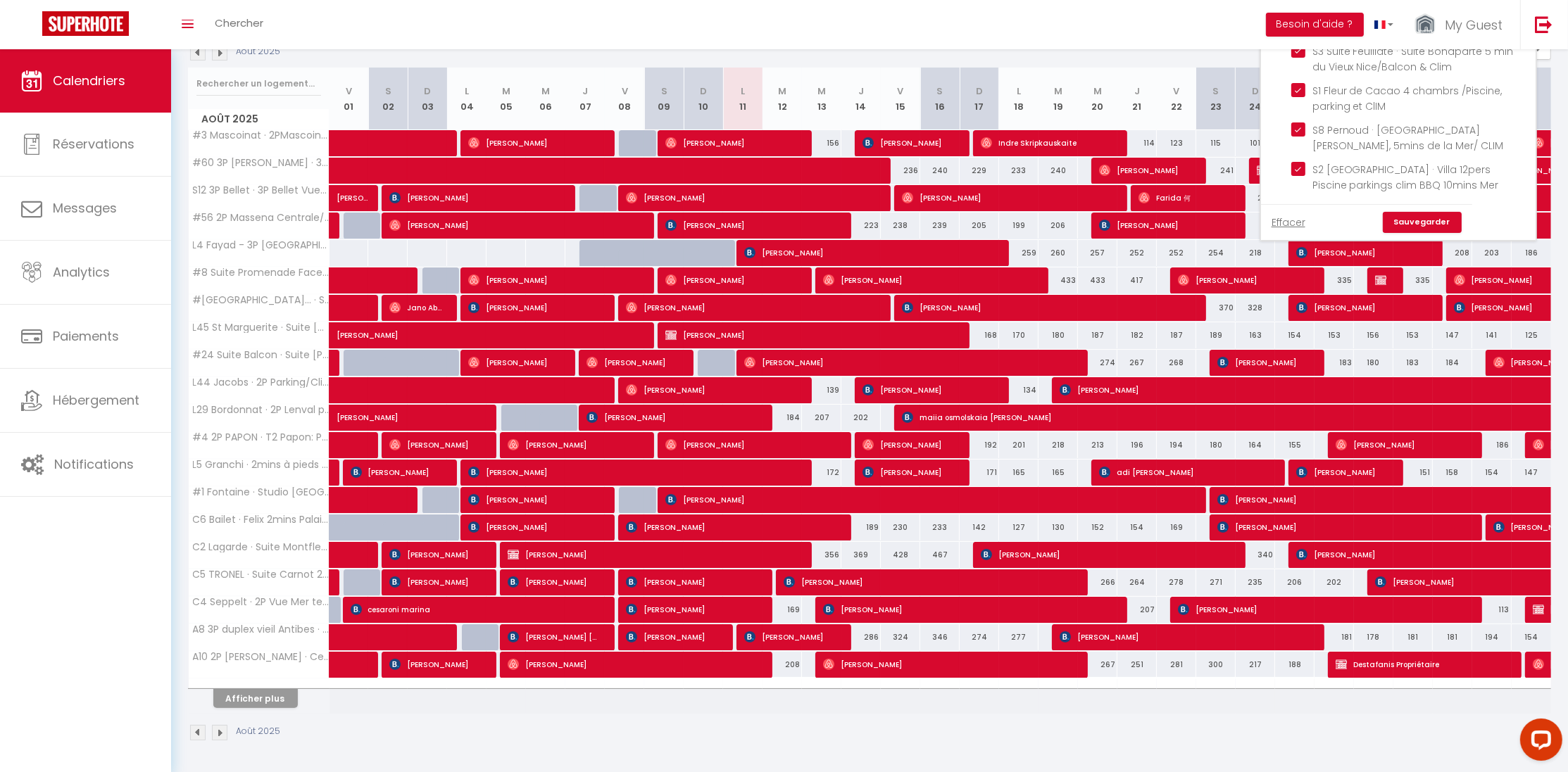
scroll to position [6903, 0]
click at [1425, 223] on link "Sauvegarder" at bounding box center [1423, 222] width 79 height 21
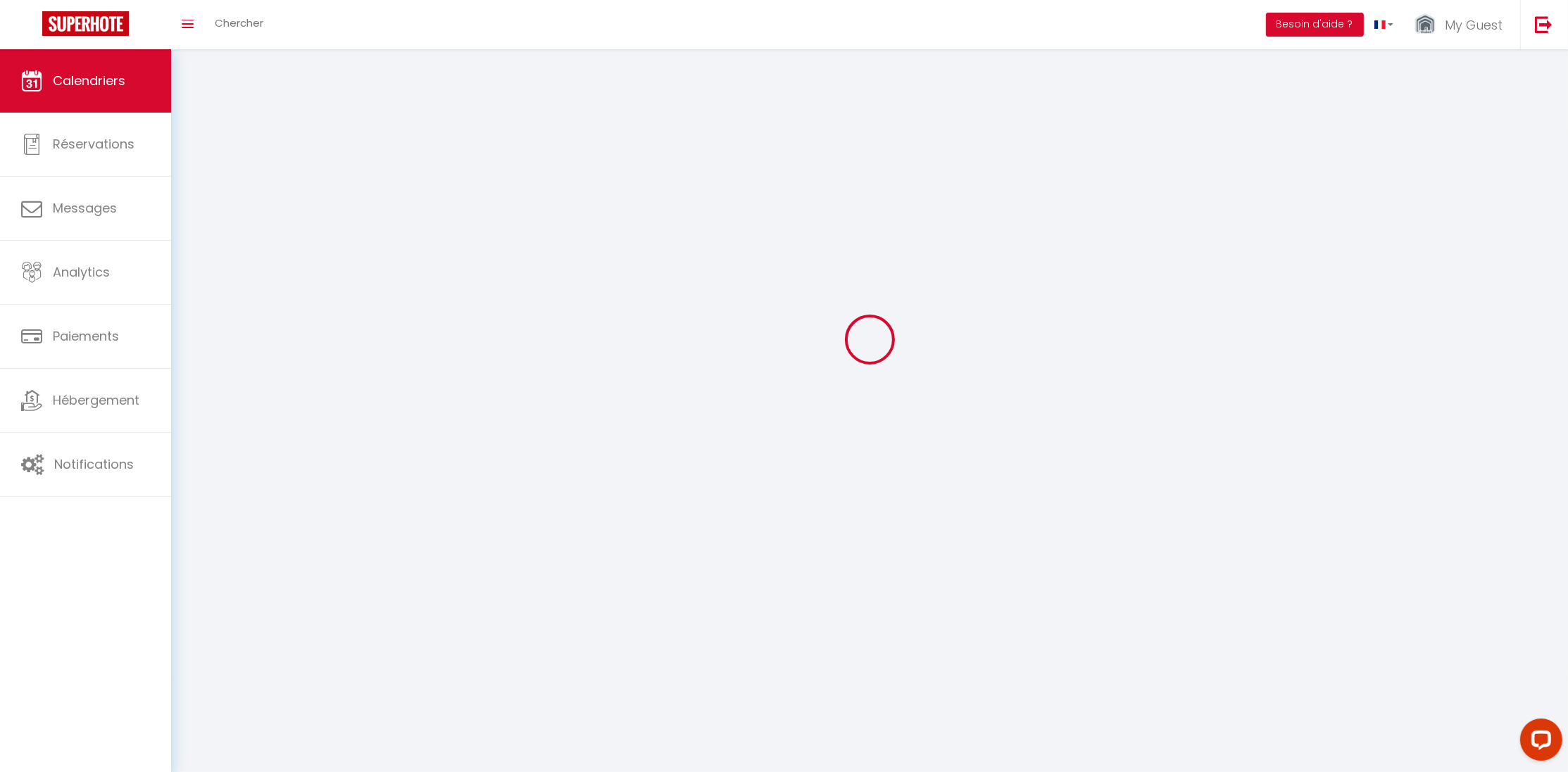
scroll to position [49, 0]
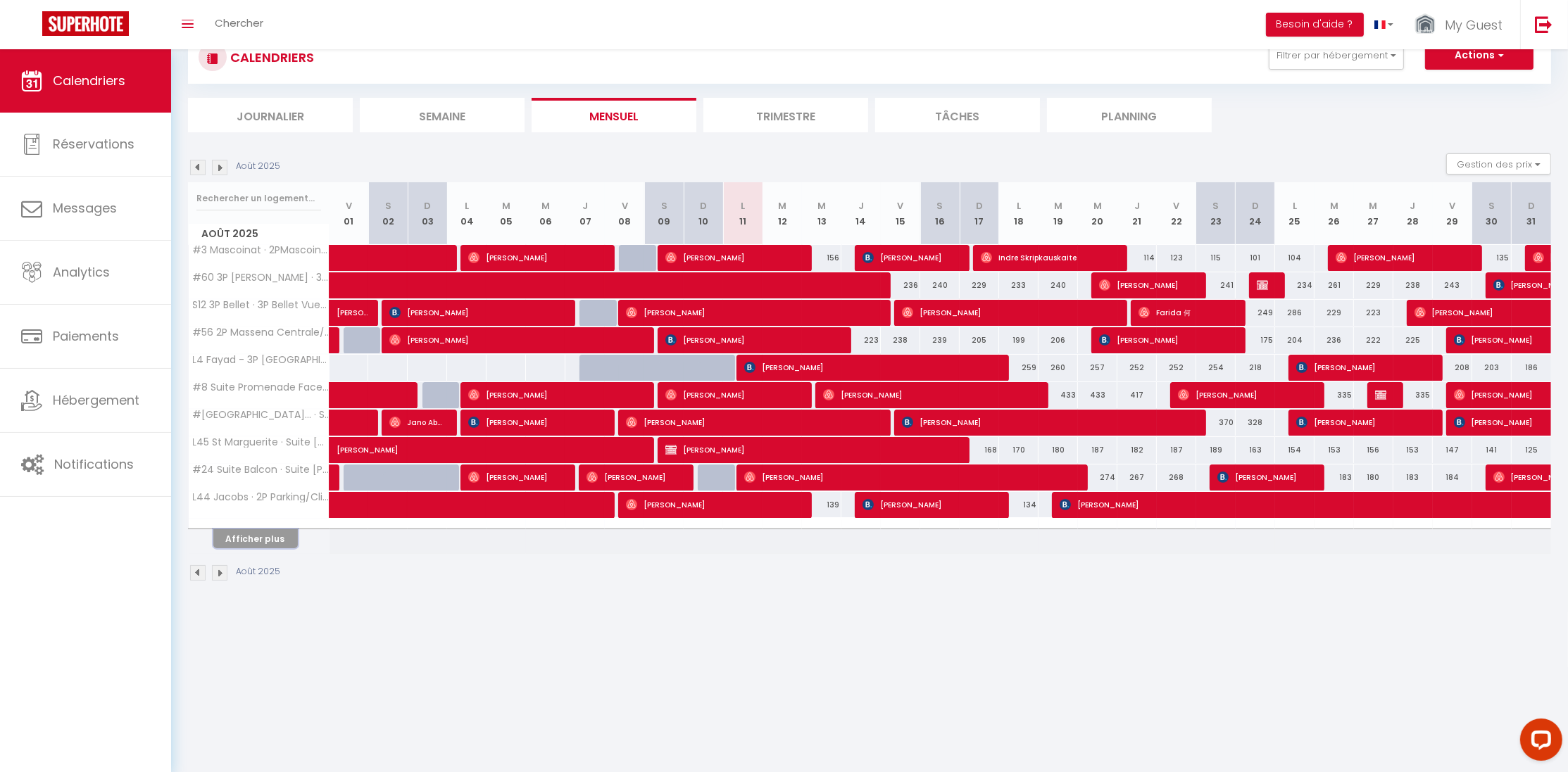
click at [263, 537] on button "Afficher plus" at bounding box center [256, 538] width 85 height 19
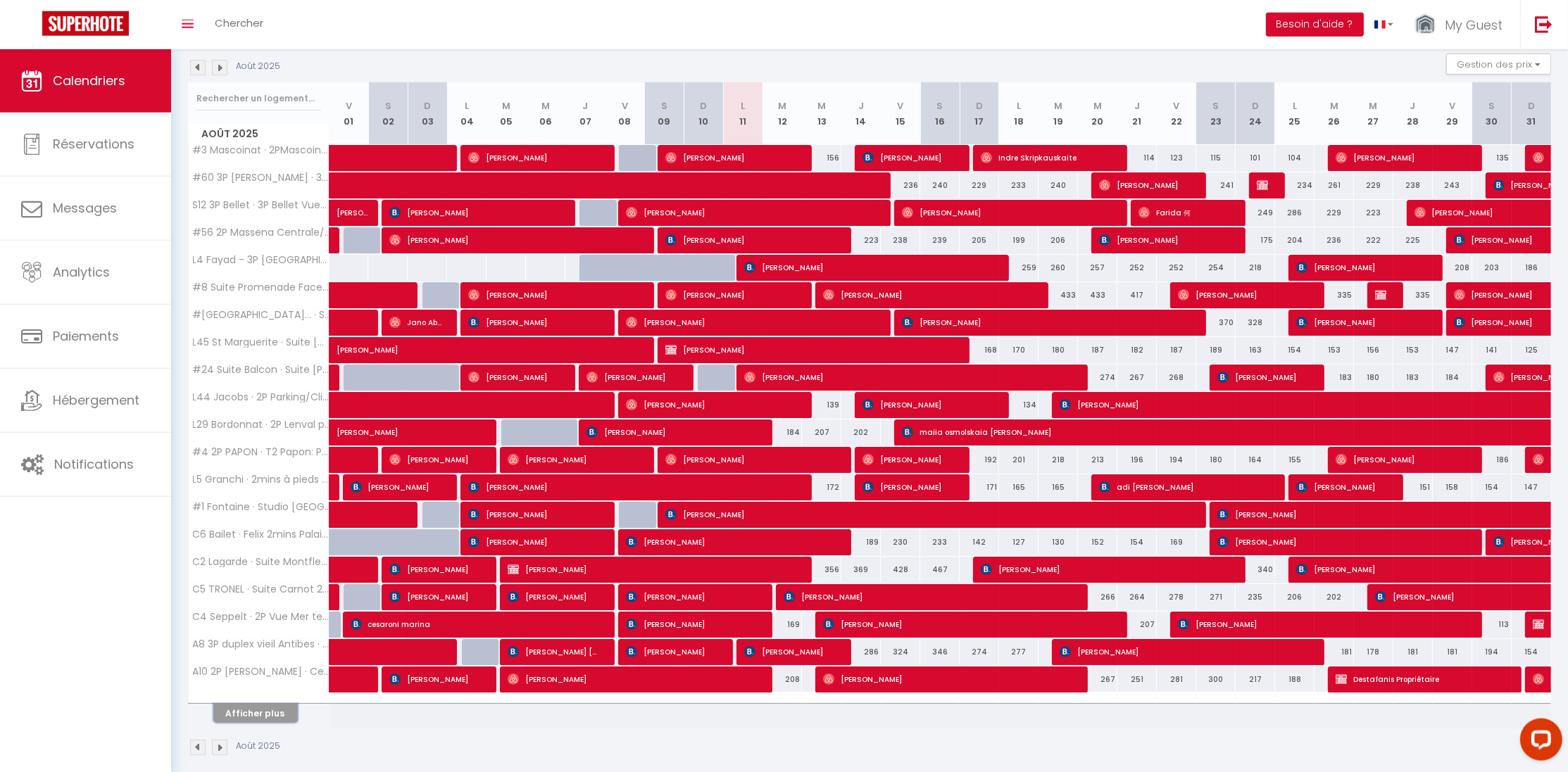
scroll to position [166, 0]
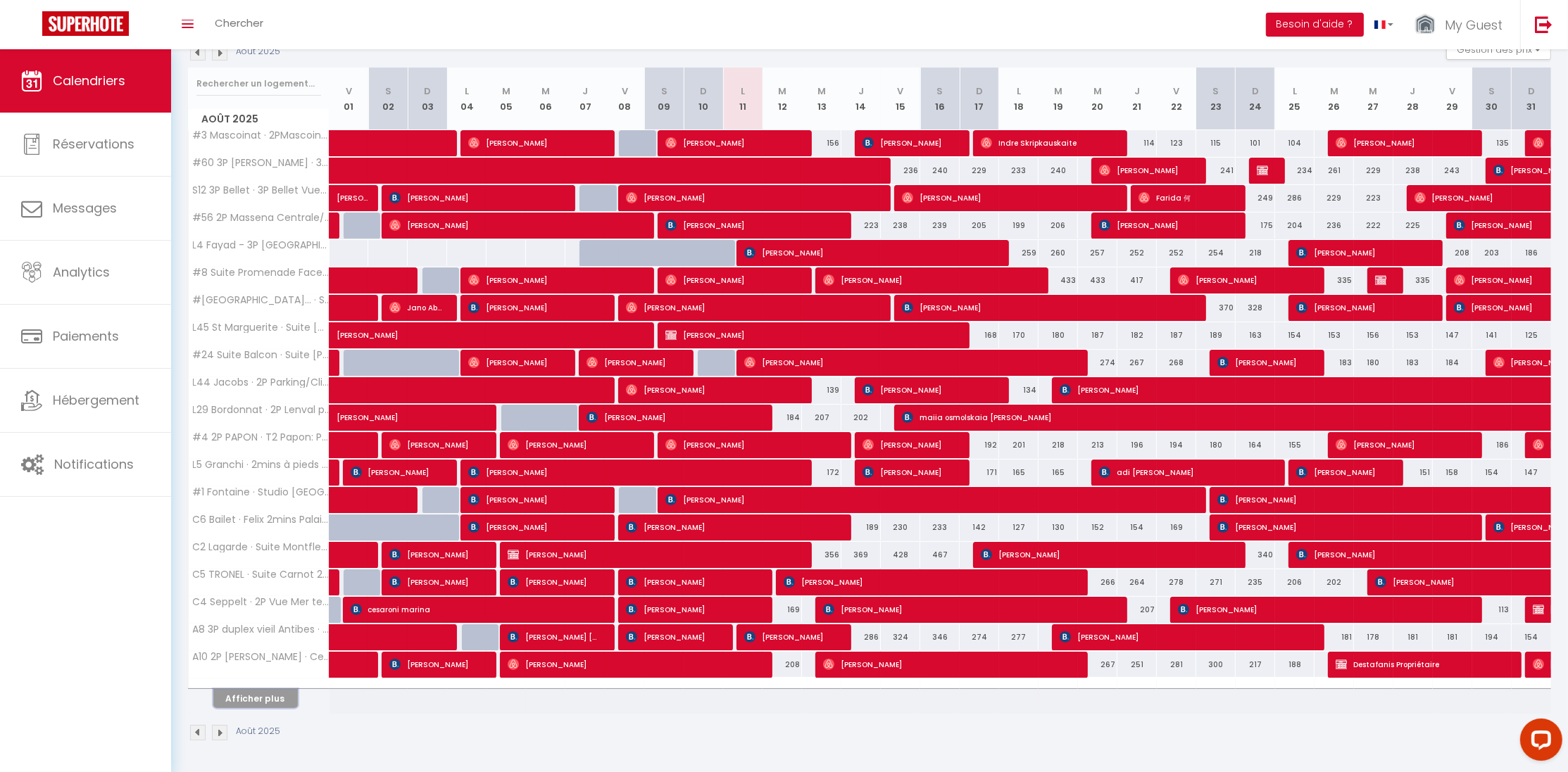
click at [275, 701] on button "Afficher plus" at bounding box center [256, 698] width 85 height 19
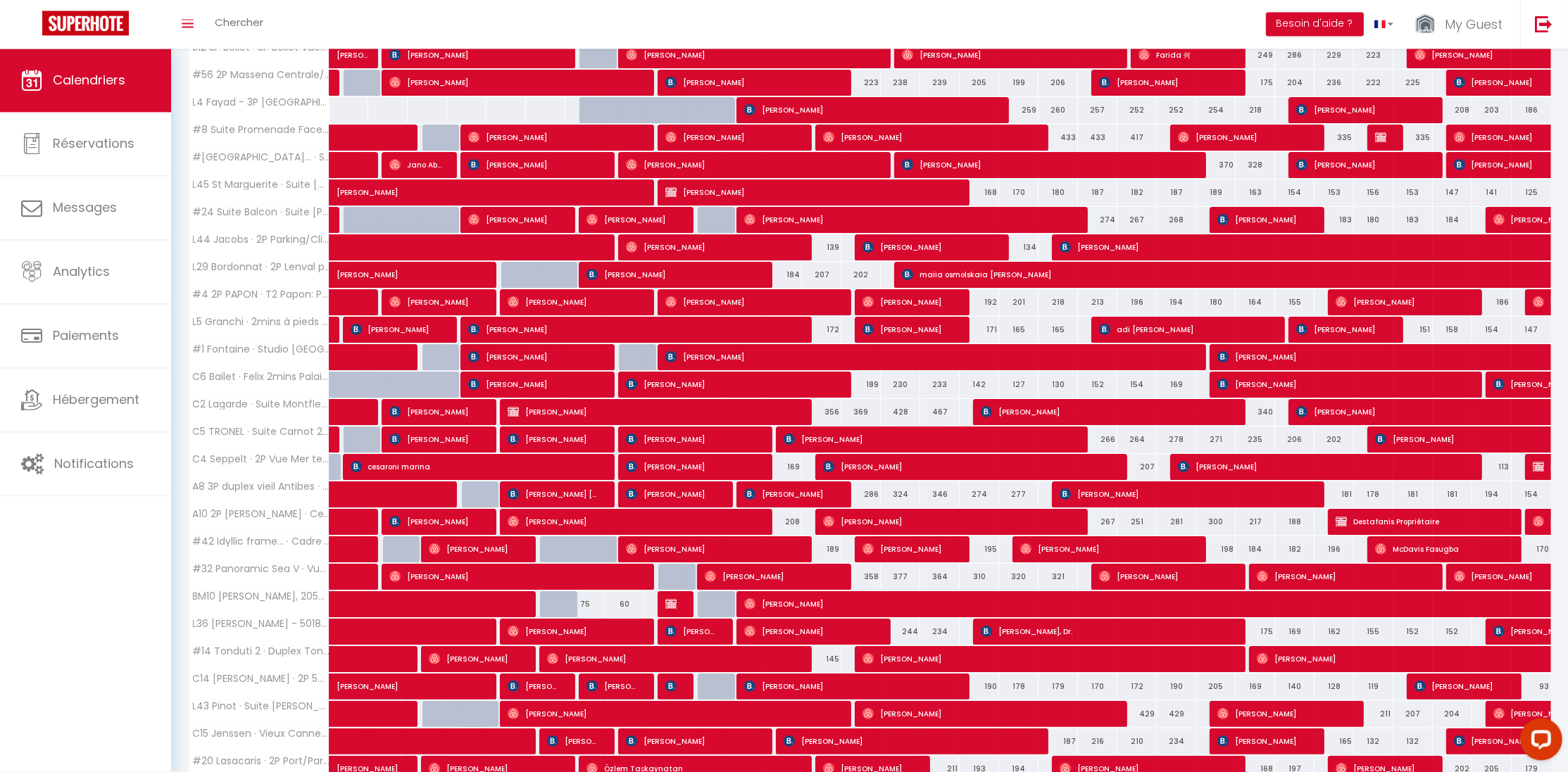
scroll to position [441, 0]
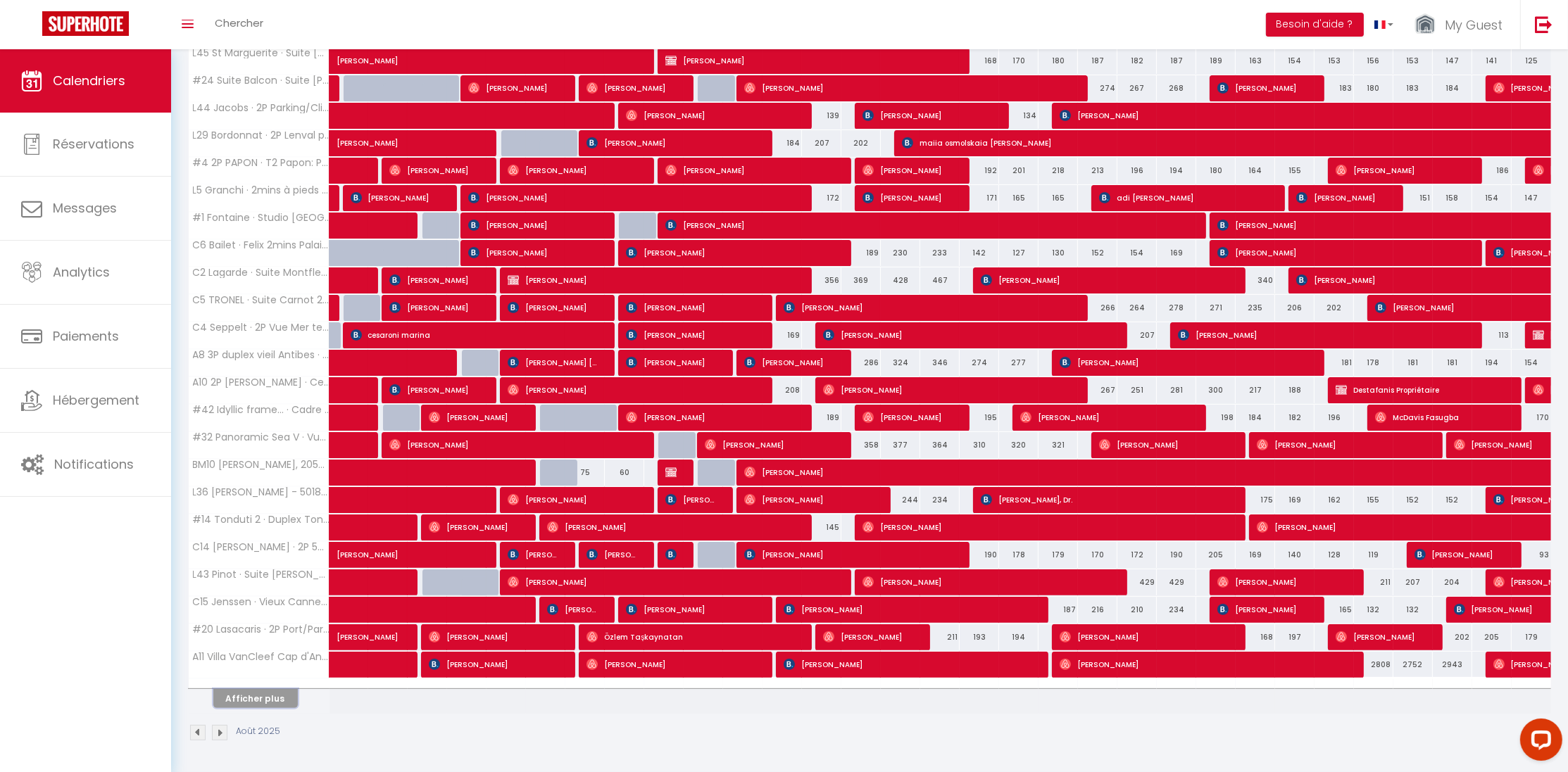
drag, startPoint x: 261, startPoint y: 699, endPoint x: 1012, endPoint y: 632, distance: 754.0
click at [262, 701] on button "Afficher plus" at bounding box center [256, 698] width 85 height 19
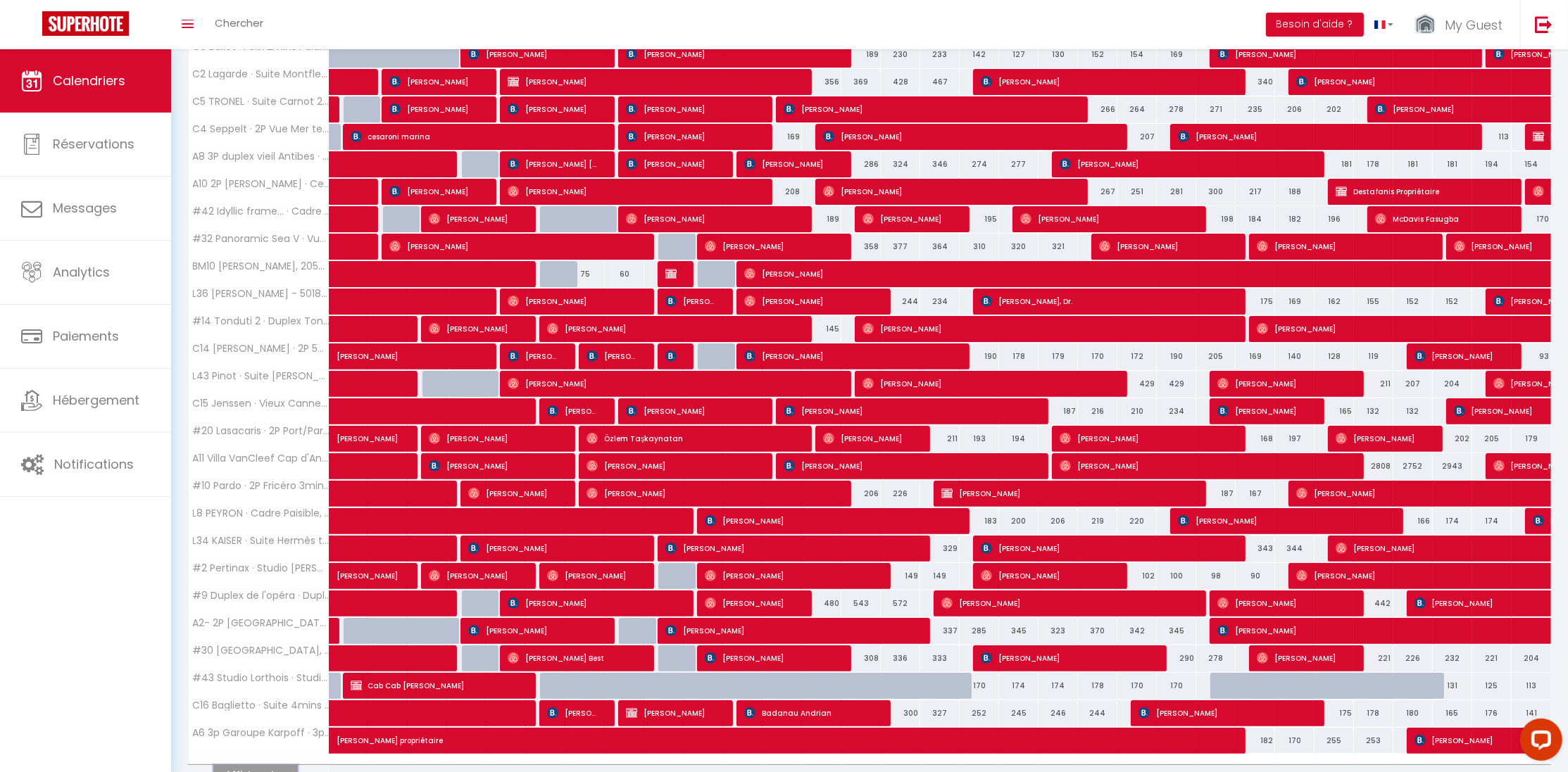
scroll to position [718, 0]
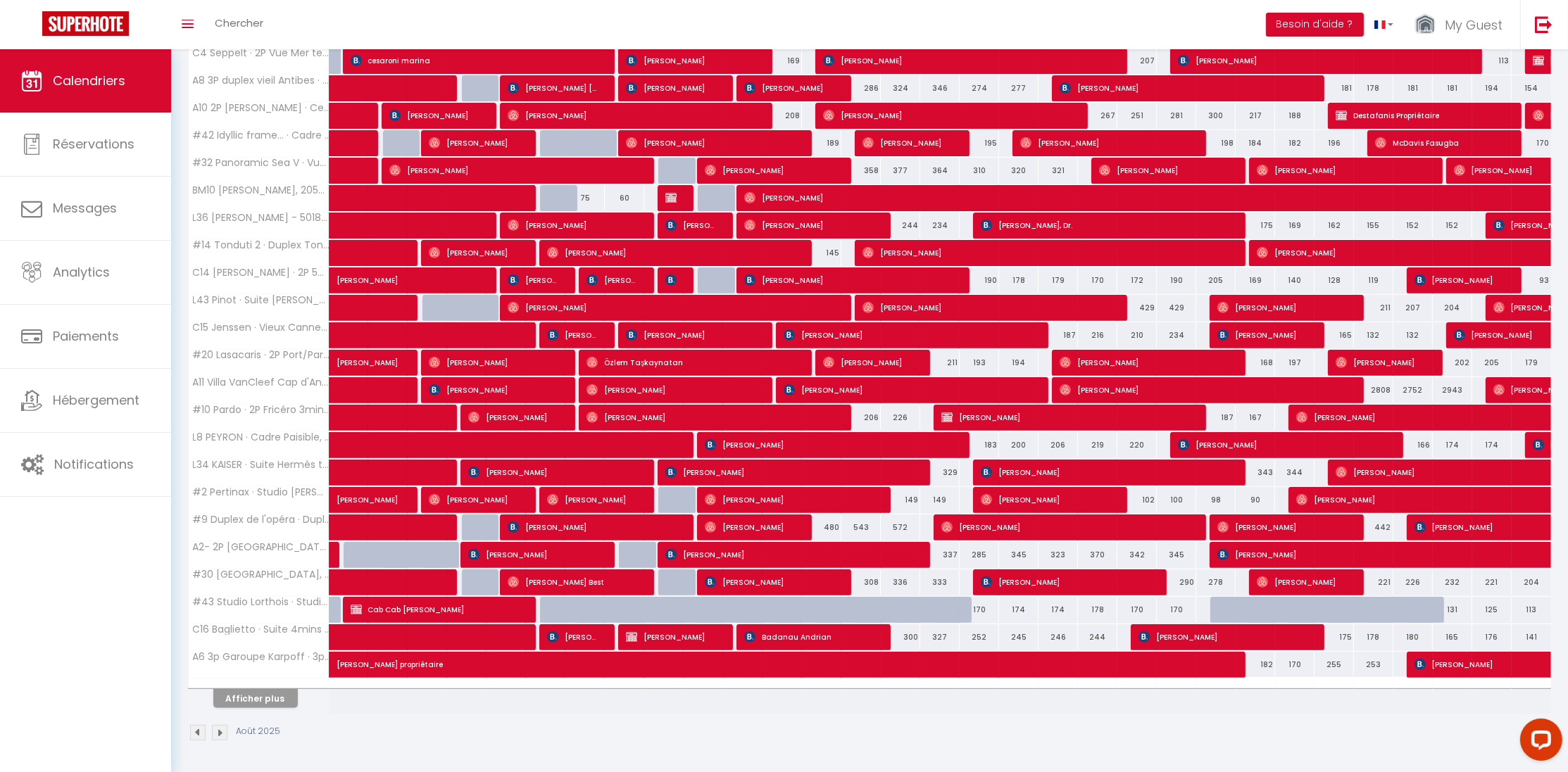
click at [657, 614] on div at bounding box center [664, 610] width 40 height 27
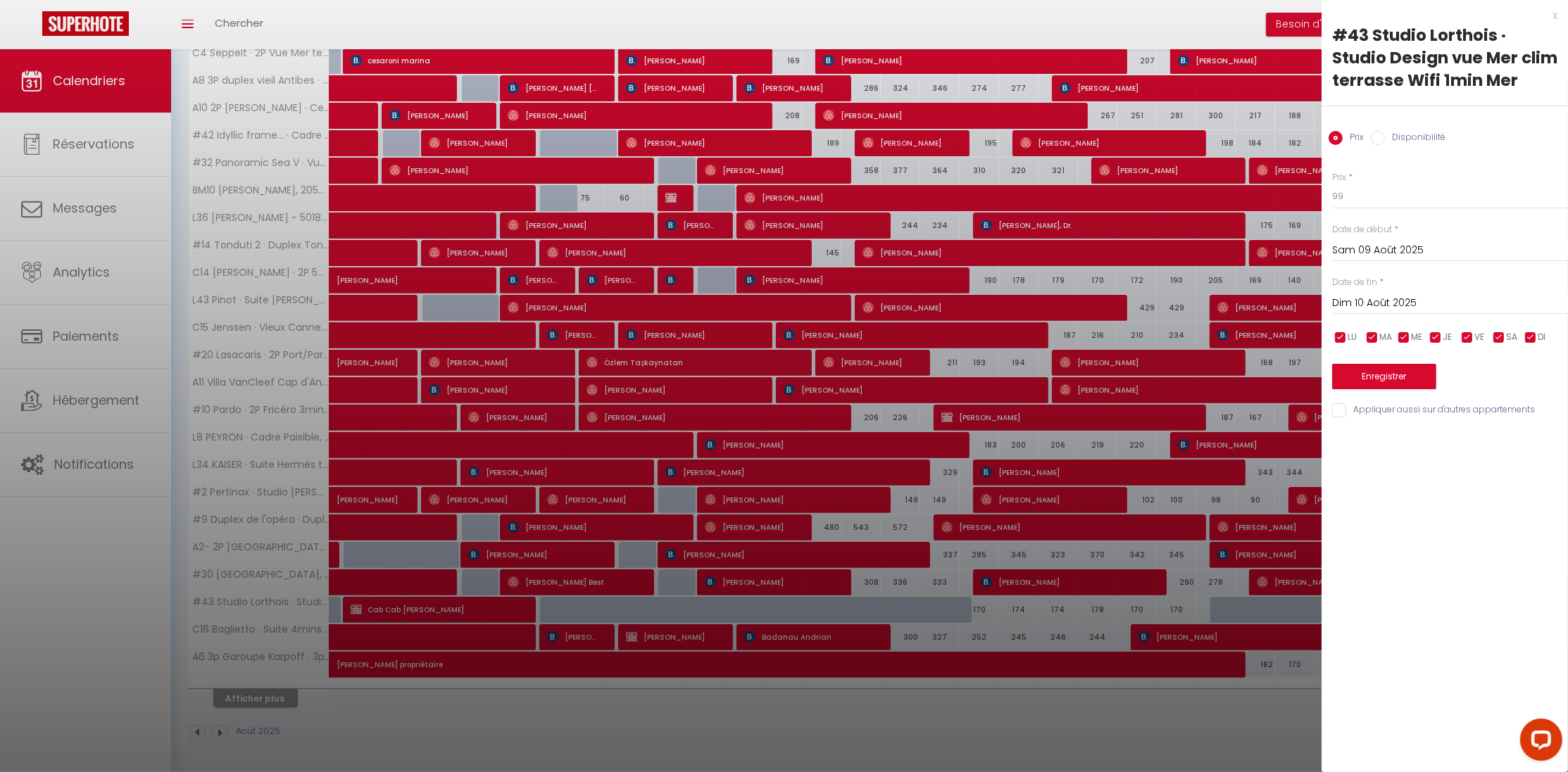
click at [1554, 17] on div "x" at bounding box center [1440, 16] width 236 height 17
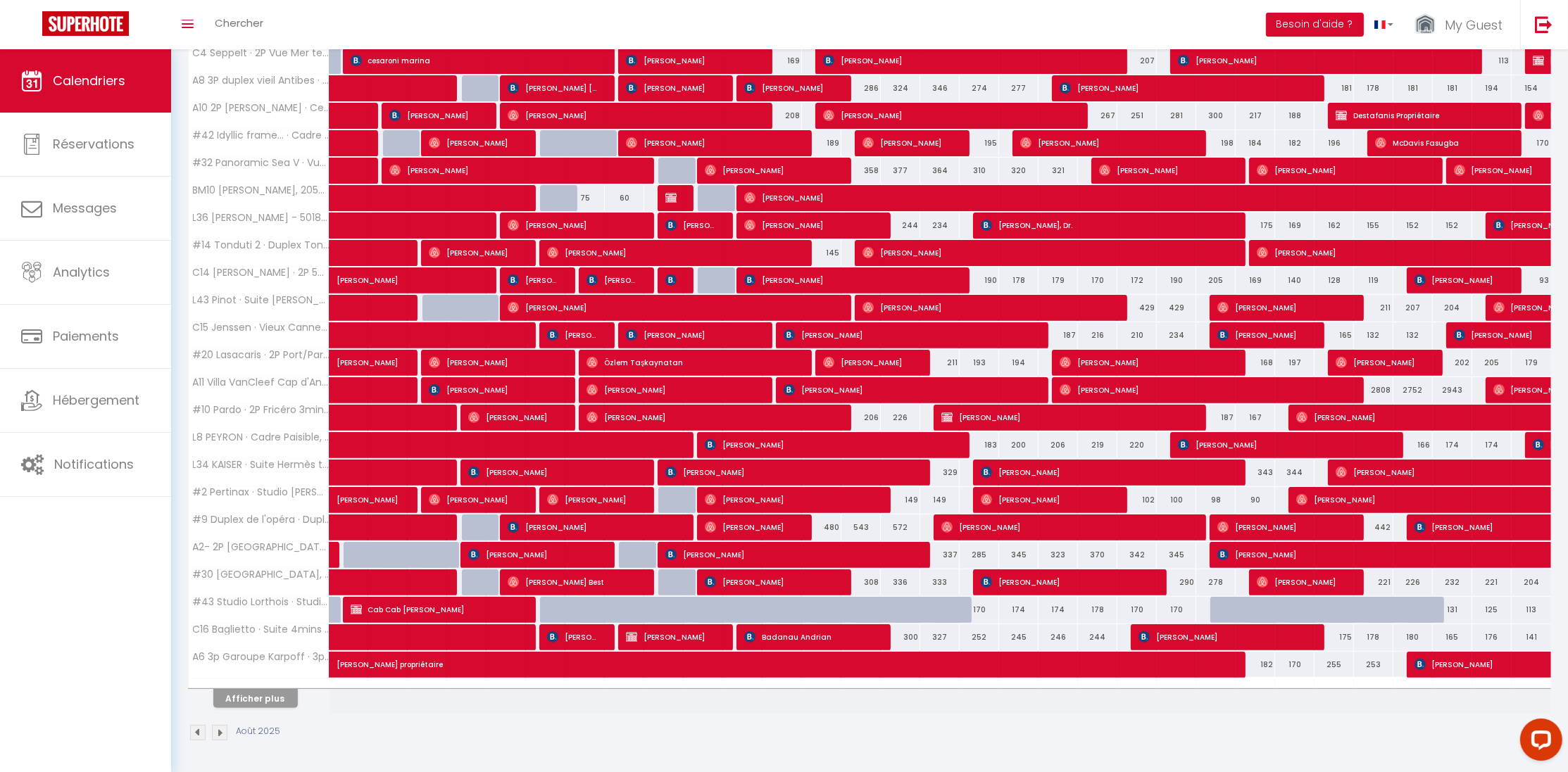
click at [259, 689] on th "Afficher plus" at bounding box center [258, 696] width 140 height 35
click at [265, 697] on button "Afficher plus" at bounding box center [256, 698] width 85 height 19
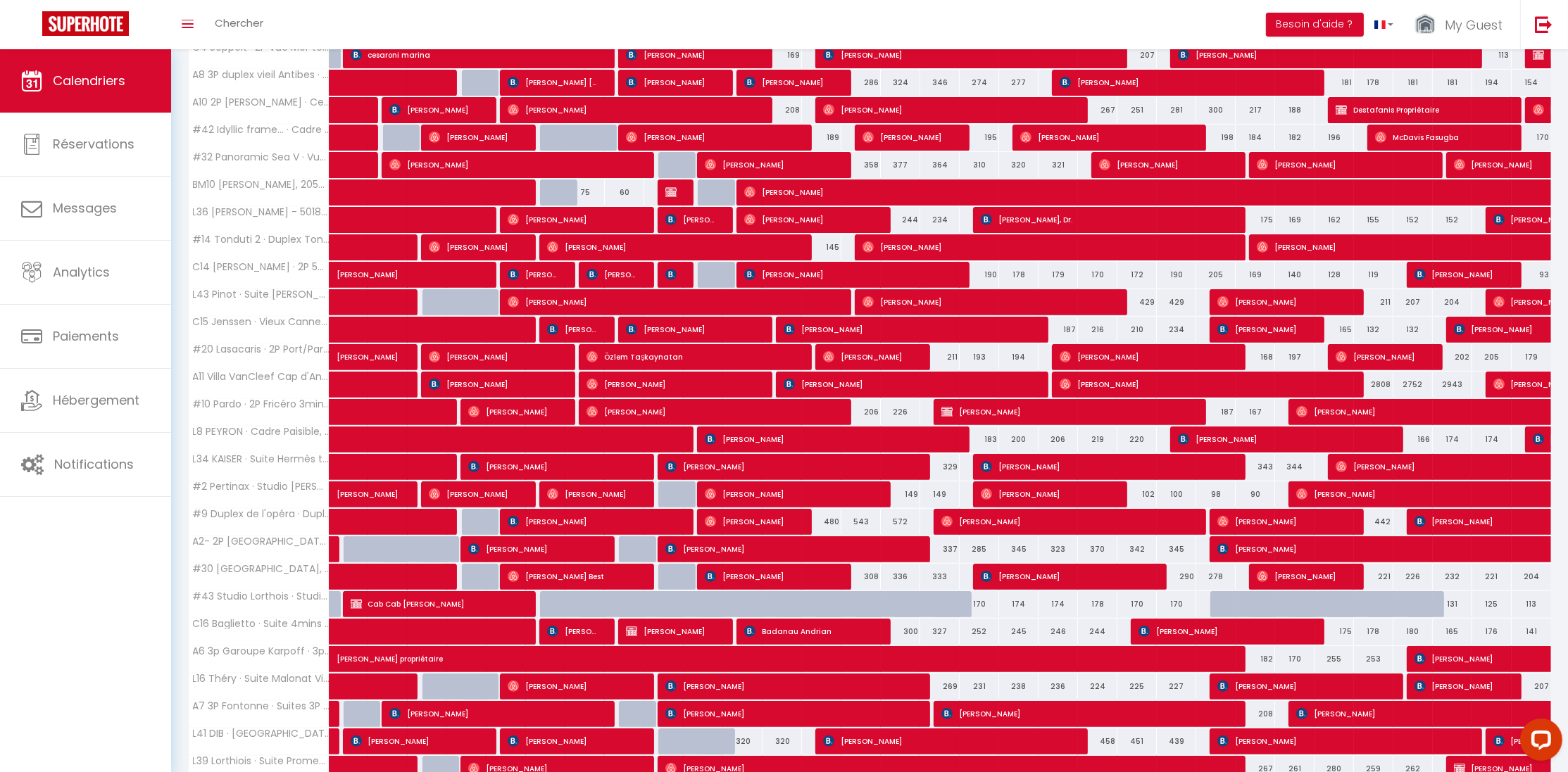
click at [1235, 610] on div "147" at bounding box center [1255, 604] width 40 height 26
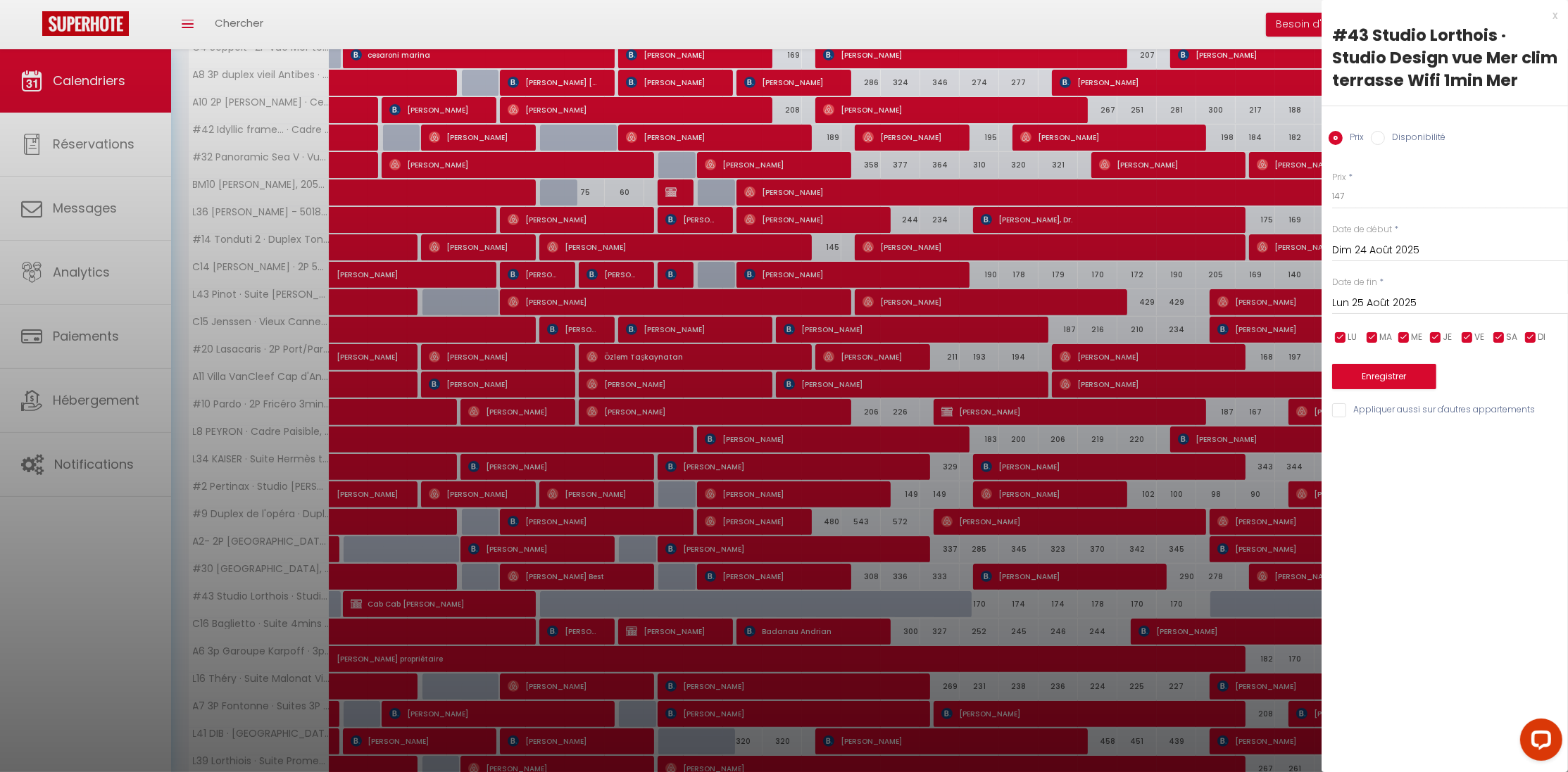
click at [1551, 20] on div "x" at bounding box center [1440, 16] width 236 height 17
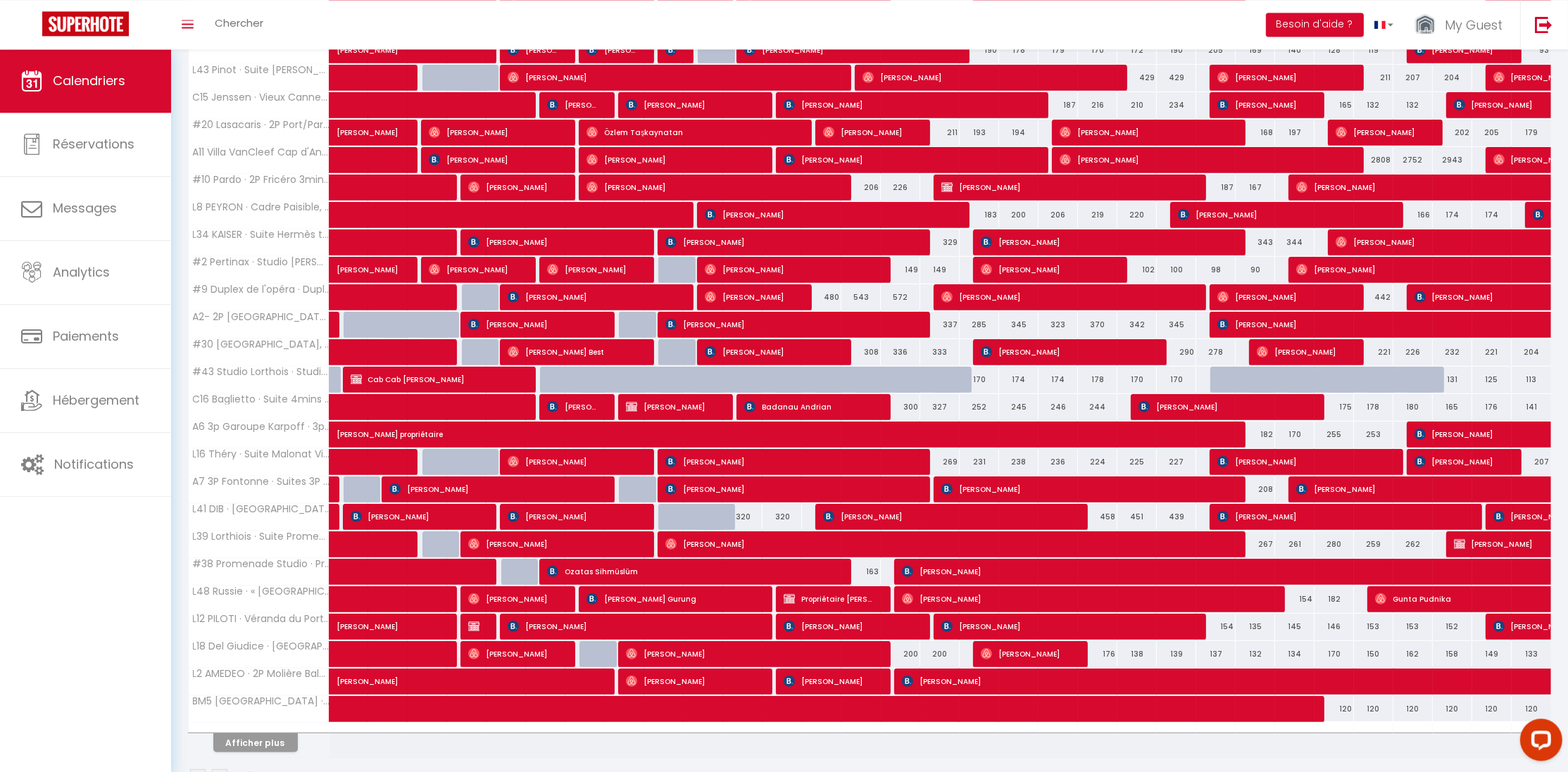
scroll to position [994, 0]
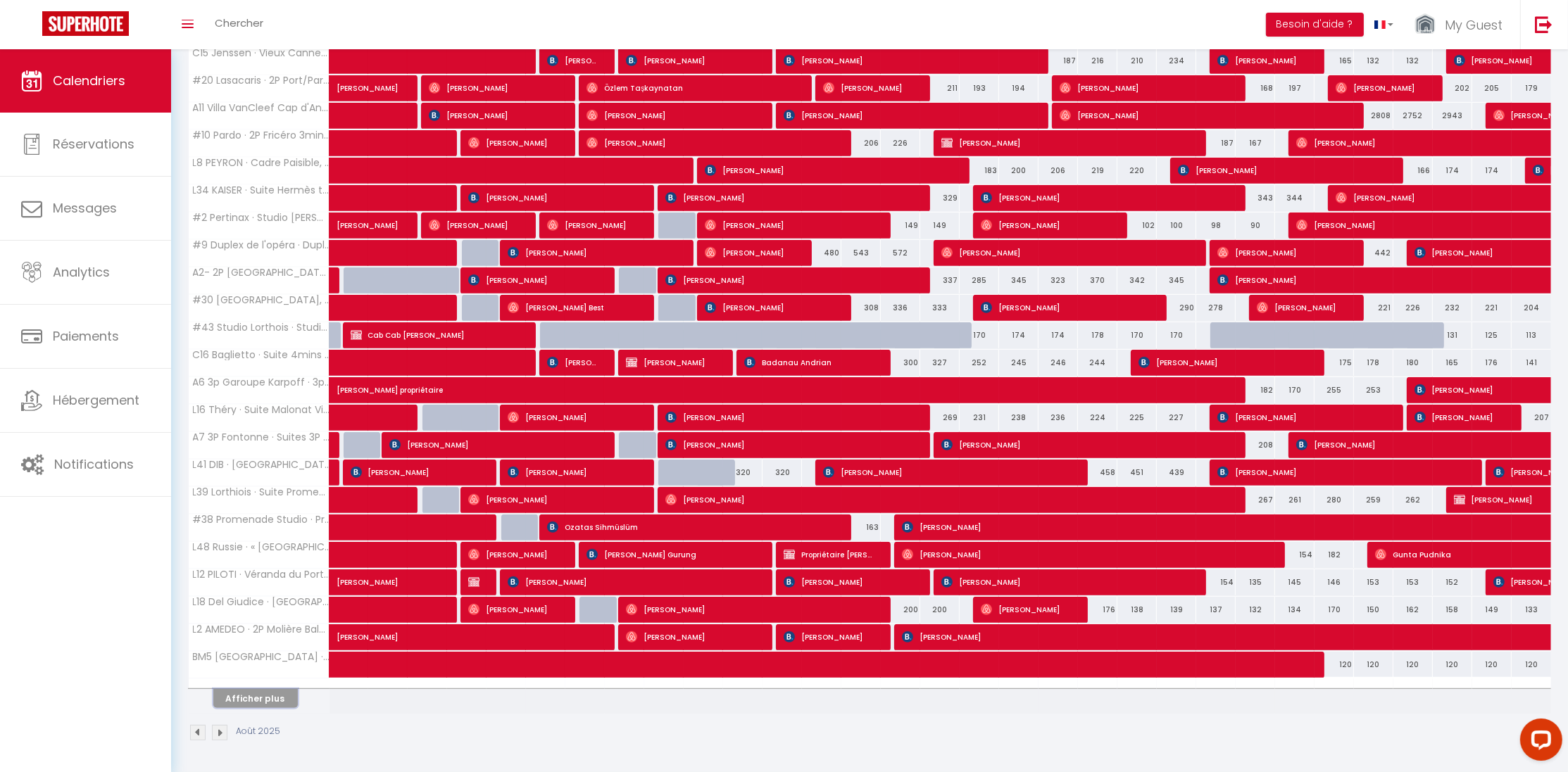
click at [269, 689] on button "Afficher plus" at bounding box center [256, 698] width 85 height 19
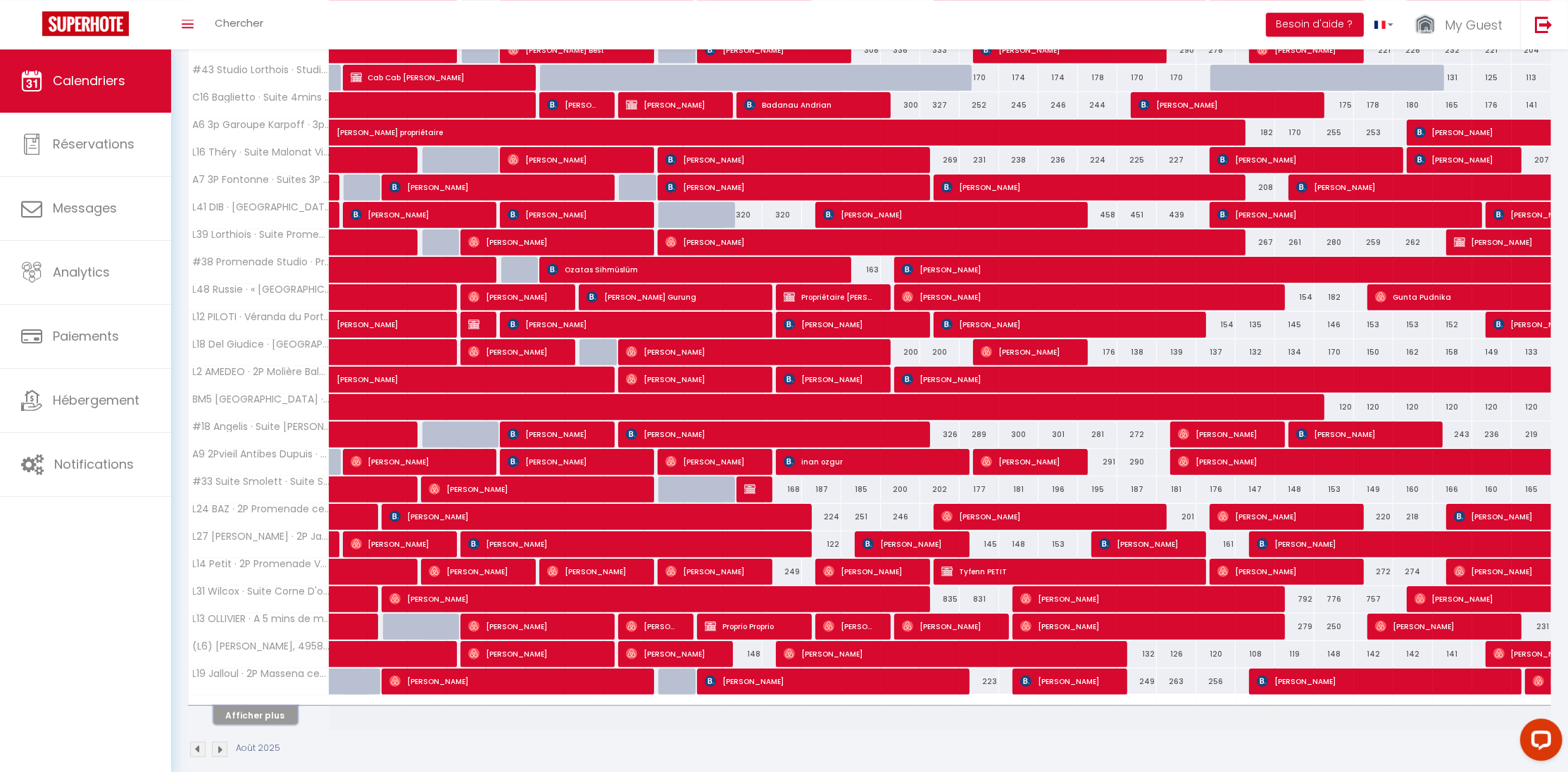
scroll to position [1269, 0]
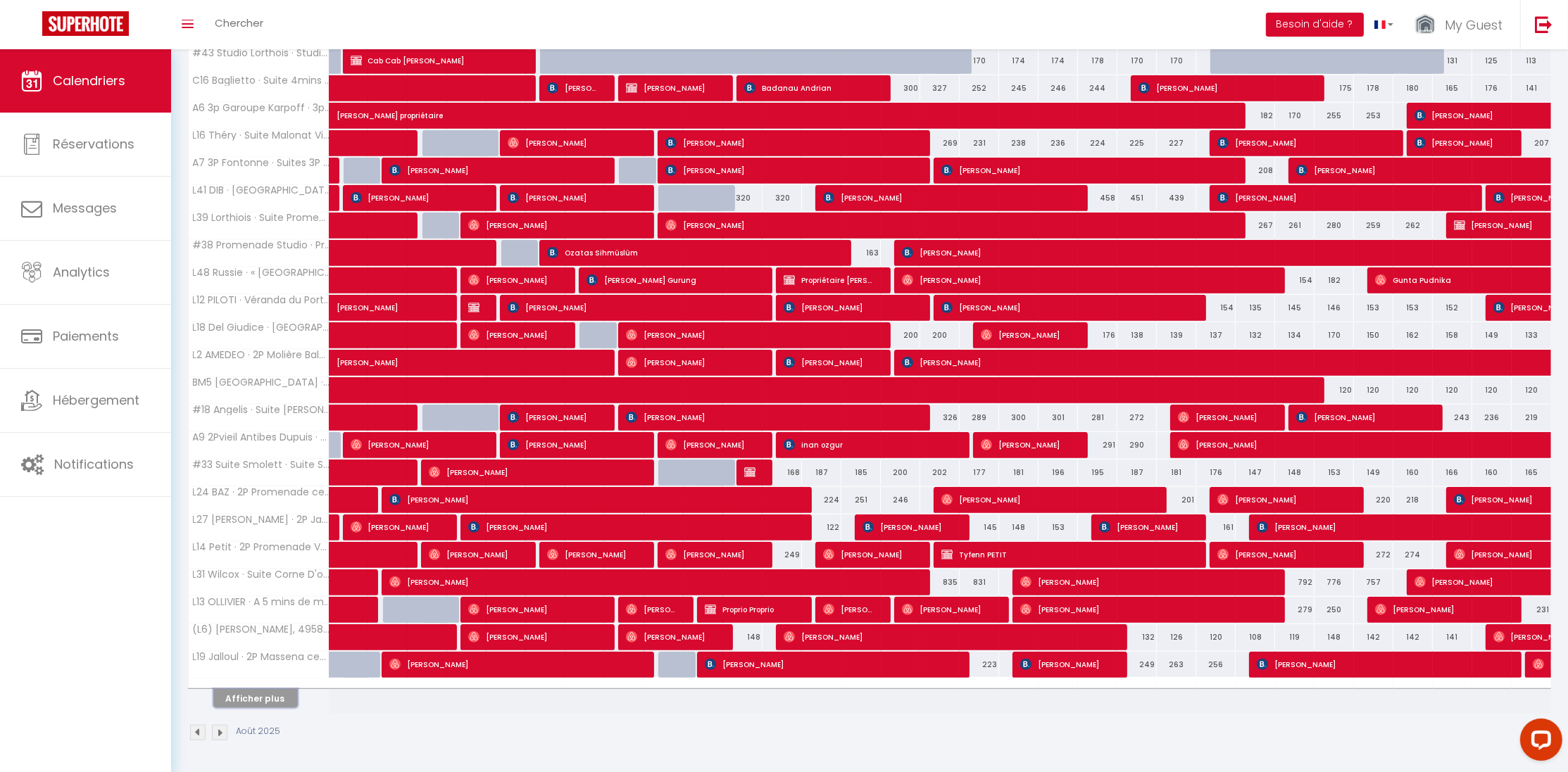
drag, startPoint x: 270, startPoint y: 701, endPoint x: 767, endPoint y: 553, distance: 518.6
click at [270, 702] on button "Afficher plus" at bounding box center [256, 698] width 85 height 19
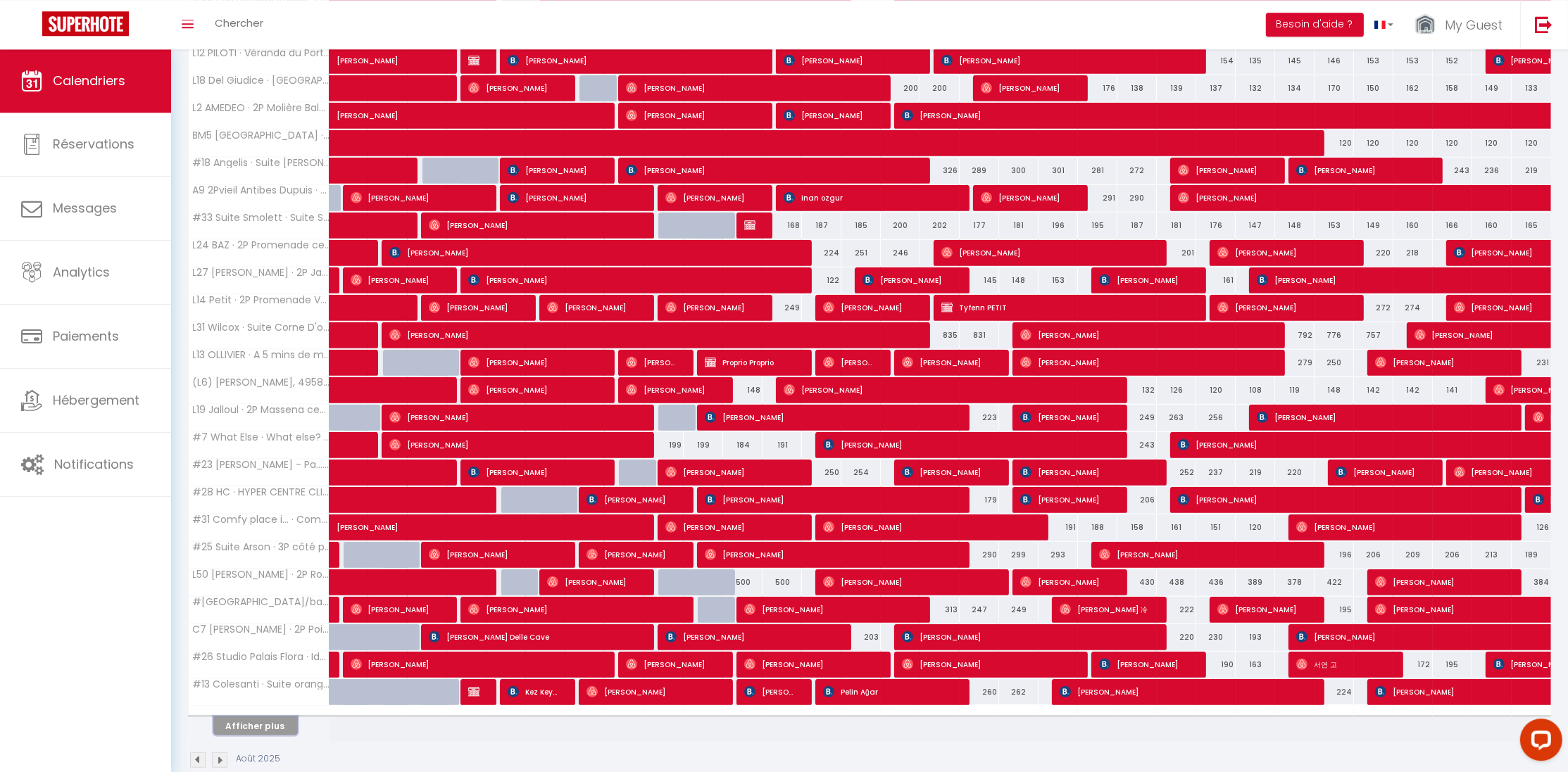
scroll to position [1545, 0]
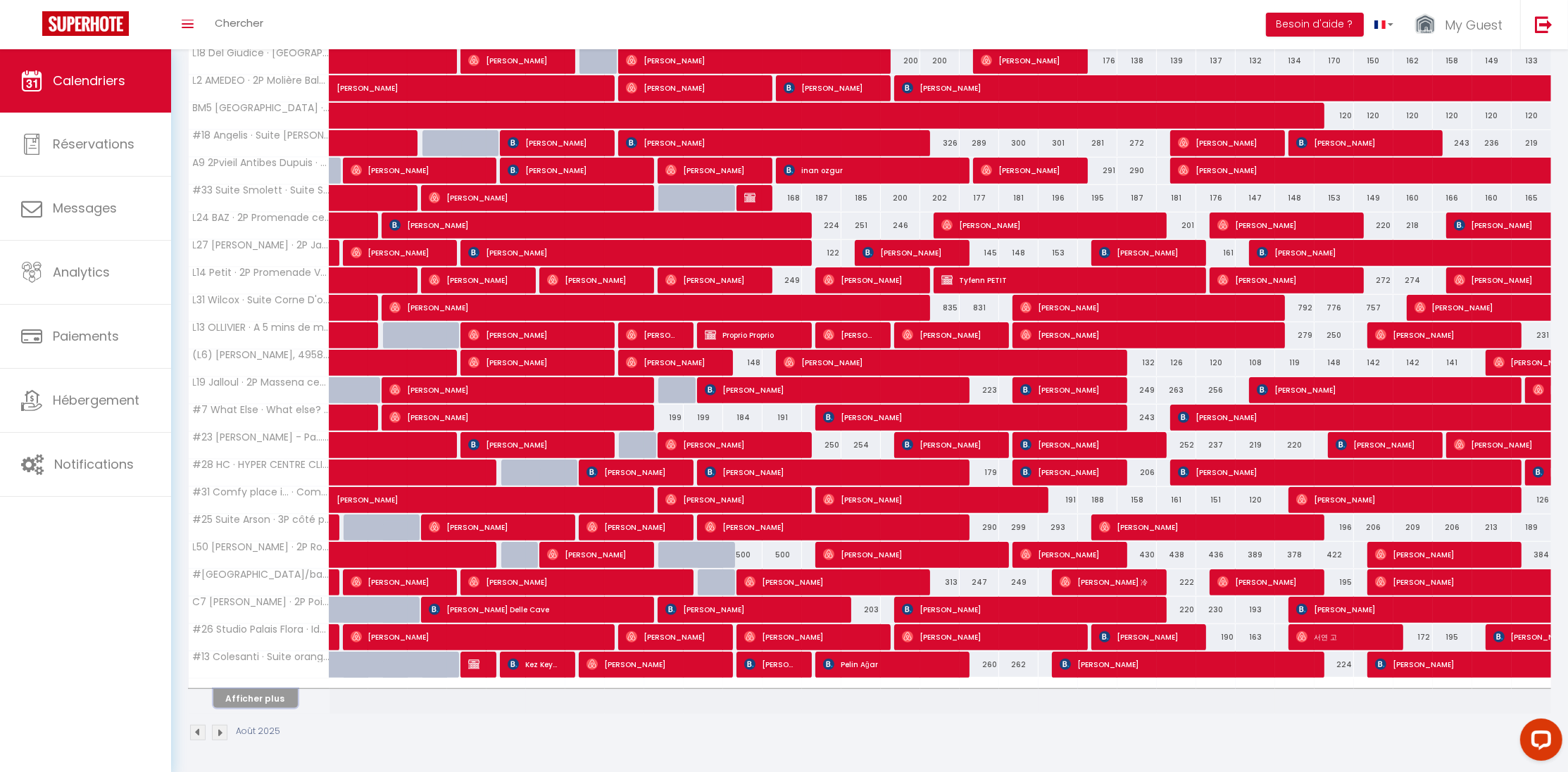
click at [273, 692] on button "Afficher plus" at bounding box center [256, 698] width 85 height 19
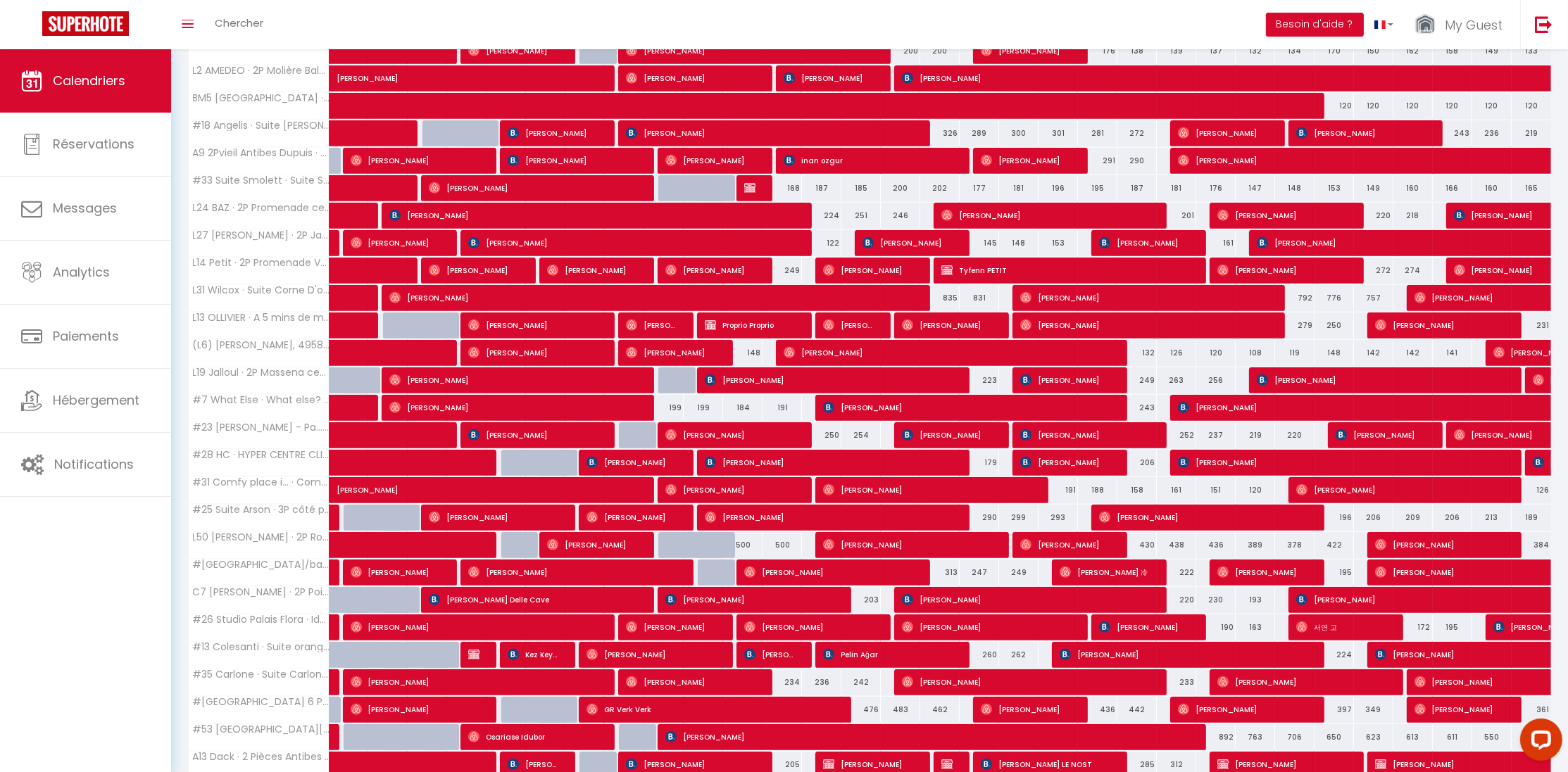
click at [275, 696] on th "#35 Carlone · Suite Carlone 5min de la mer/ Clim et Terrasse" at bounding box center [258, 682] width 140 height 27
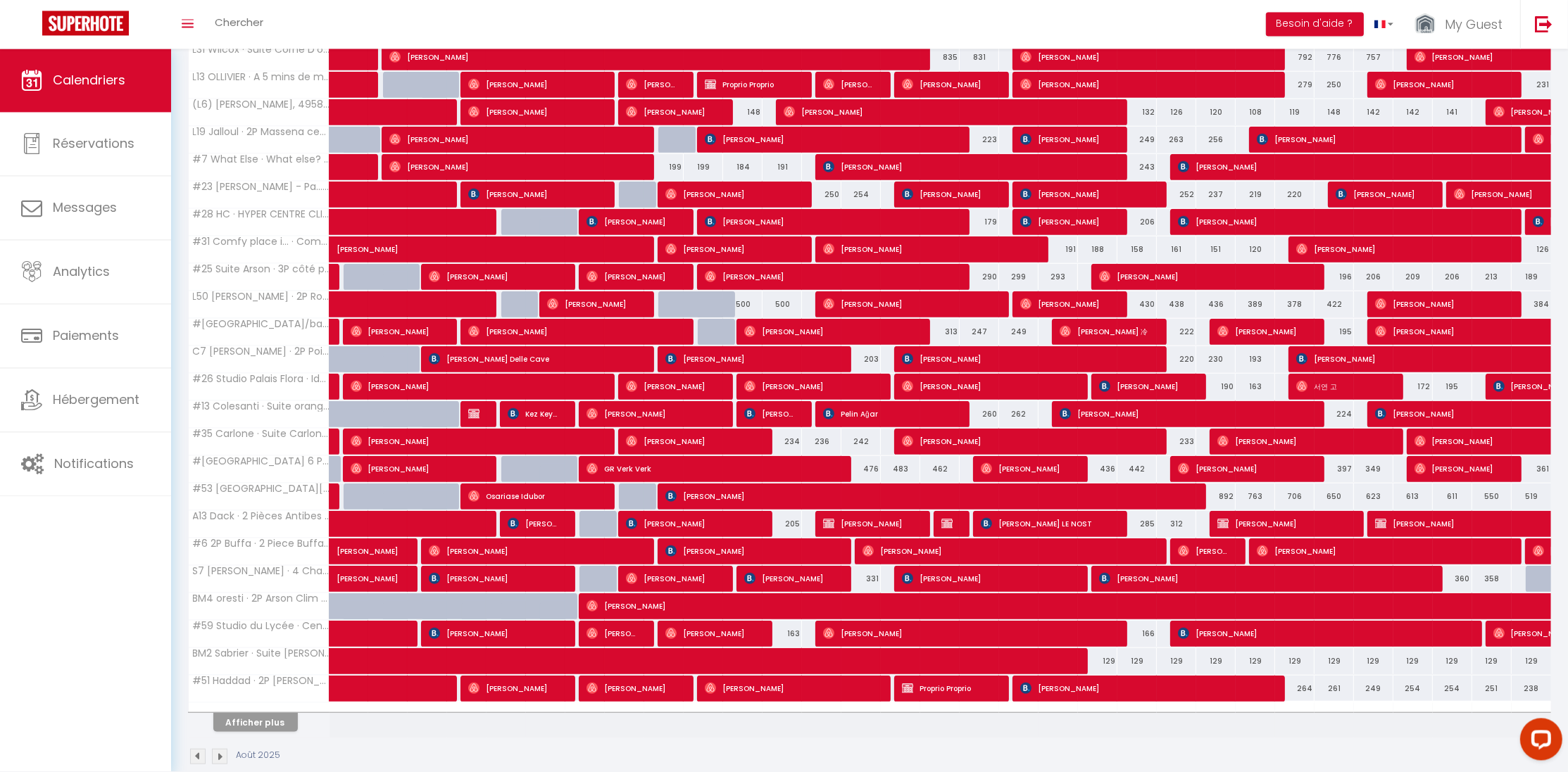
scroll to position [1821, 0]
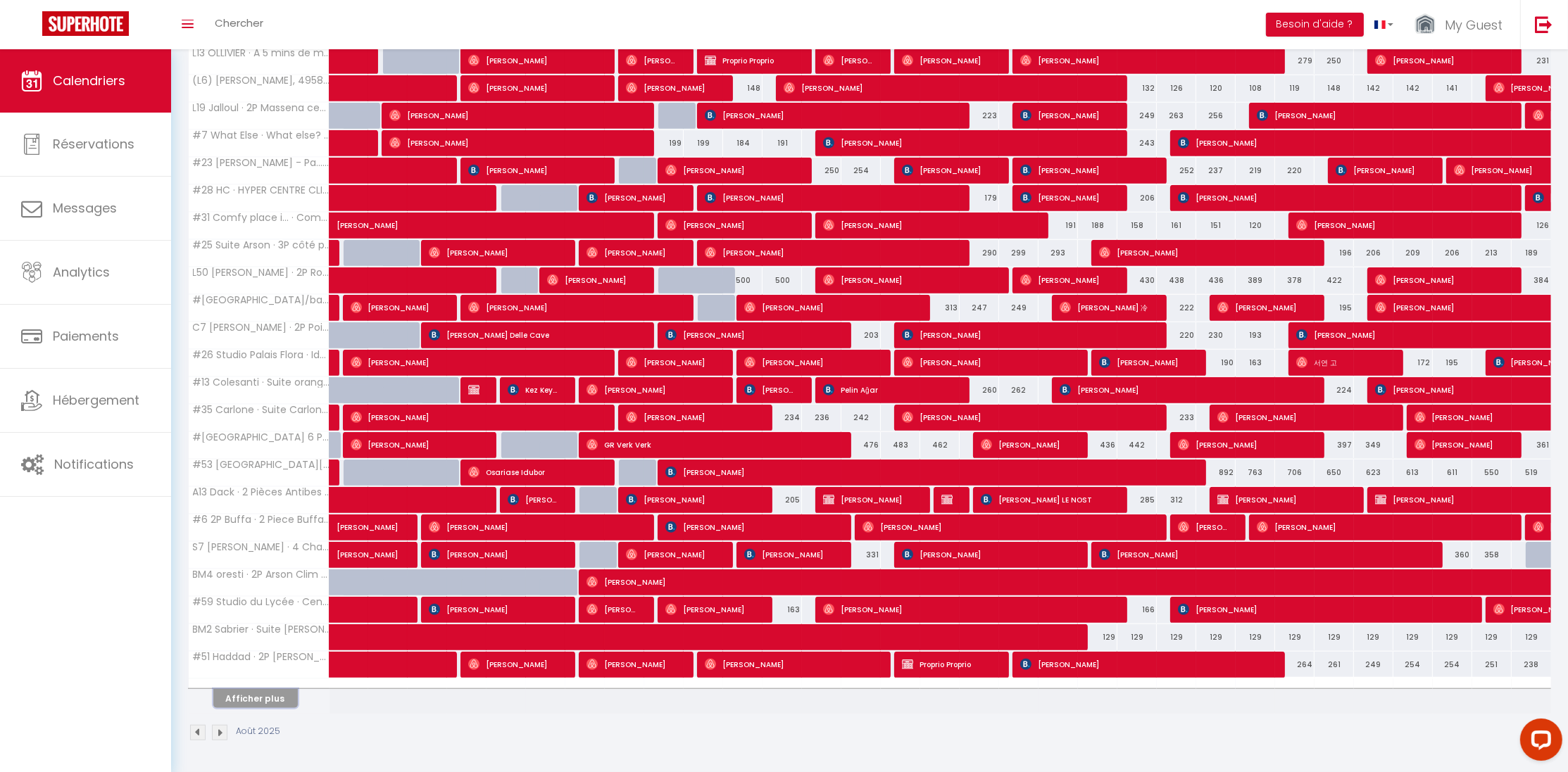
click at [244, 697] on button "Afficher plus" at bounding box center [256, 698] width 85 height 19
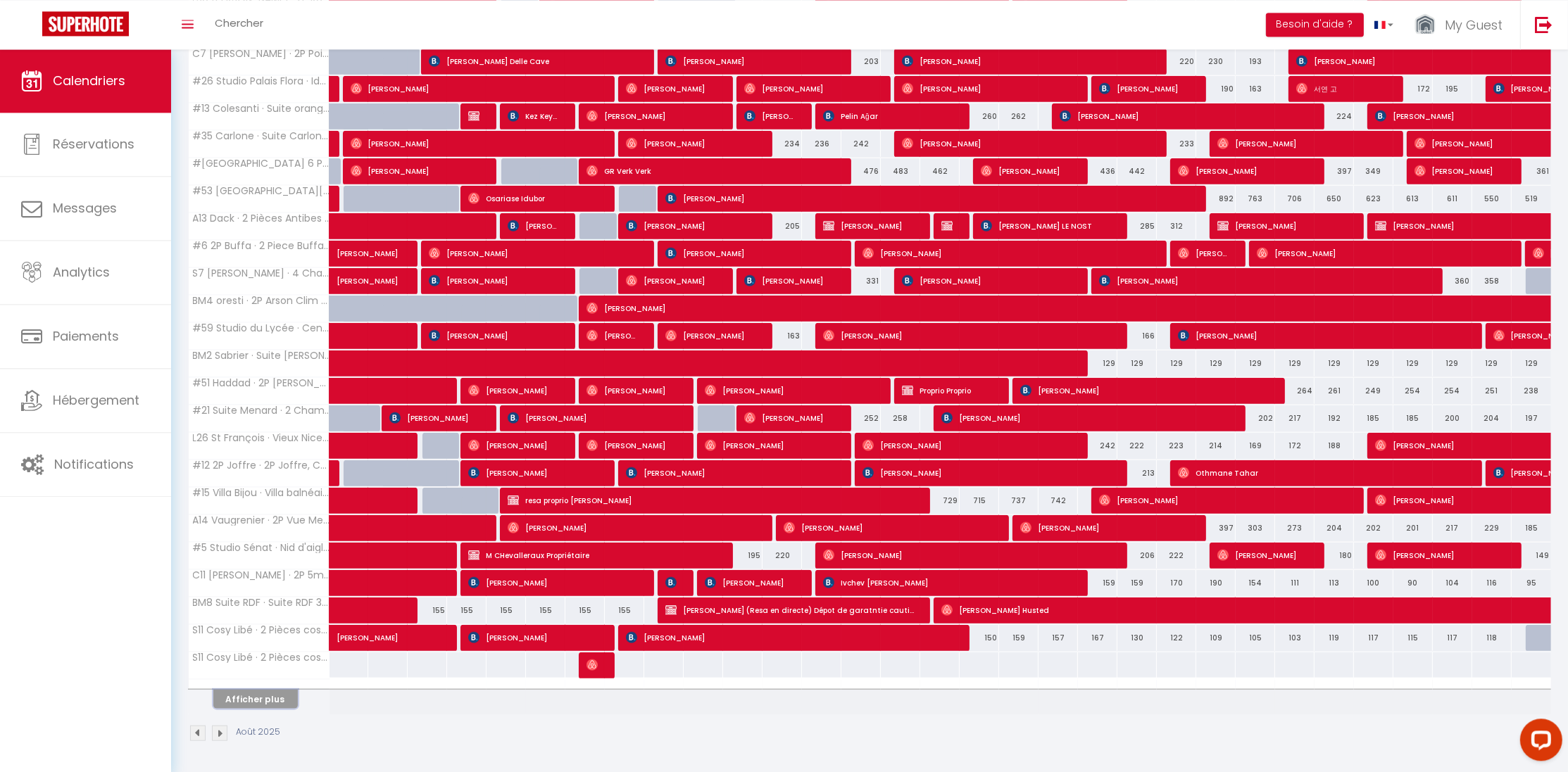
scroll to position [2097, 0]
click at [267, 696] on button "Afficher plus" at bounding box center [256, 698] width 85 height 19
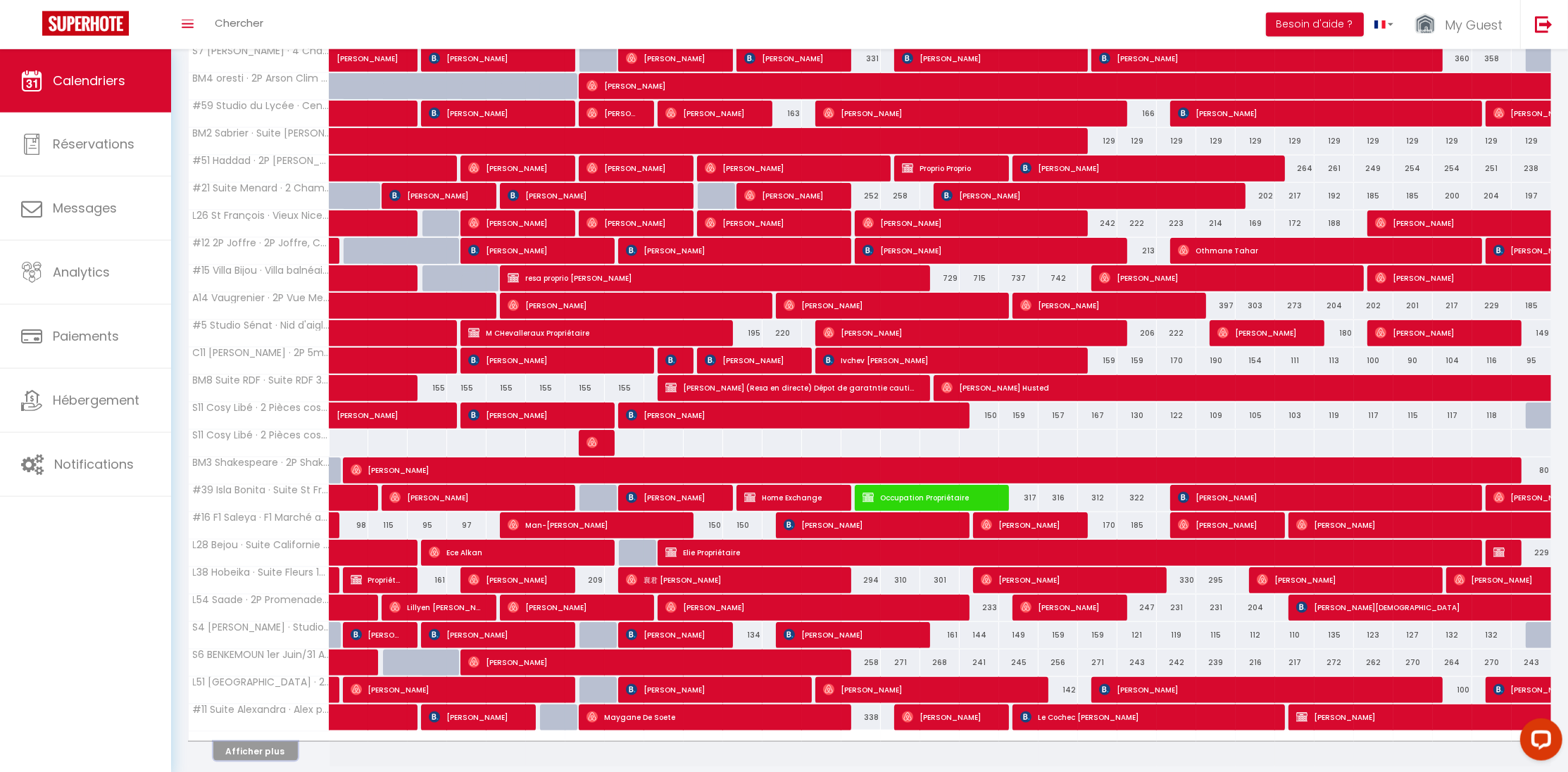
scroll to position [2324, 0]
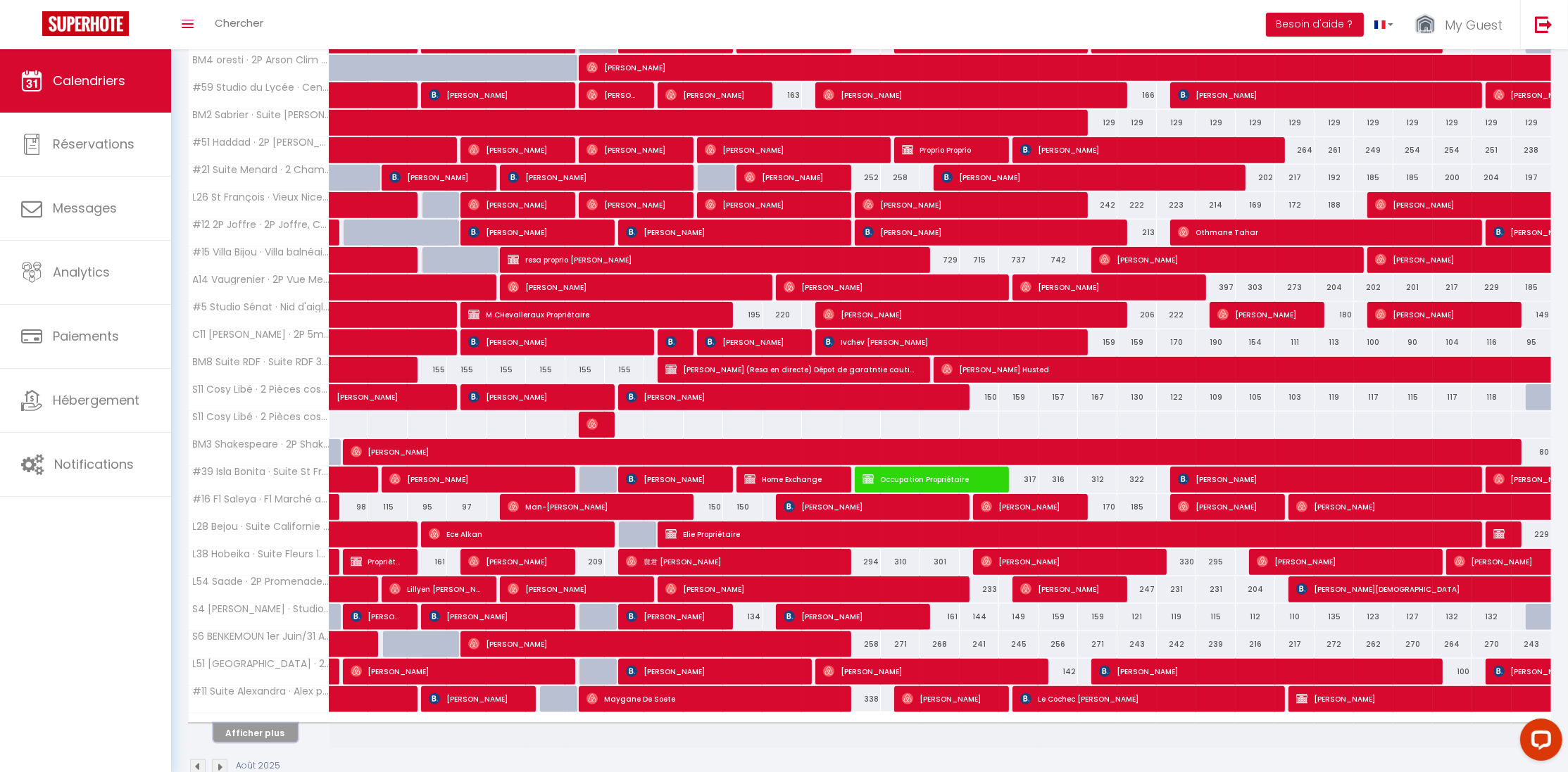
click at [246, 742] on button "Afficher plus" at bounding box center [256, 732] width 85 height 19
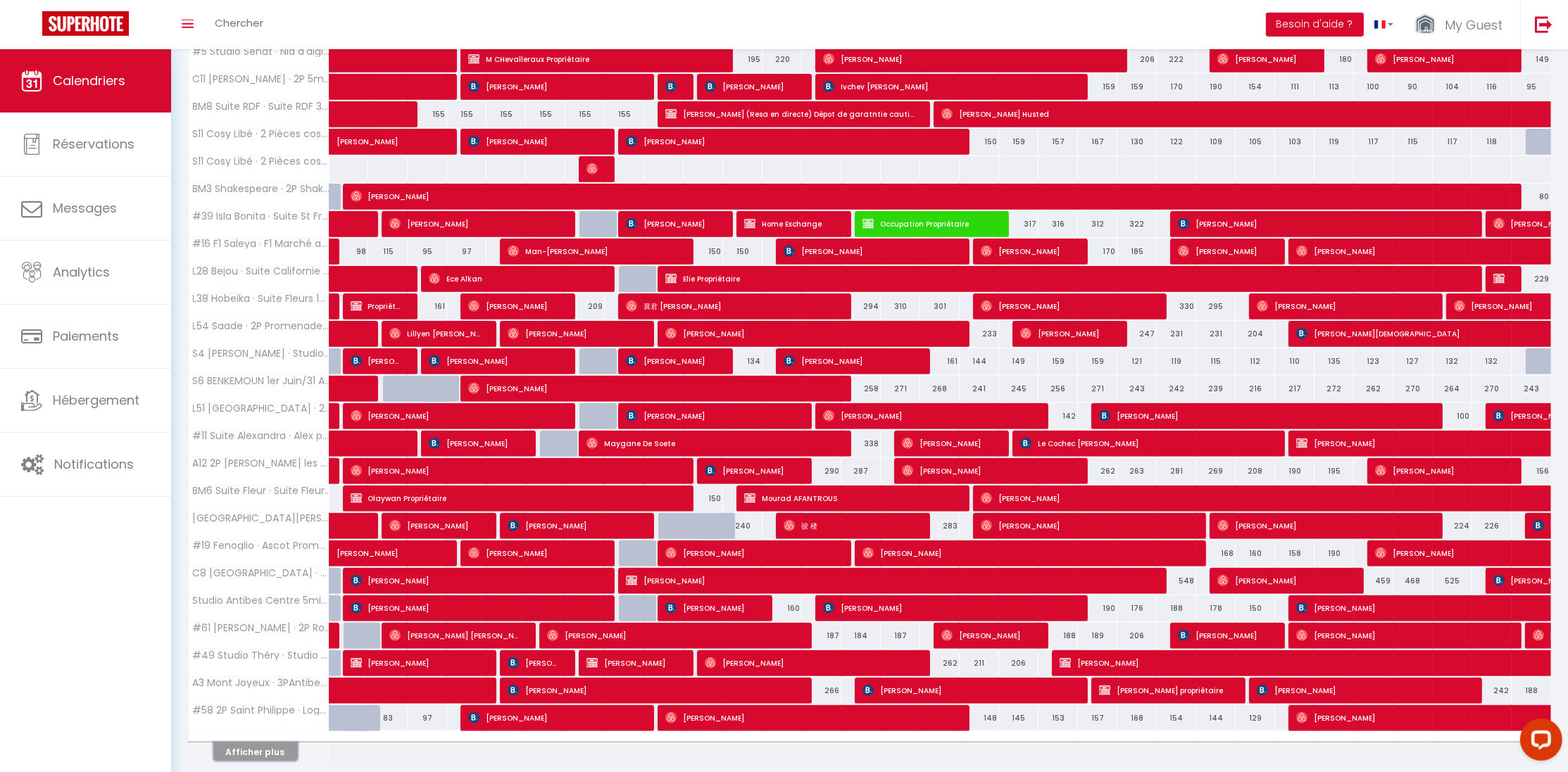
scroll to position [2649, 0]
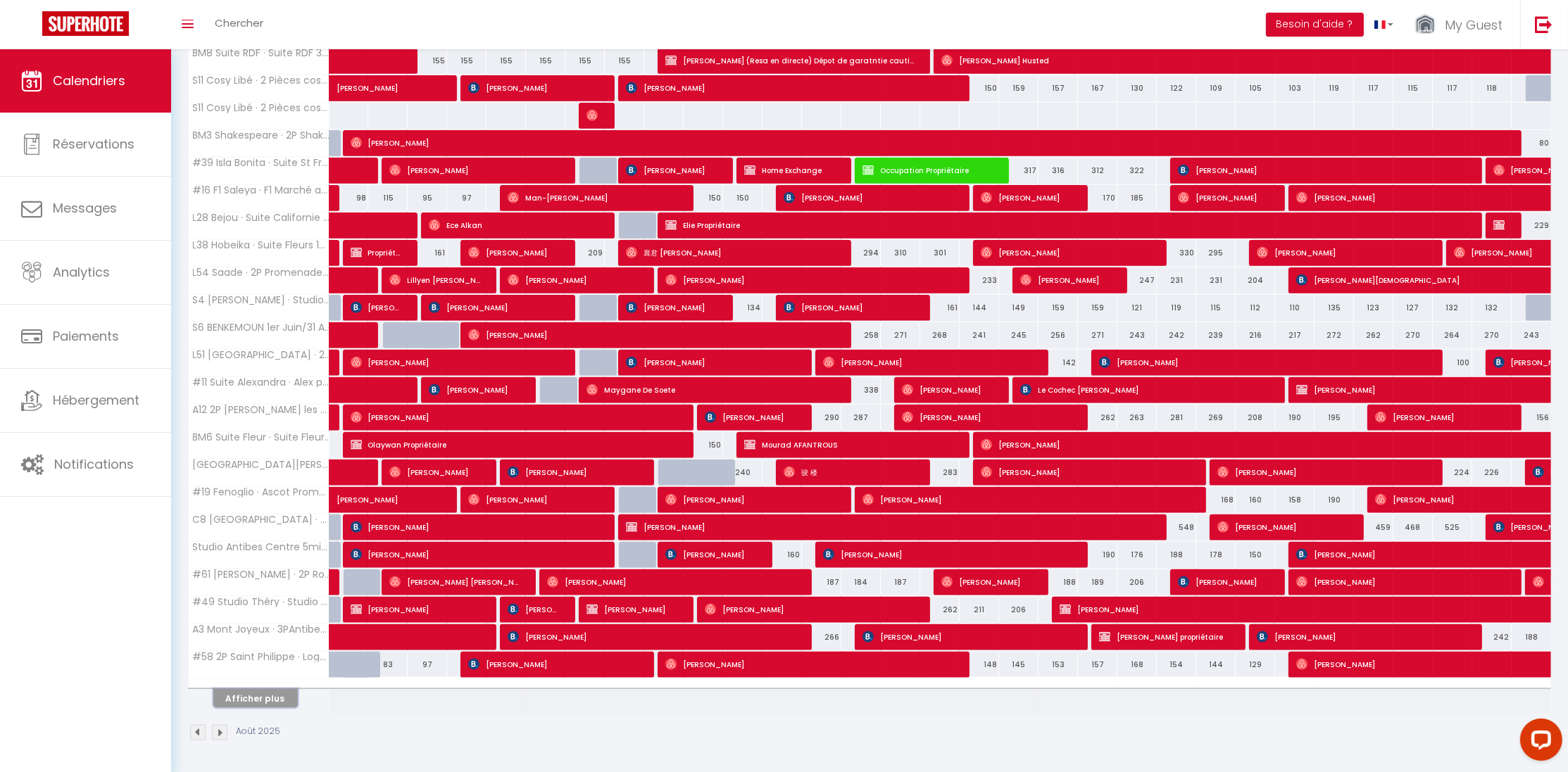
click at [265, 705] on button "Afficher plus" at bounding box center [256, 698] width 85 height 19
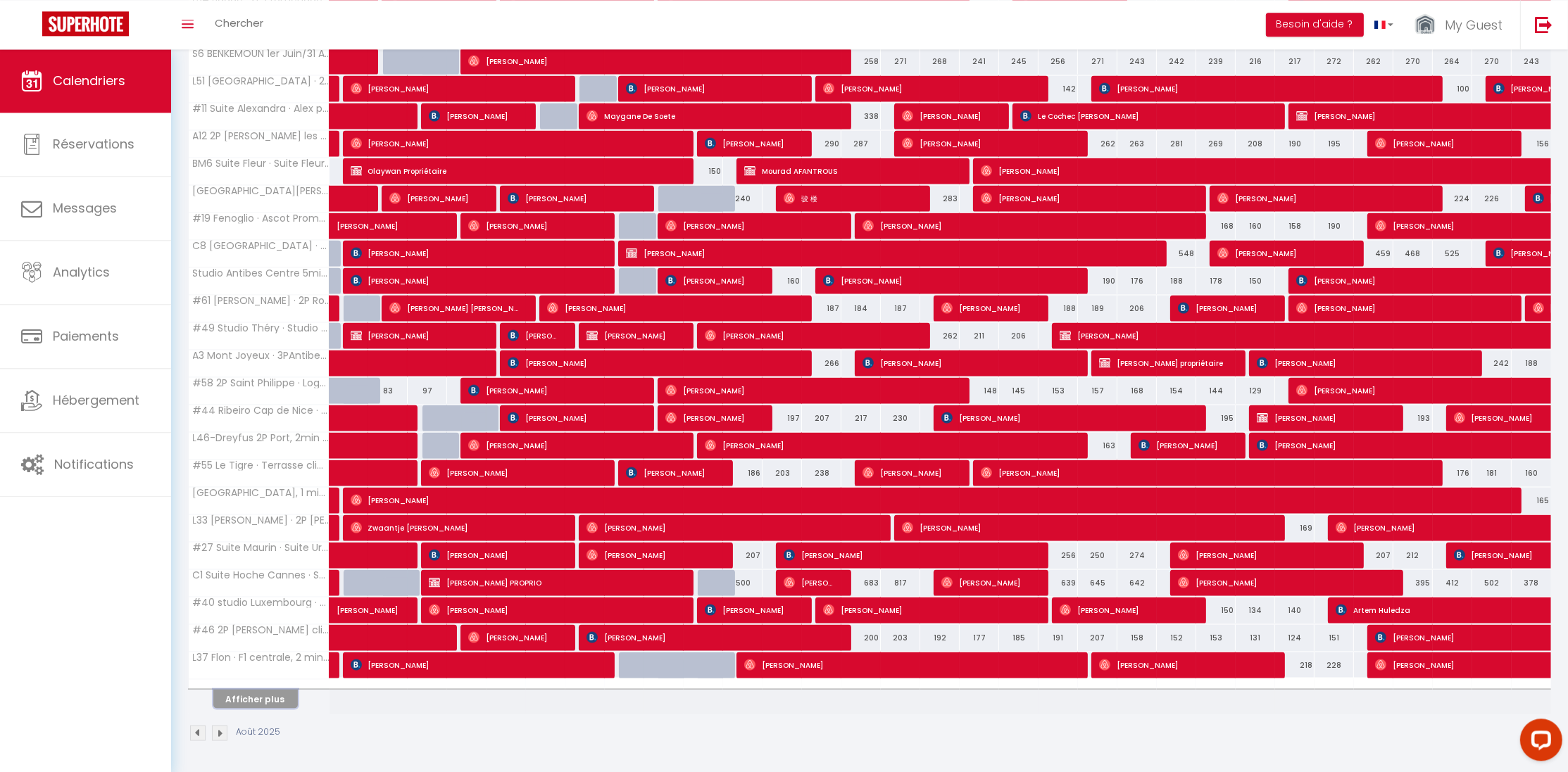
scroll to position [2924, 0]
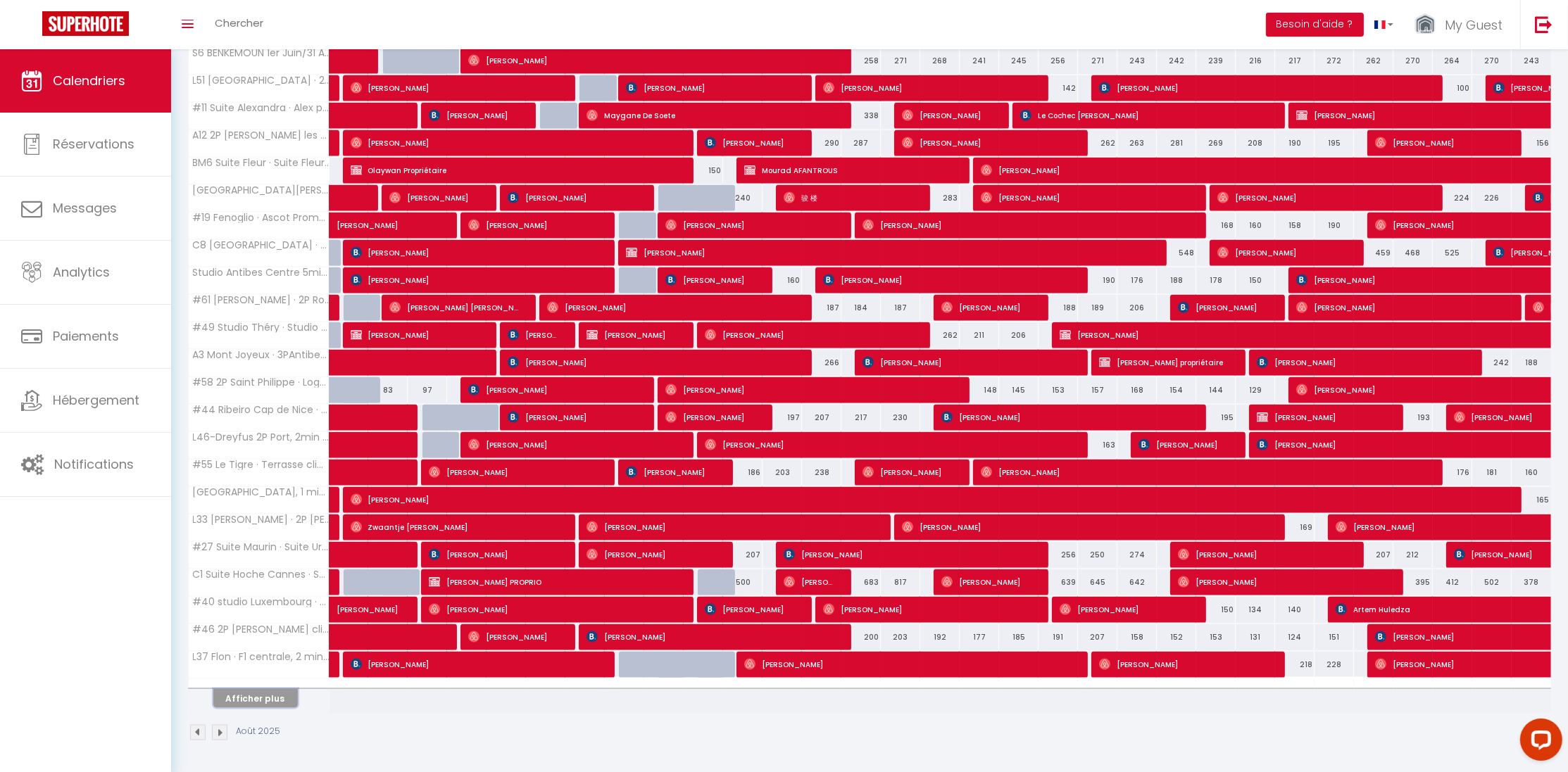
click at [265, 701] on button "Afficher plus" at bounding box center [256, 698] width 85 height 19
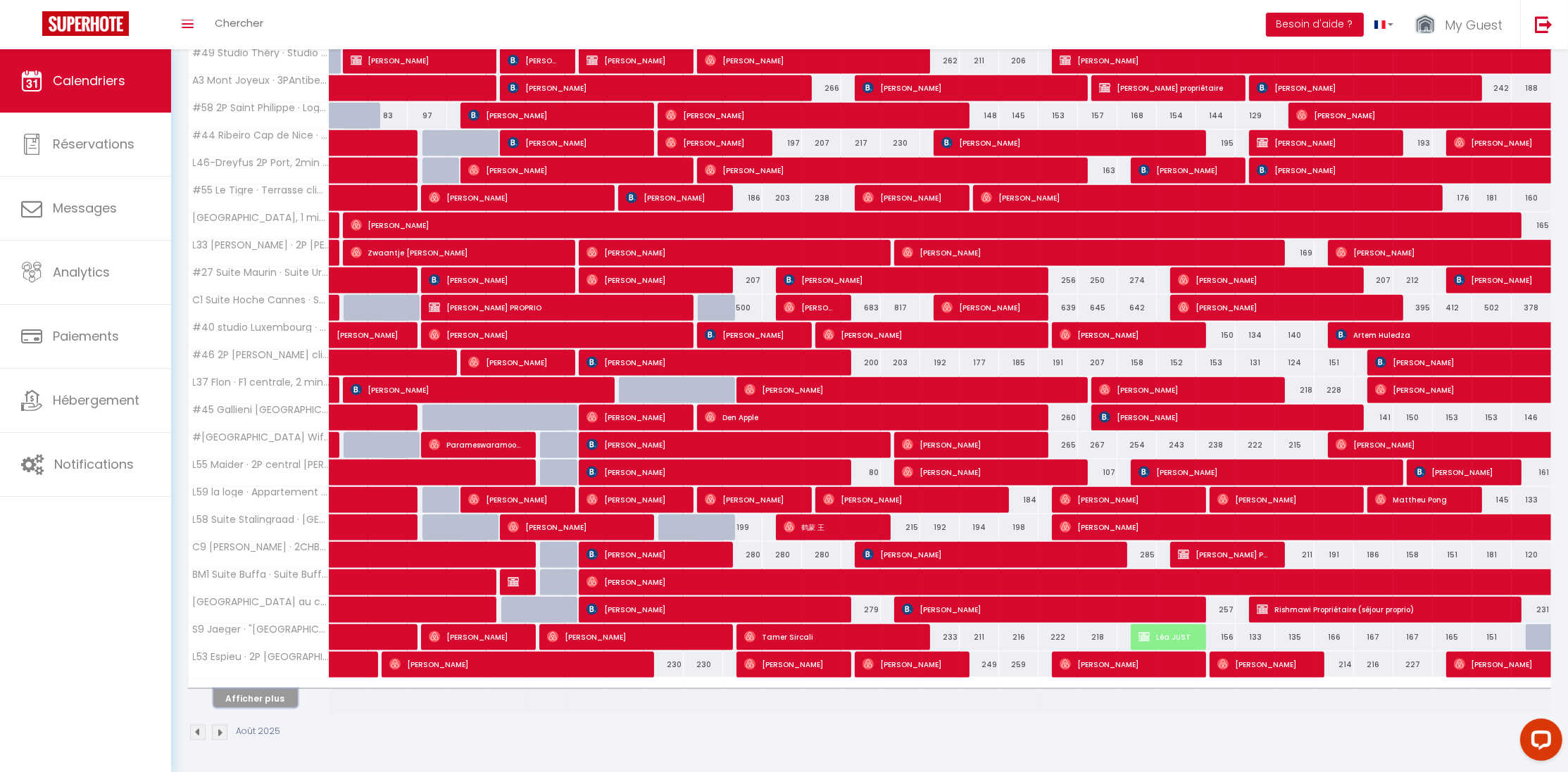
scroll to position [3201, 0]
click at [252, 693] on button "Afficher plus" at bounding box center [256, 698] width 85 height 19
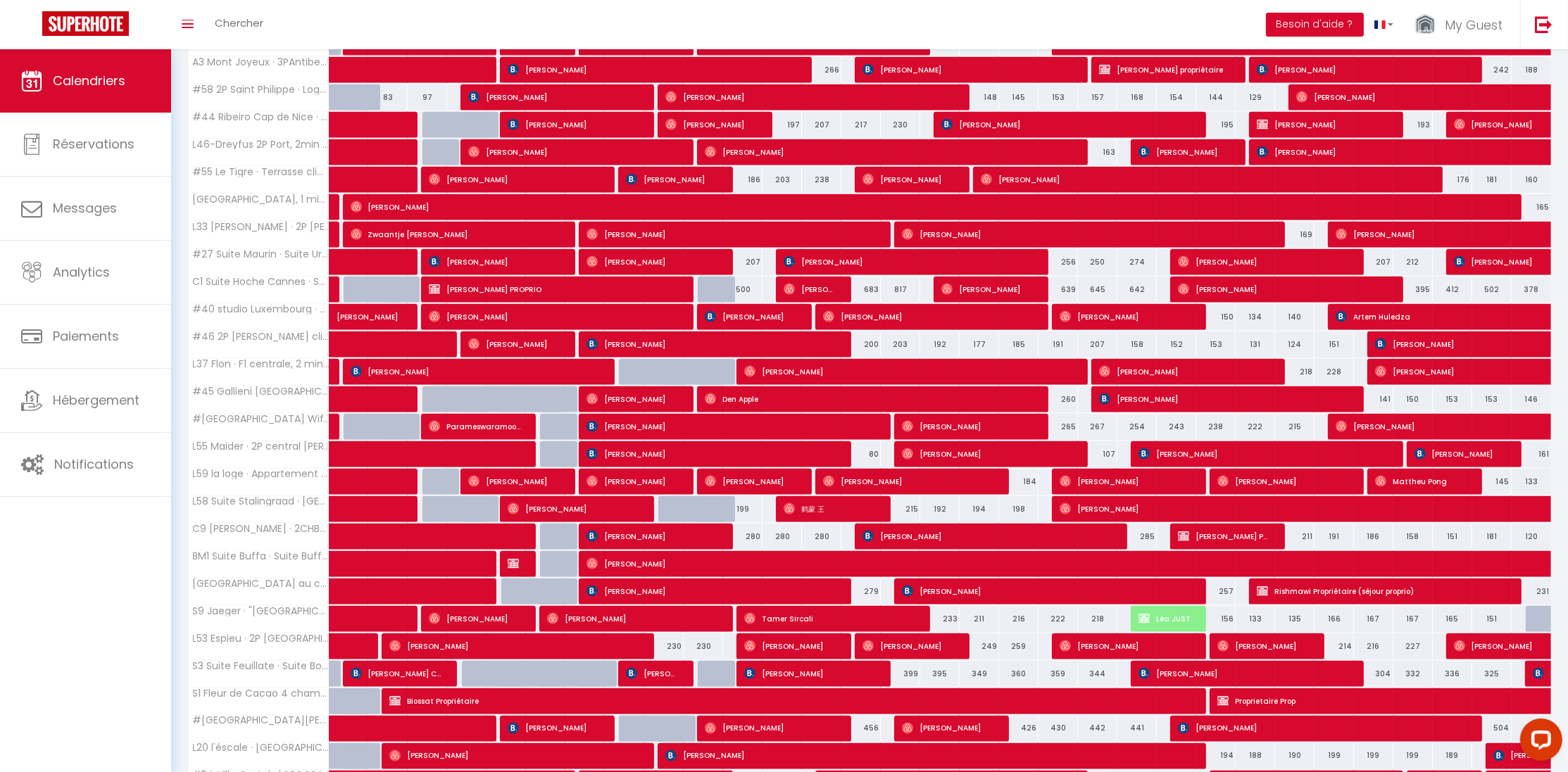
click at [268, 699] on span "S1 Fleur de Cacao 4 chambrs /Piscine, parking et ClIM" at bounding box center [261, 693] width 140 height 11
click at [115, 680] on div "Calendriers Réservations Messages Analytics Paiements Hébergement Notifications" at bounding box center [85, 412] width 171 height 725
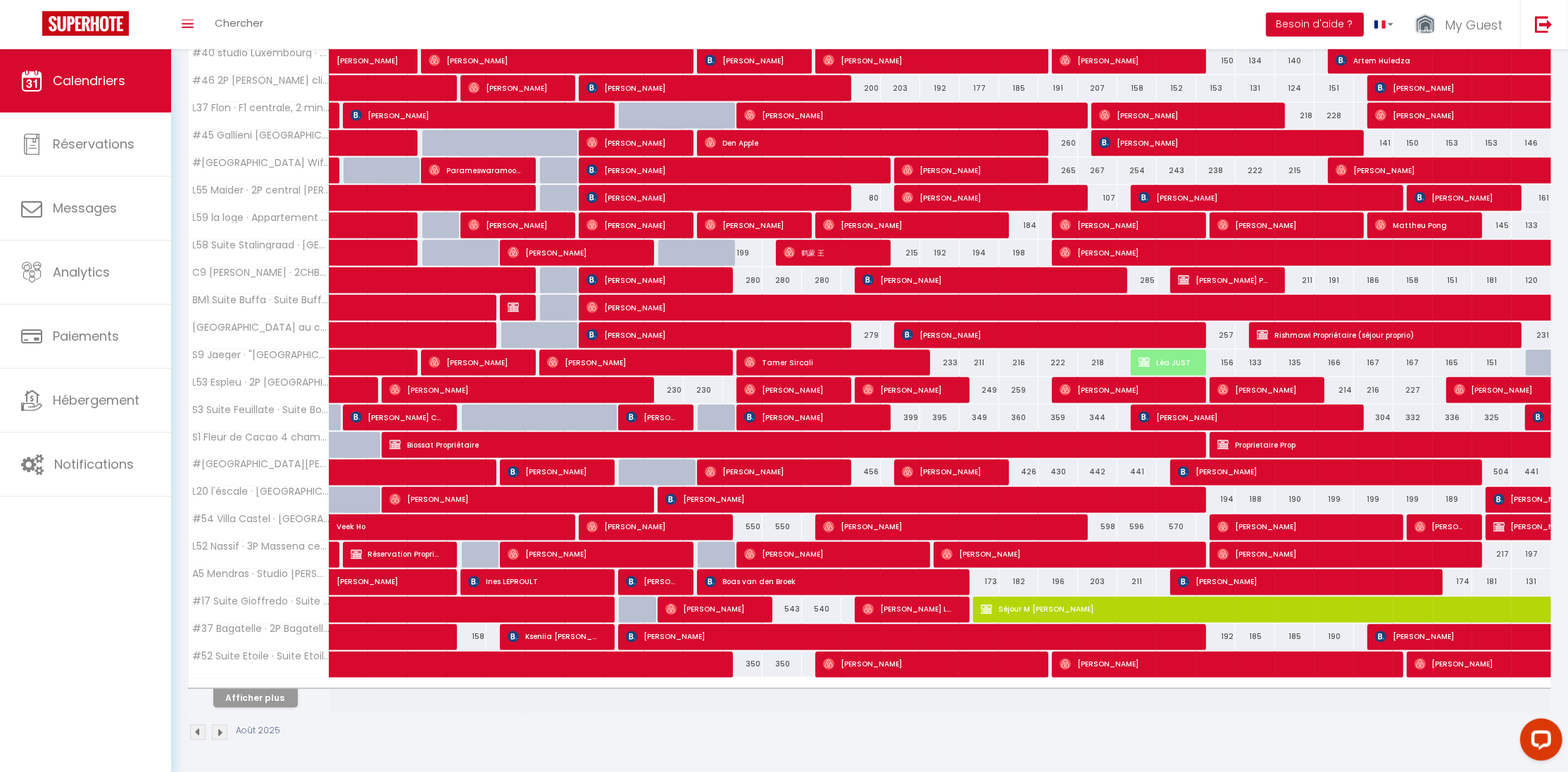
scroll to position [3477, 0]
click at [270, 712] on th "Afficher plus" at bounding box center [258, 696] width 140 height 35
click at [270, 700] on button "Afficher plus" at bounding box center [256, 698] width 85 height 19
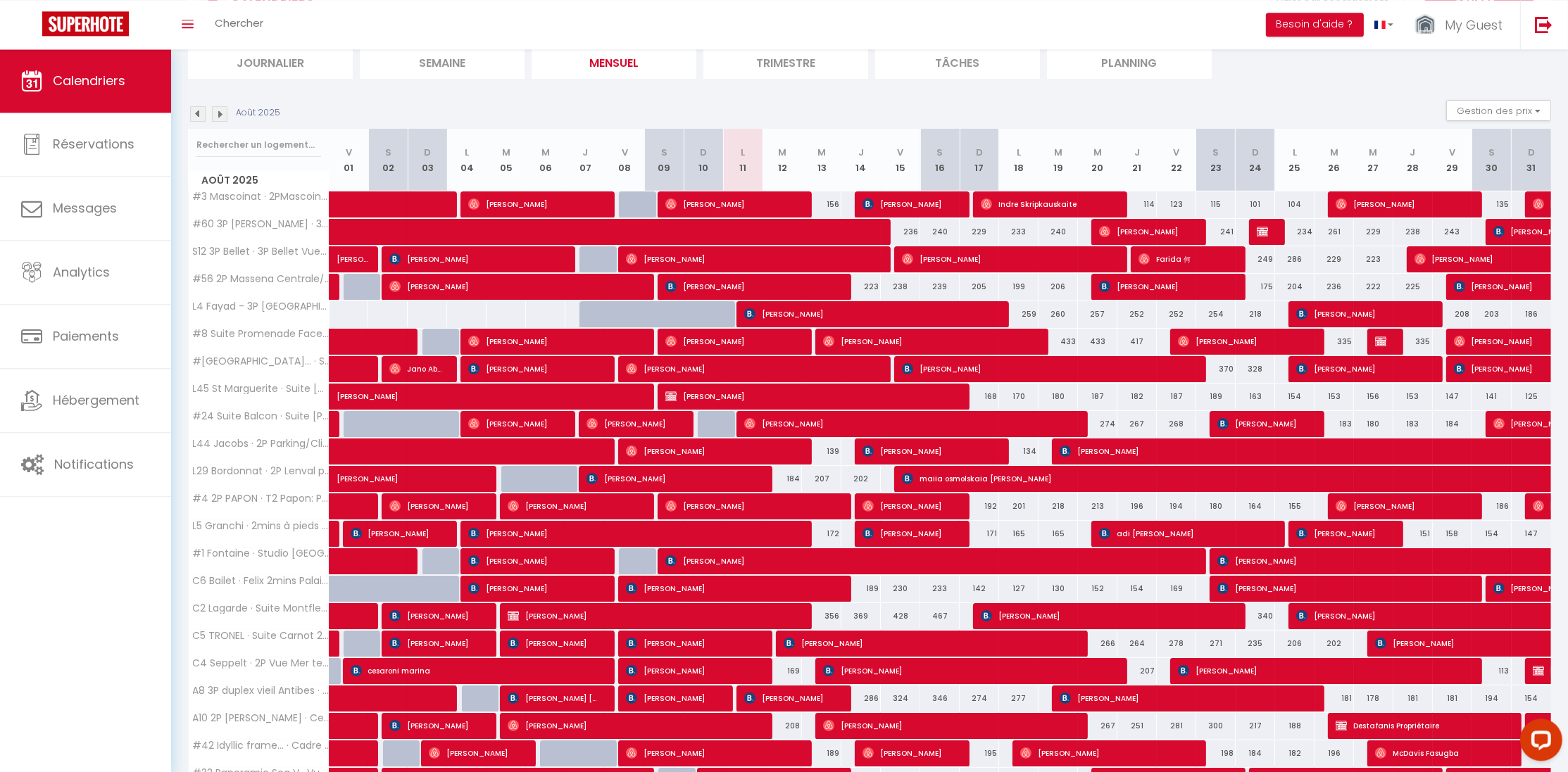
scroll to position [0, 0]
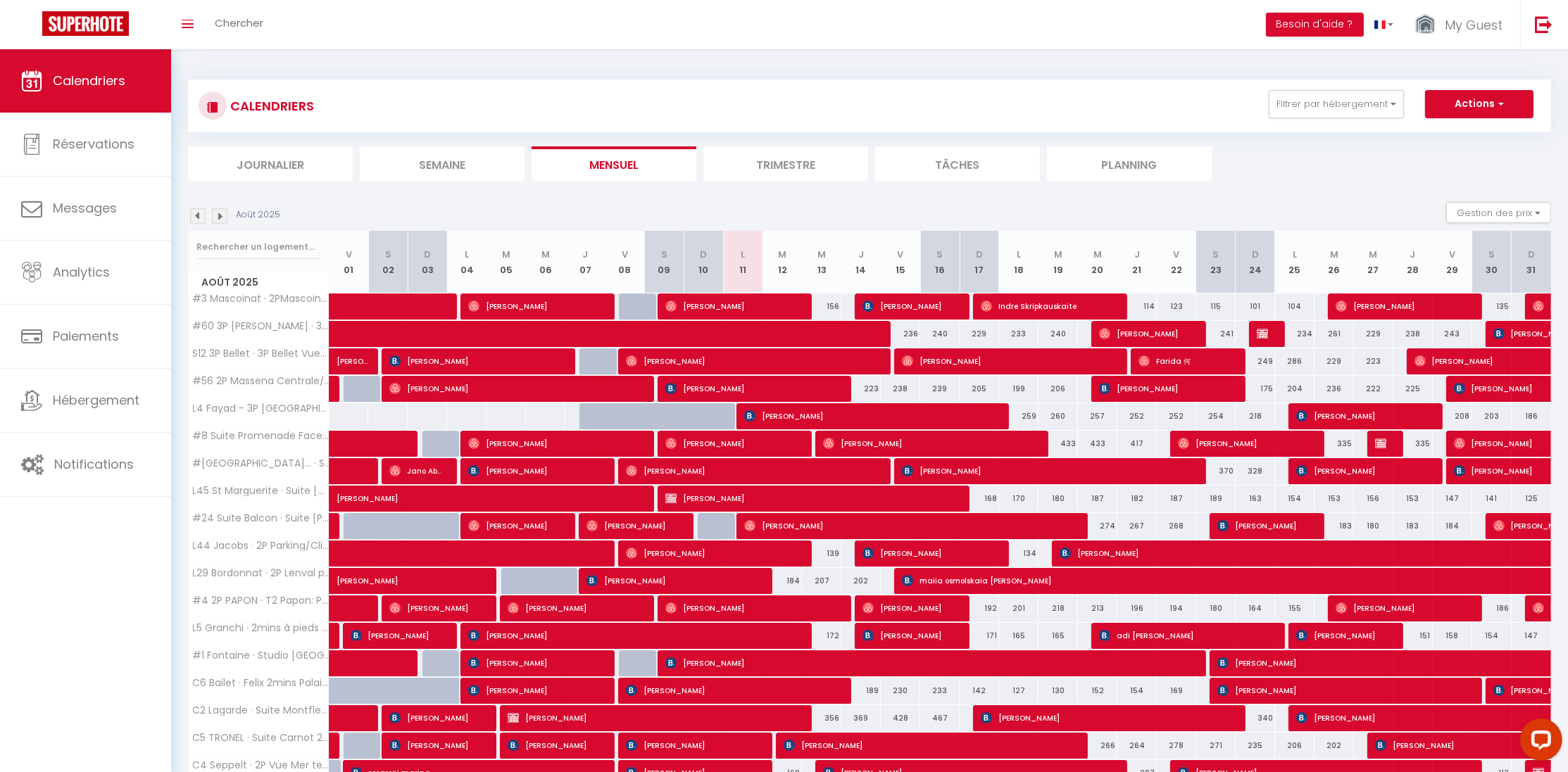
click at [220, 212] on img at bounding box center [220, 216] width 16 height 16
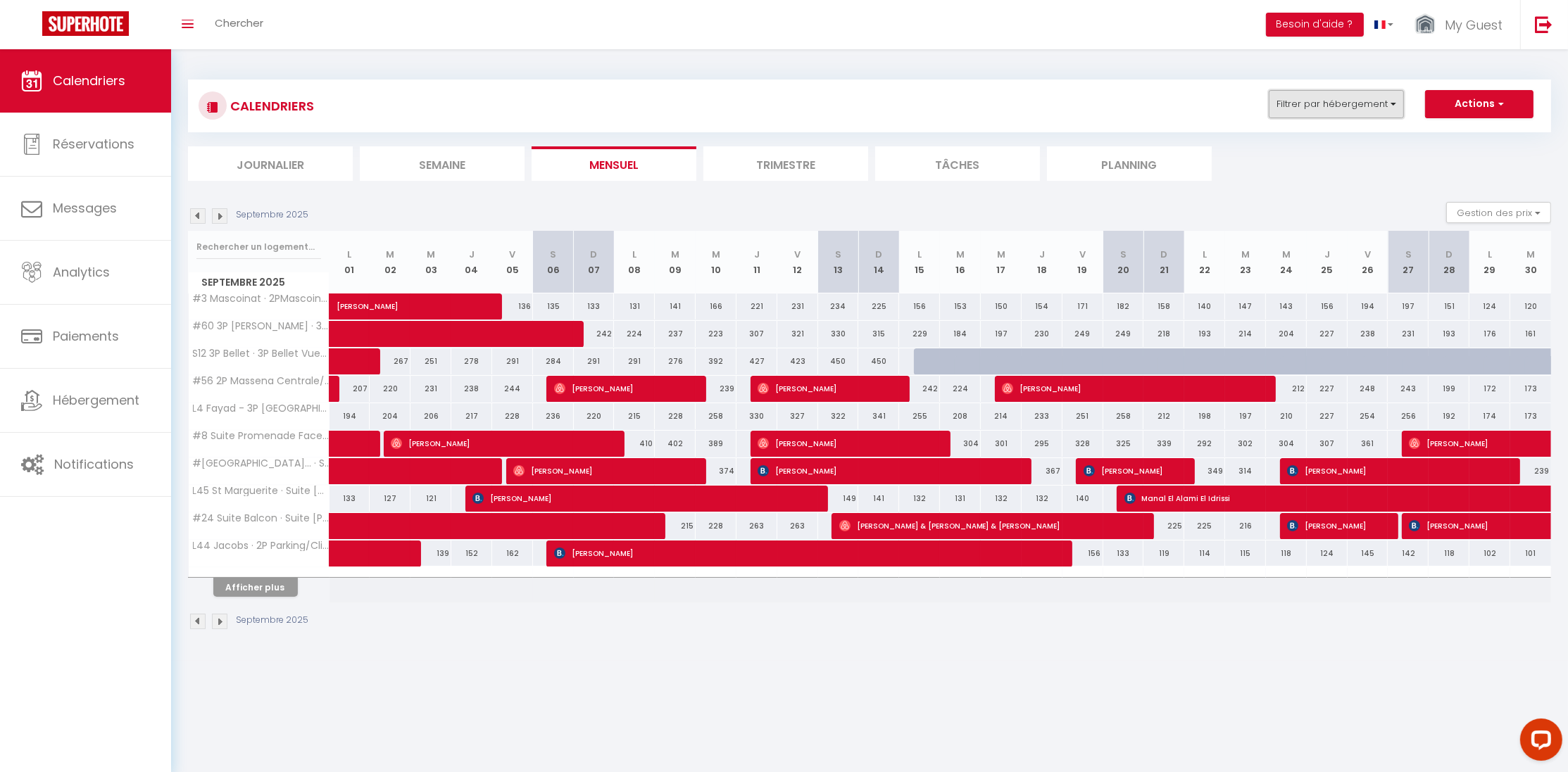
click at [1307, 111] on button "Filtrer par hébergement" at bounding box center [1336, 104] width 135 height 28
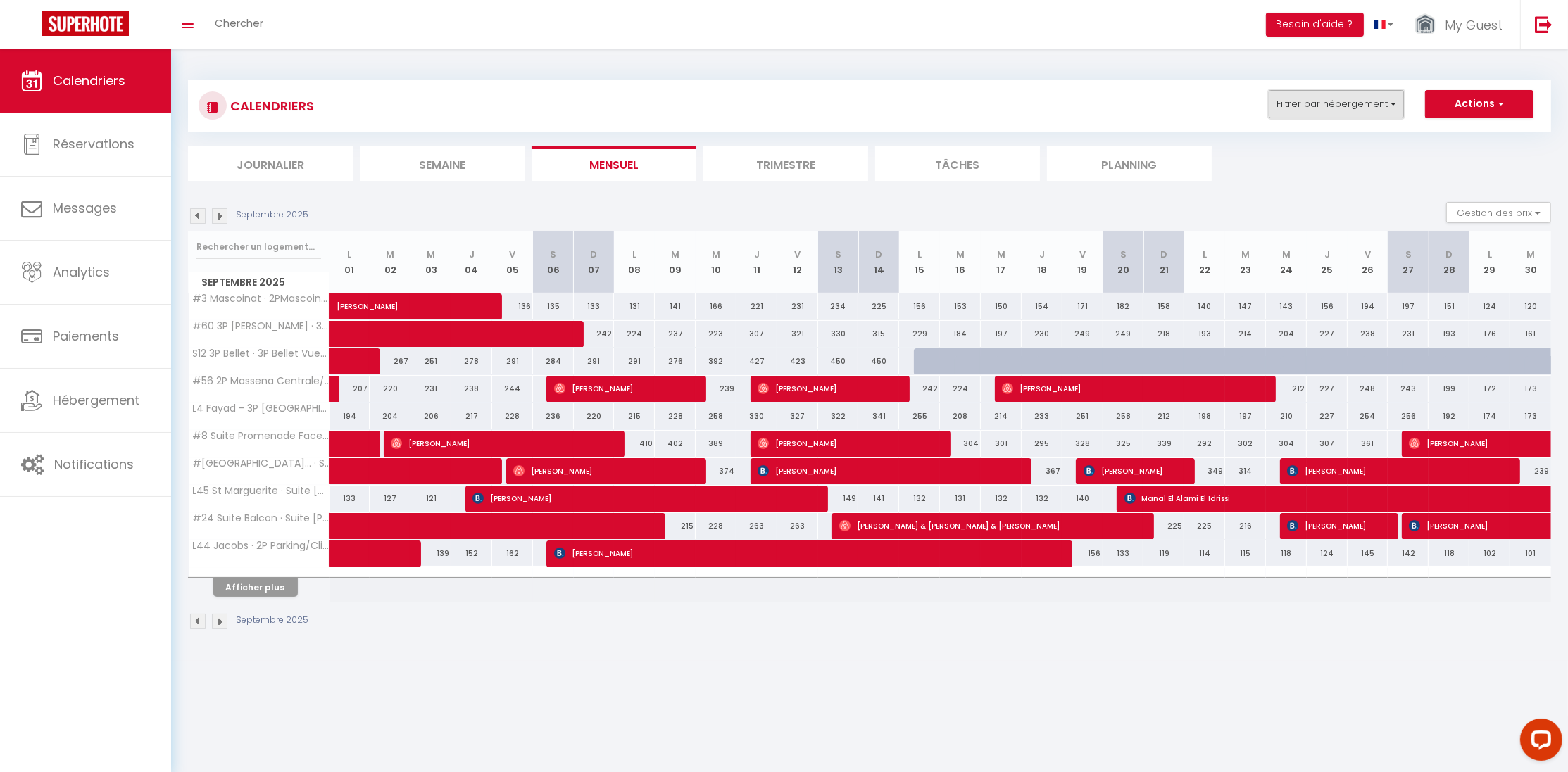
click at [1357, 115] on button "Filtrer par hébergement" at bounding box center [1336, 104] width 135 height 28
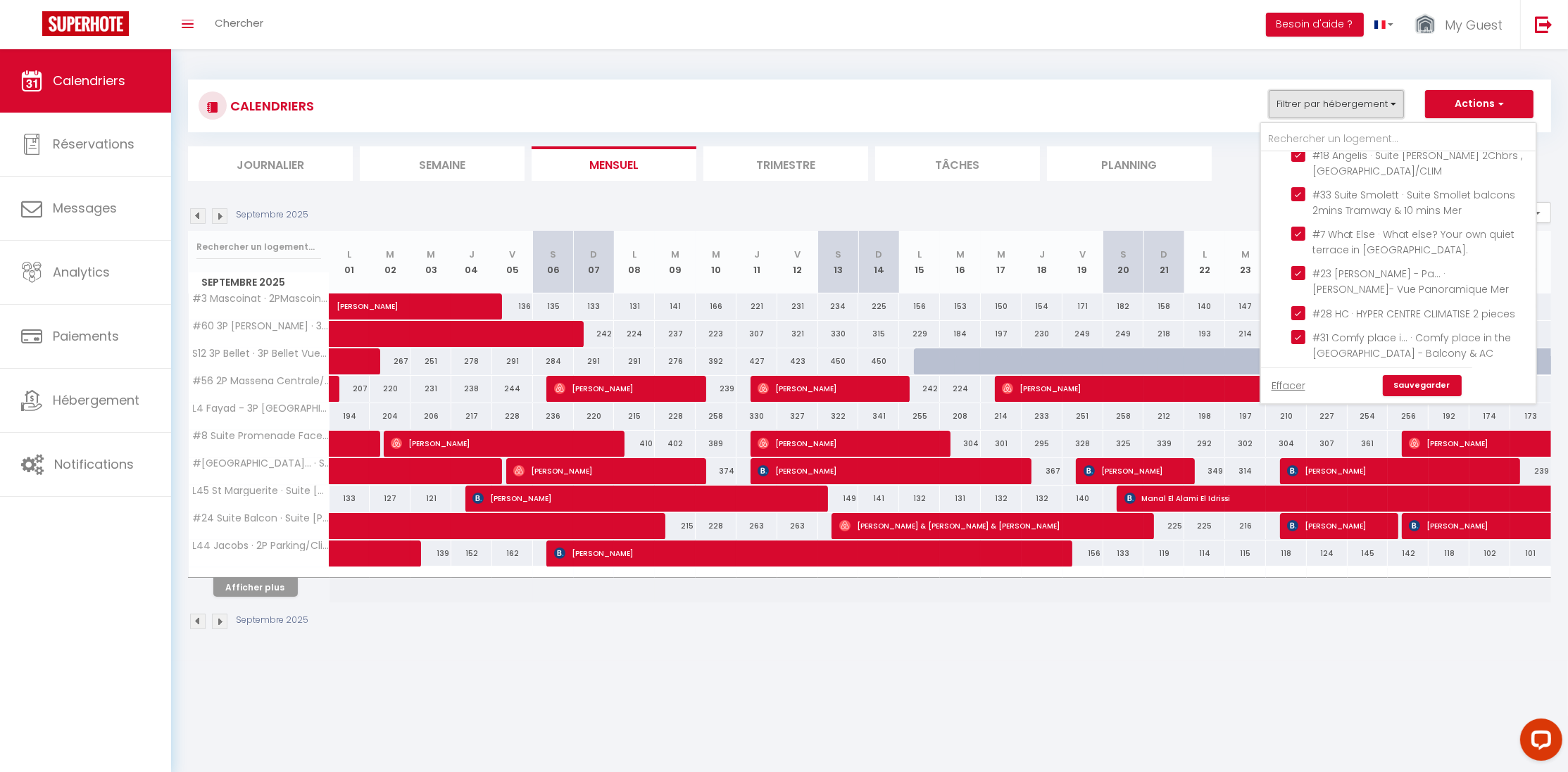
scroll to position [0, 0]
click at [1280, 168] on input "Antibes" at bounding box center [1412, 166] width 275 height 14
click at [1280, 73] on input "My Guest Relation" at bounding box center [1412, 66] width 275 height 14
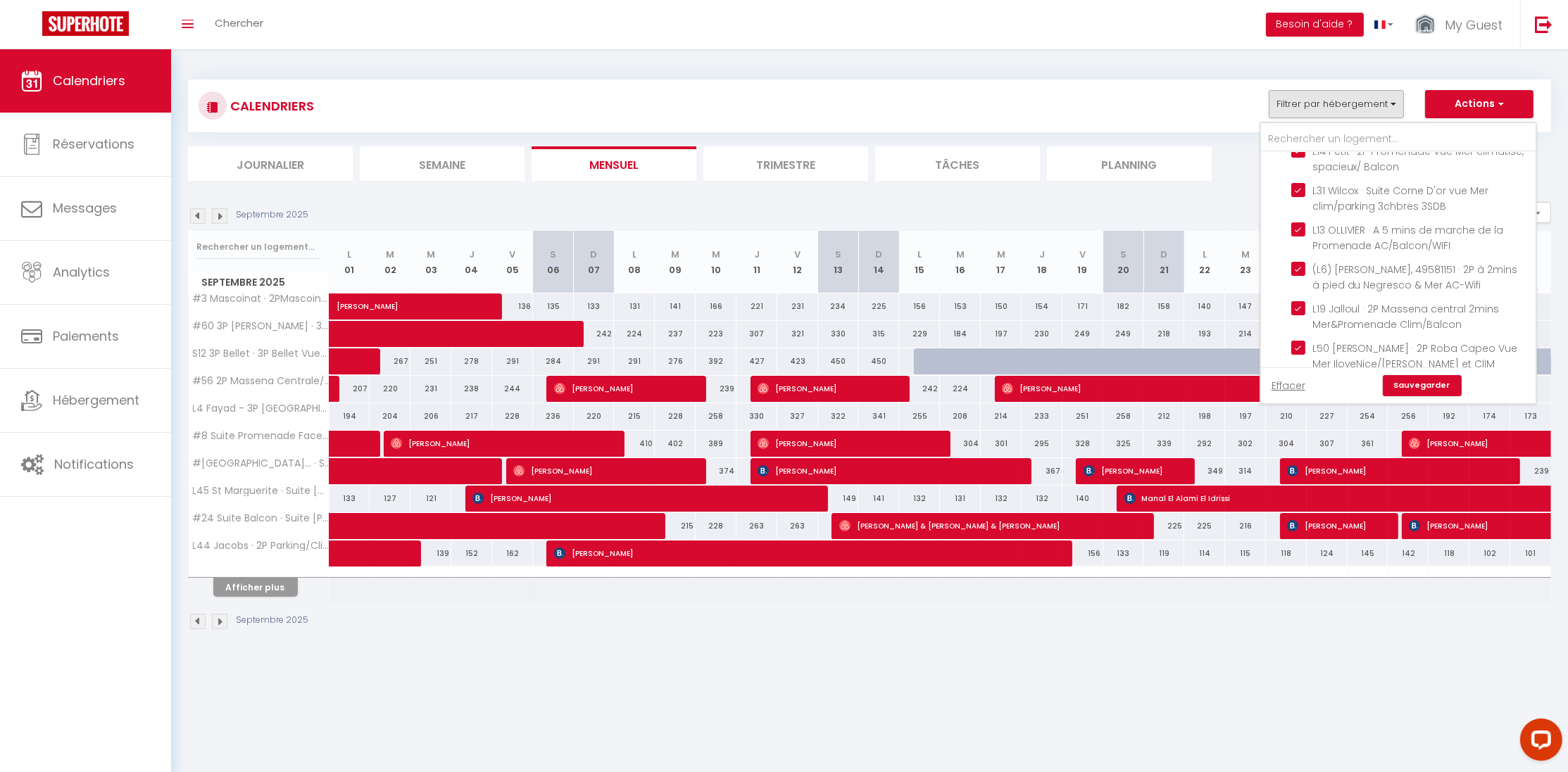
click at [1151, 90] on div "CALENDRIERS Filtrer par hébergement Antibes A8 3P duplex vieil Antibes · 3p dup…" at bounding box center [869, 106] width 1363 height 53
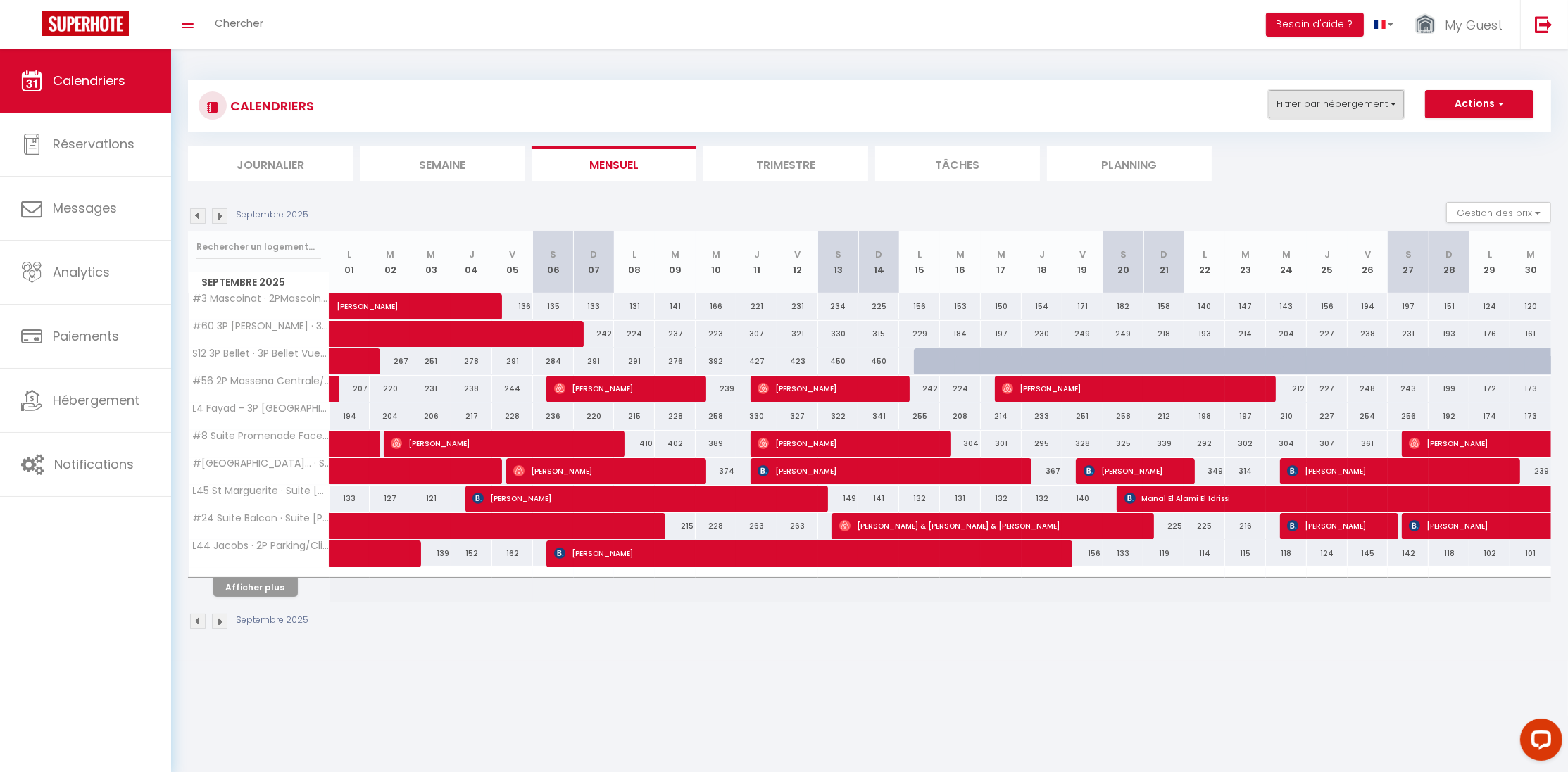
click at [1387, 102] on button "Filtrer par hébergement" at bounding box center [1336, 104] width 135 height 28
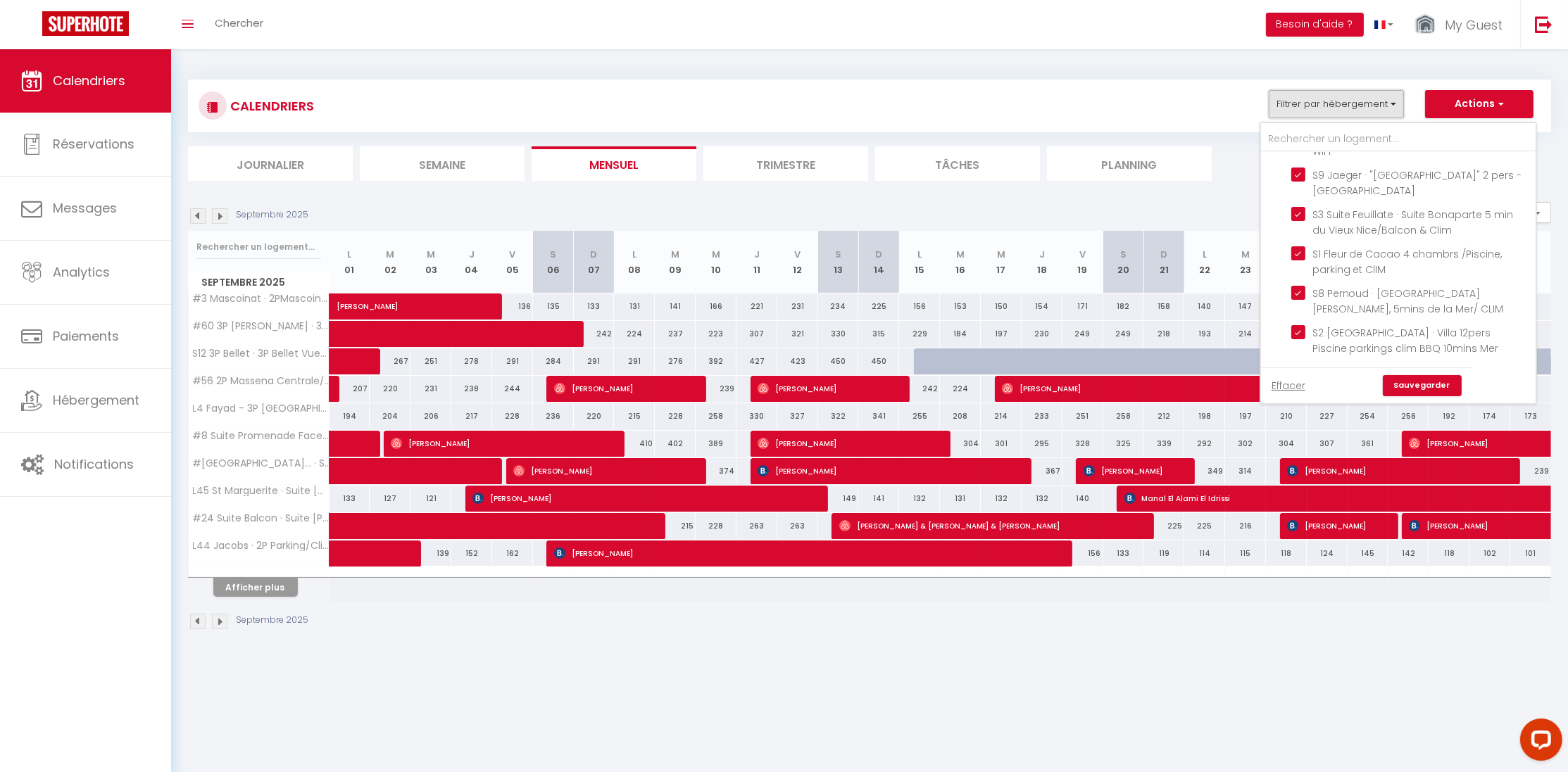
scroll to position [6486, 0]
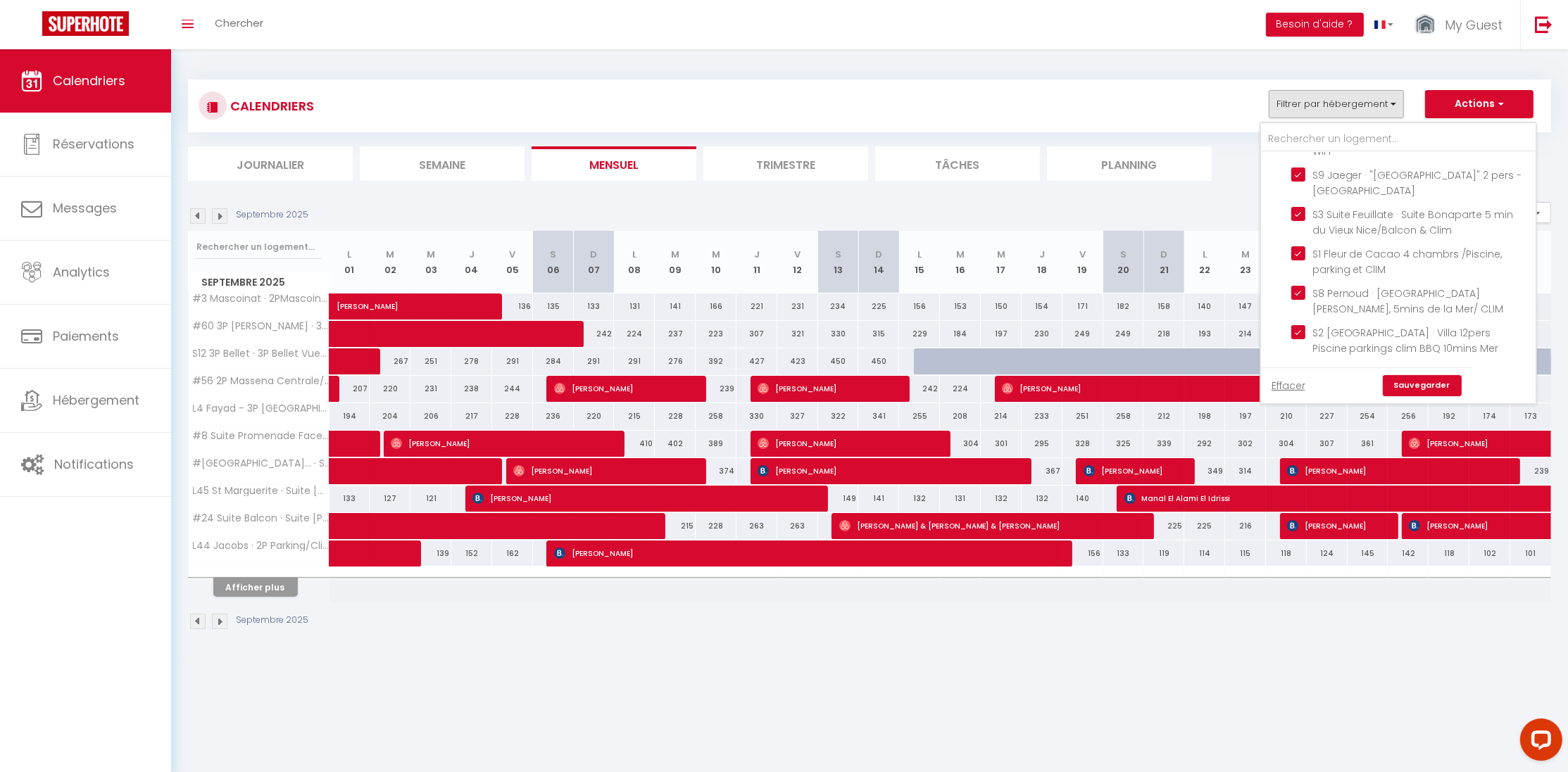
click at [1273, 199] on ul "Saisonnier S12 3P Bellet · 3P Bellet VueMer et montagne/Parking,Terrasse&CLIM S…" at bounding box center [1398, 139] width 275 height 455
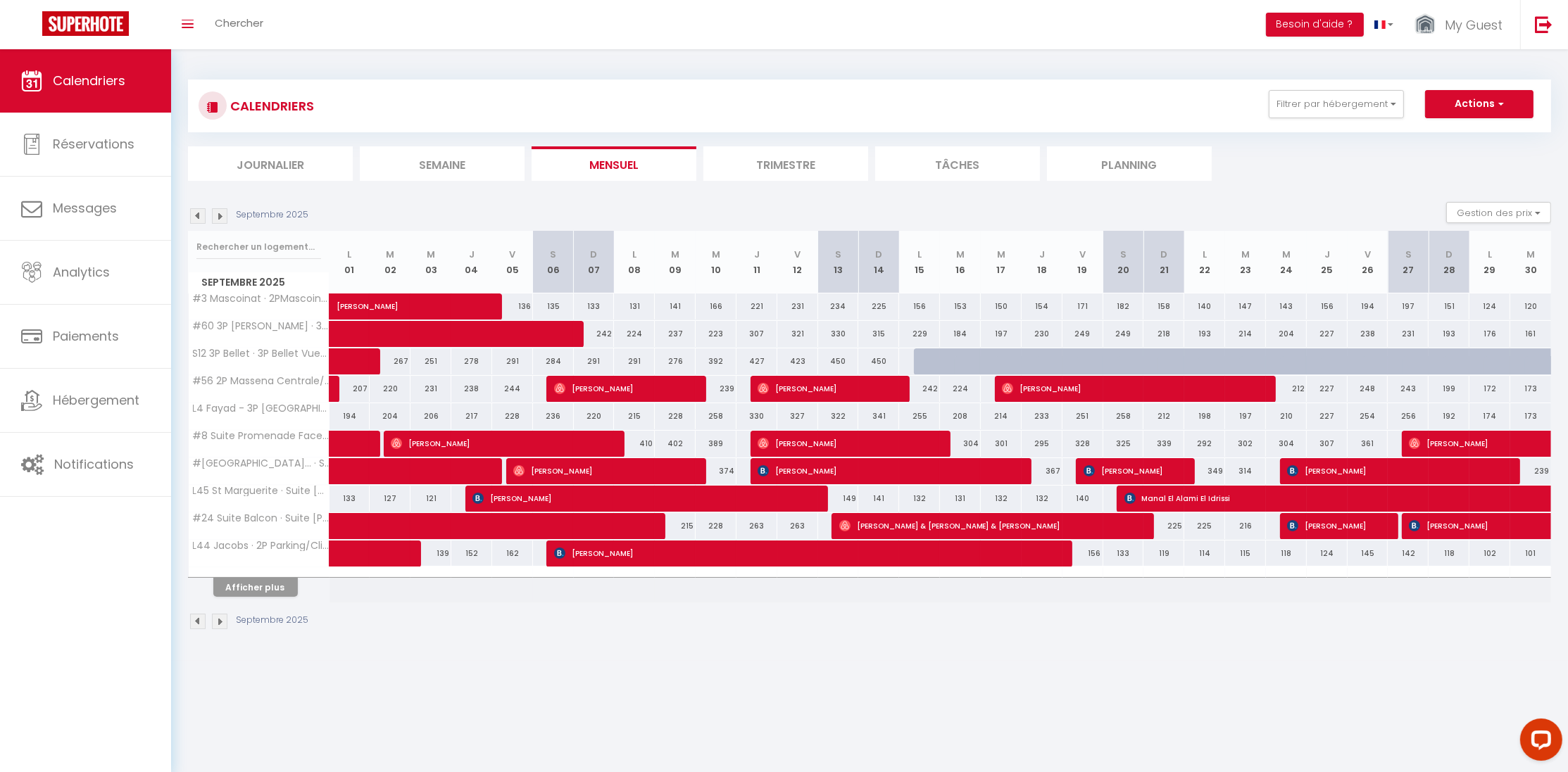
click at [1357, 119] on div "CALENDRIERS Filtrer par hébergement Antibes A8 3P duplex vieil Antibes · 3p dup…" at bounding box center [869, 106] width 1342 height 32
click at [1355, 114] on button "Filtrer par hébergement" at bounding box center [1336, 104] width 135 height 28
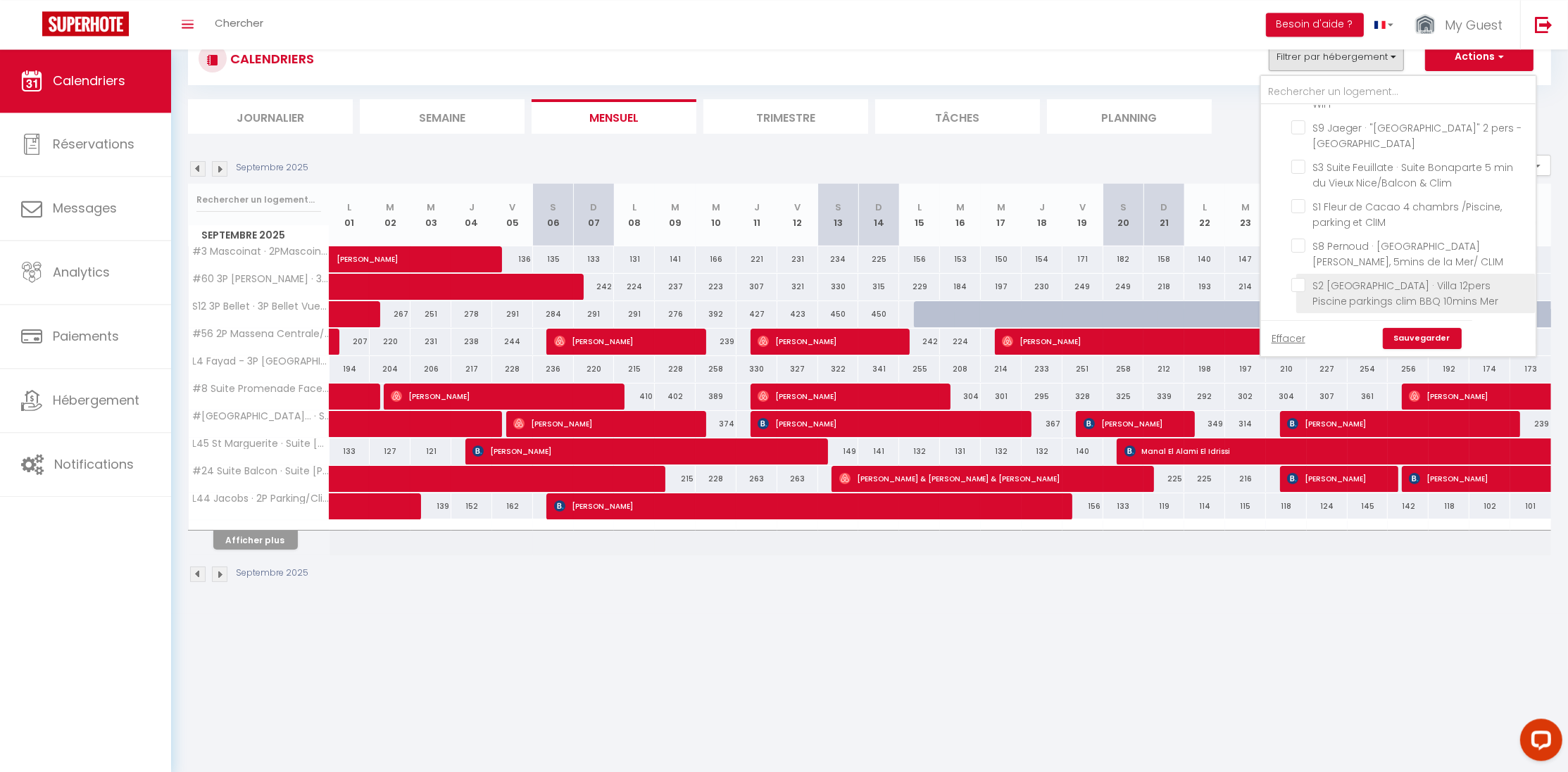
scroll to position [49, 0]
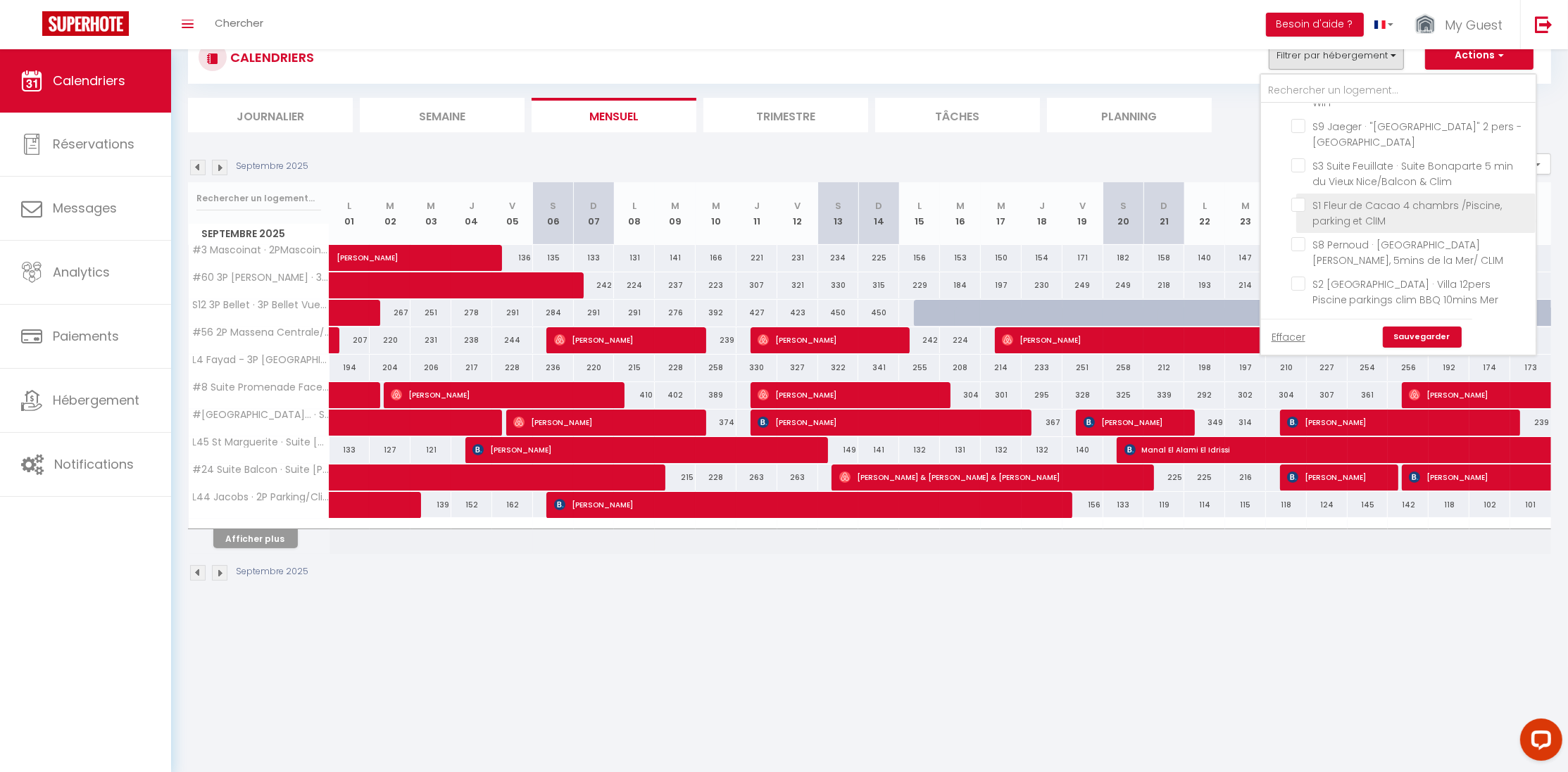
click at [1304, 198] on input "S1 Fleur de Cacao 4 chambrs /Piscine, parking et ClIM" at bounding box center [1411, 205] width 239 height 14
click at [1449, 337] on link "Sauvegarder" at bounding box center [1423, 337] width 79 height 21
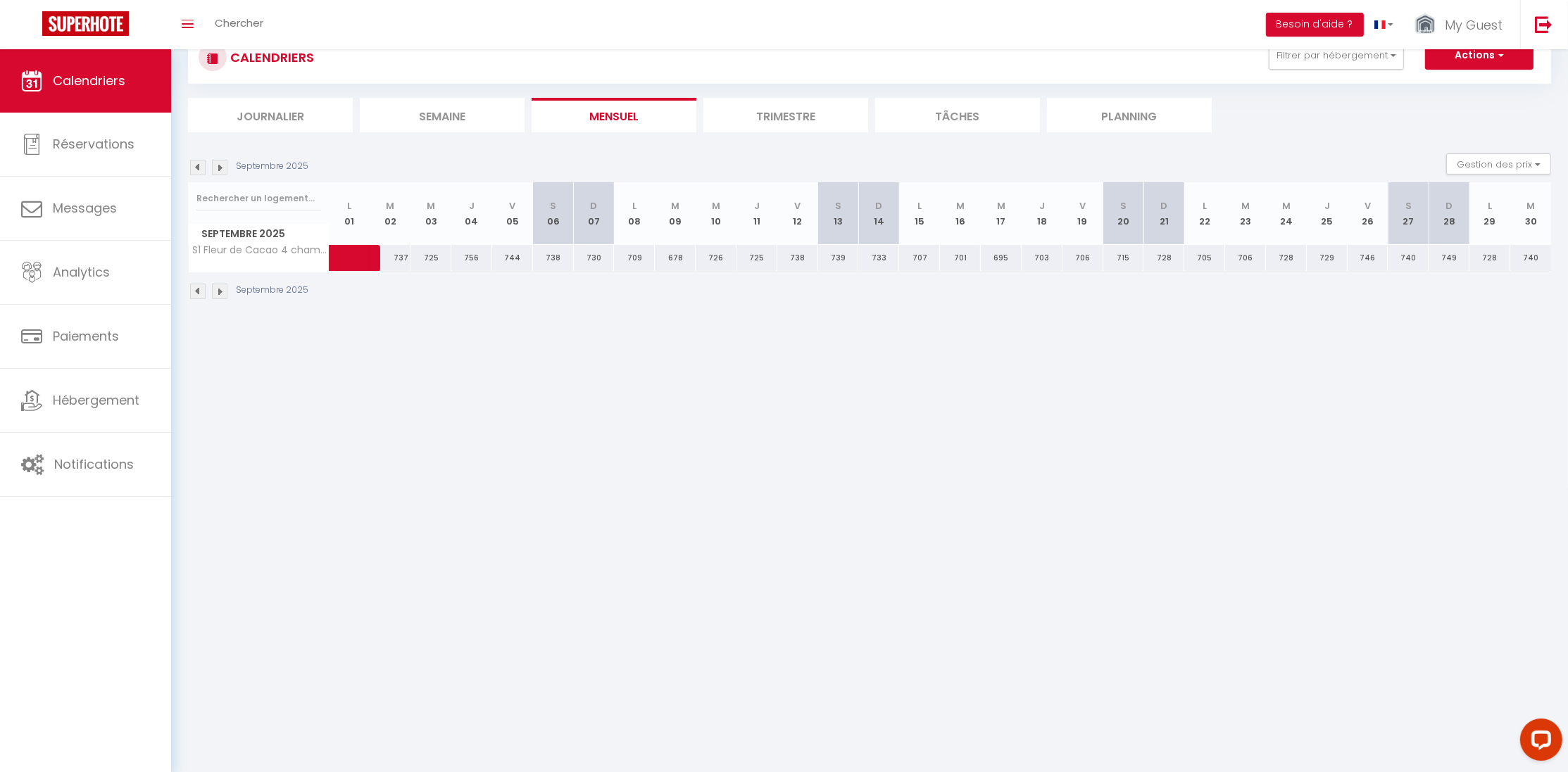
click at [203, 166] on img at bounding box center [198, 167] width 16 height 16
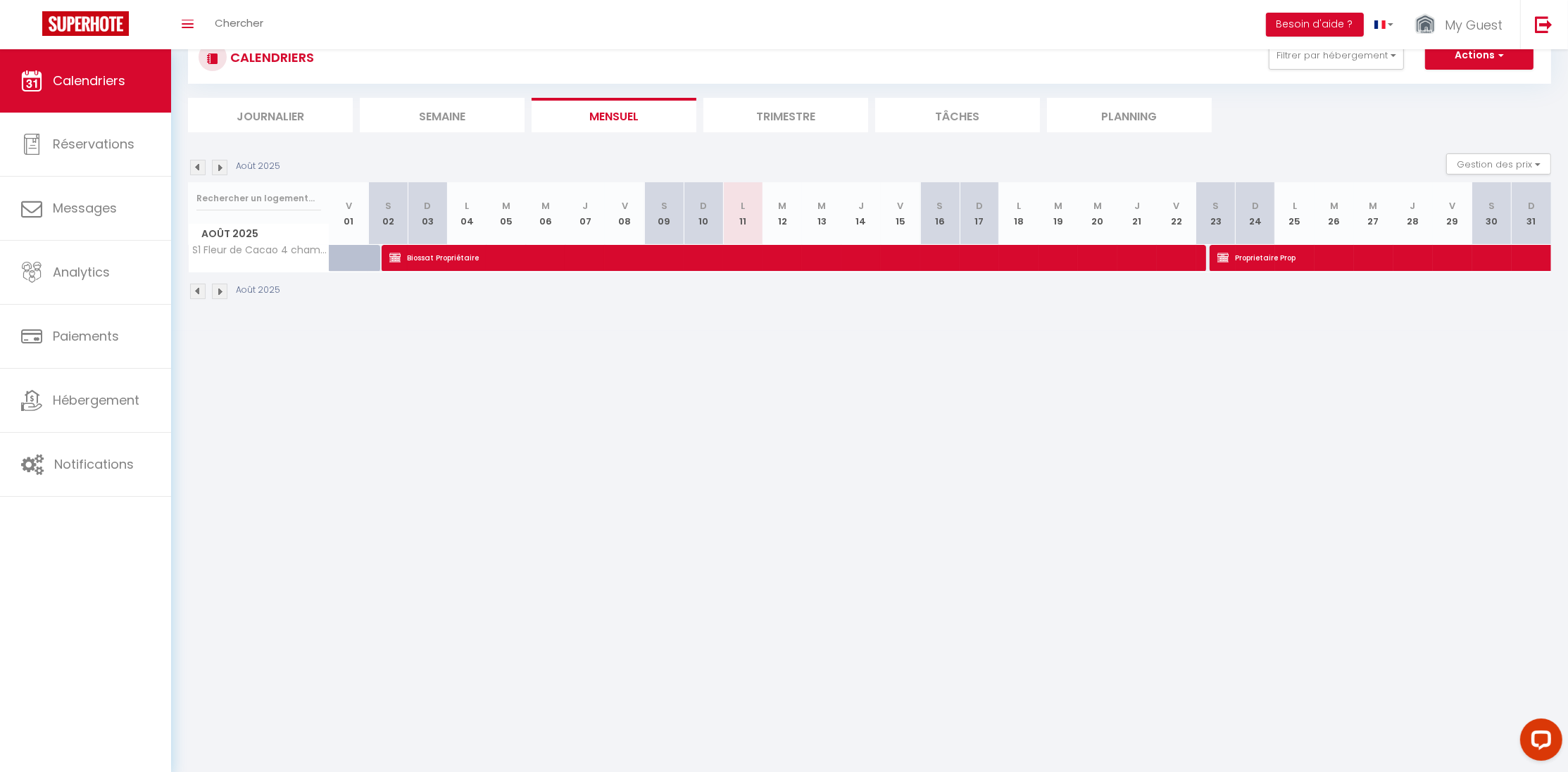
click at [203, 166] on img at bounding box center [198, 167] width 16 height 16
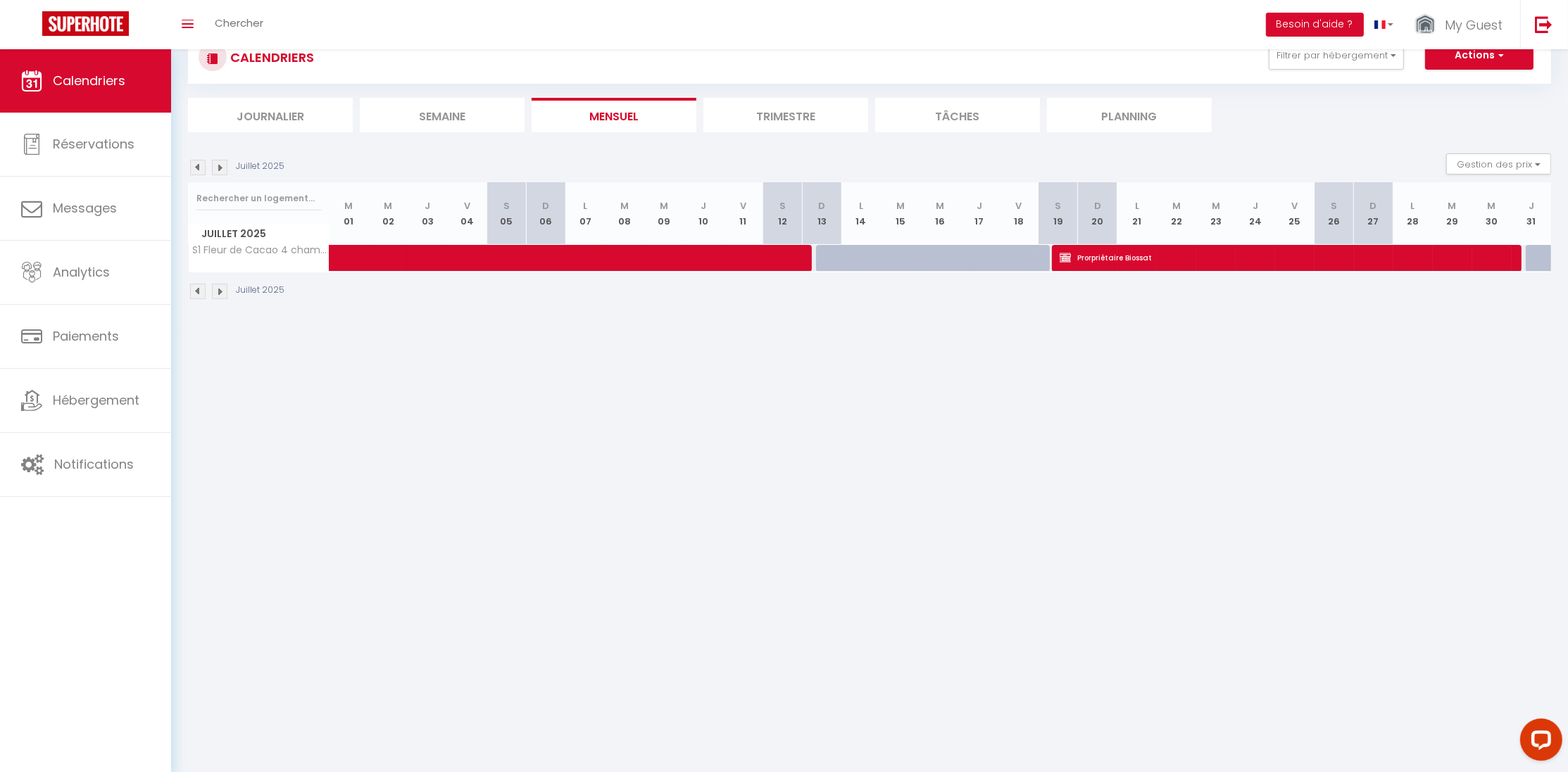
click at [203, 165] on img at bounding box center [198, 167] width 16 height 16
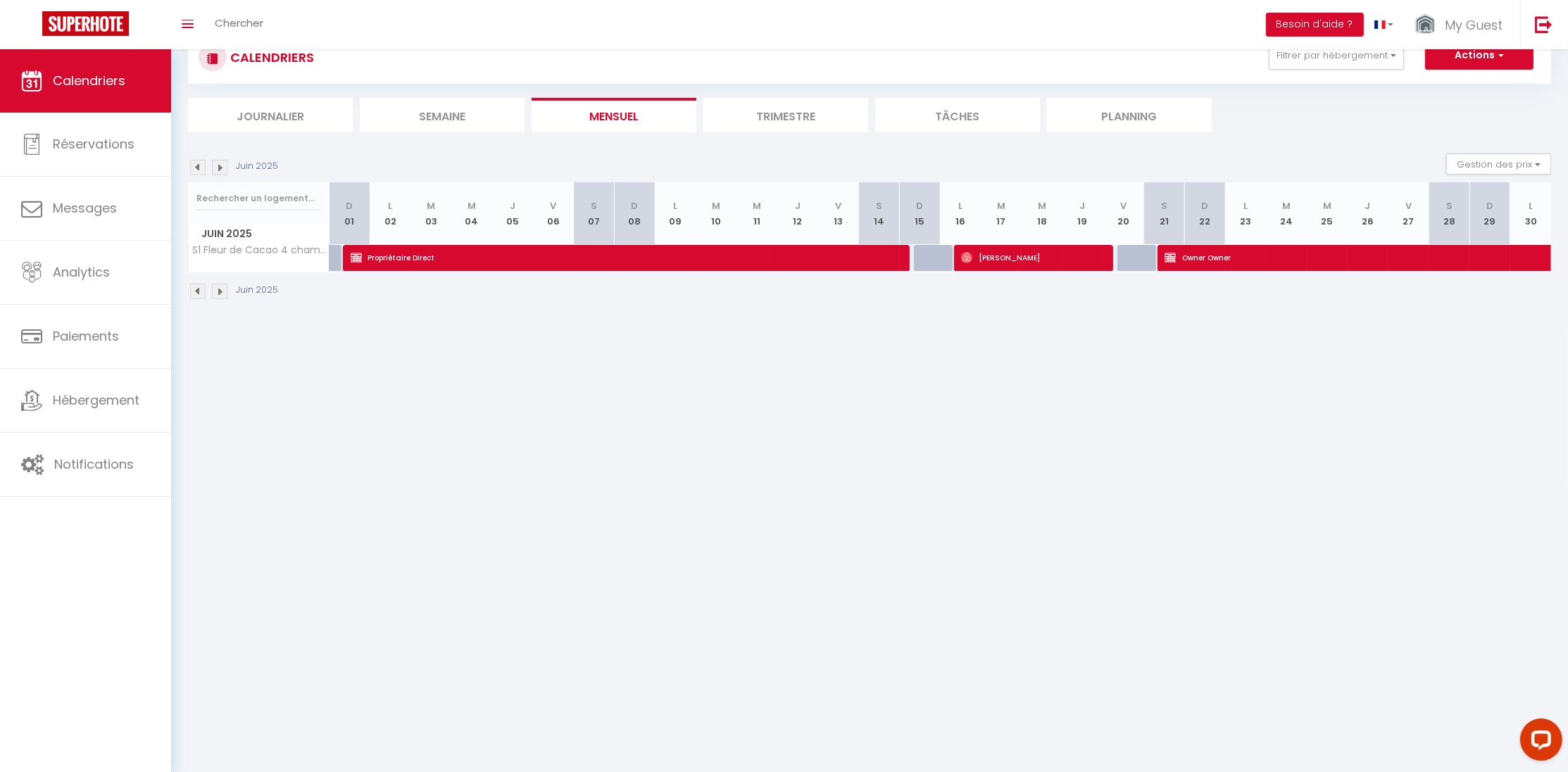
click at [225, 165] on img at bounding box center [220, 167] width 16 height 16
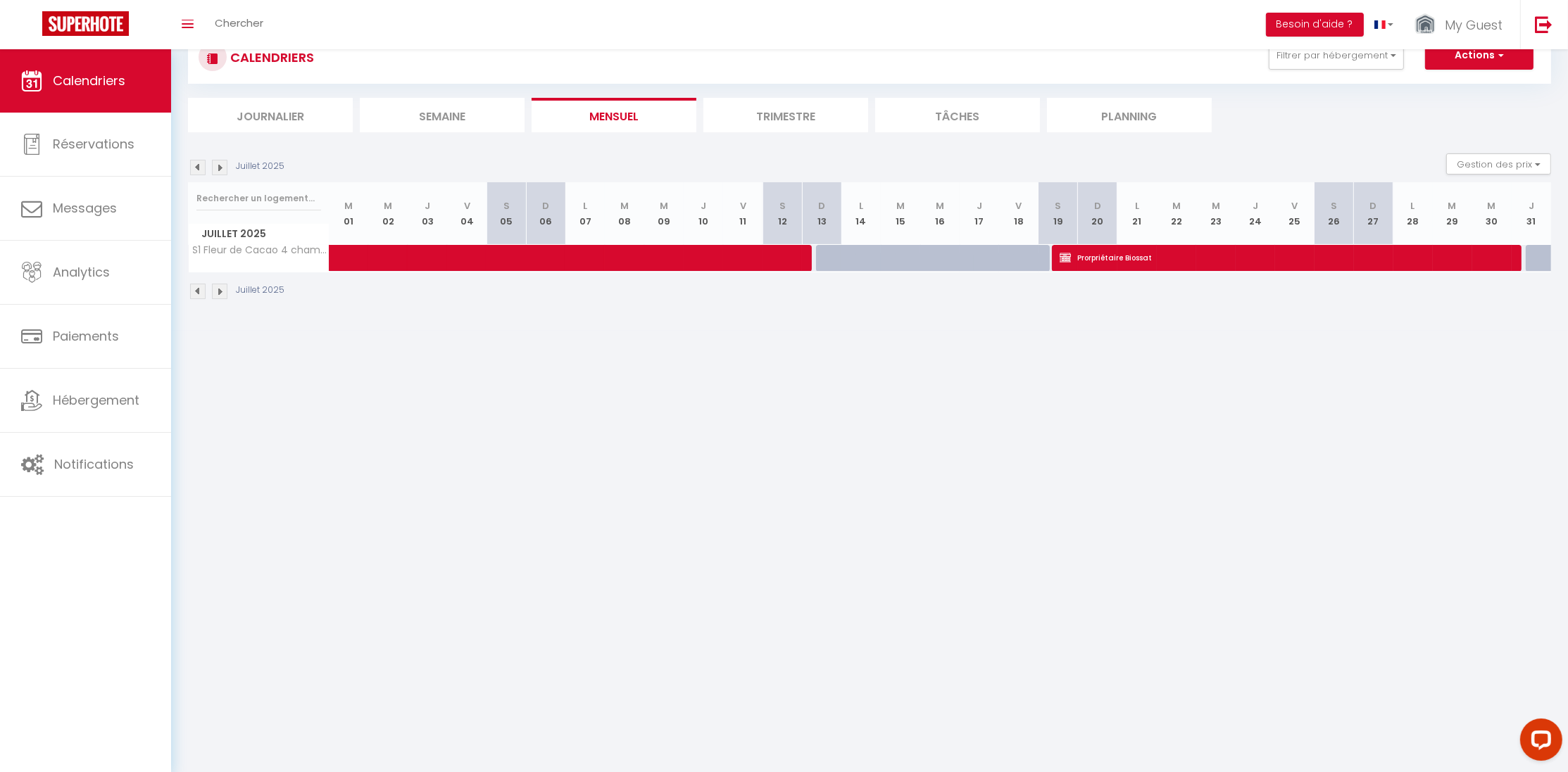
click at [225, 165] on img at bounding box center [220, 167] width 16 height 16
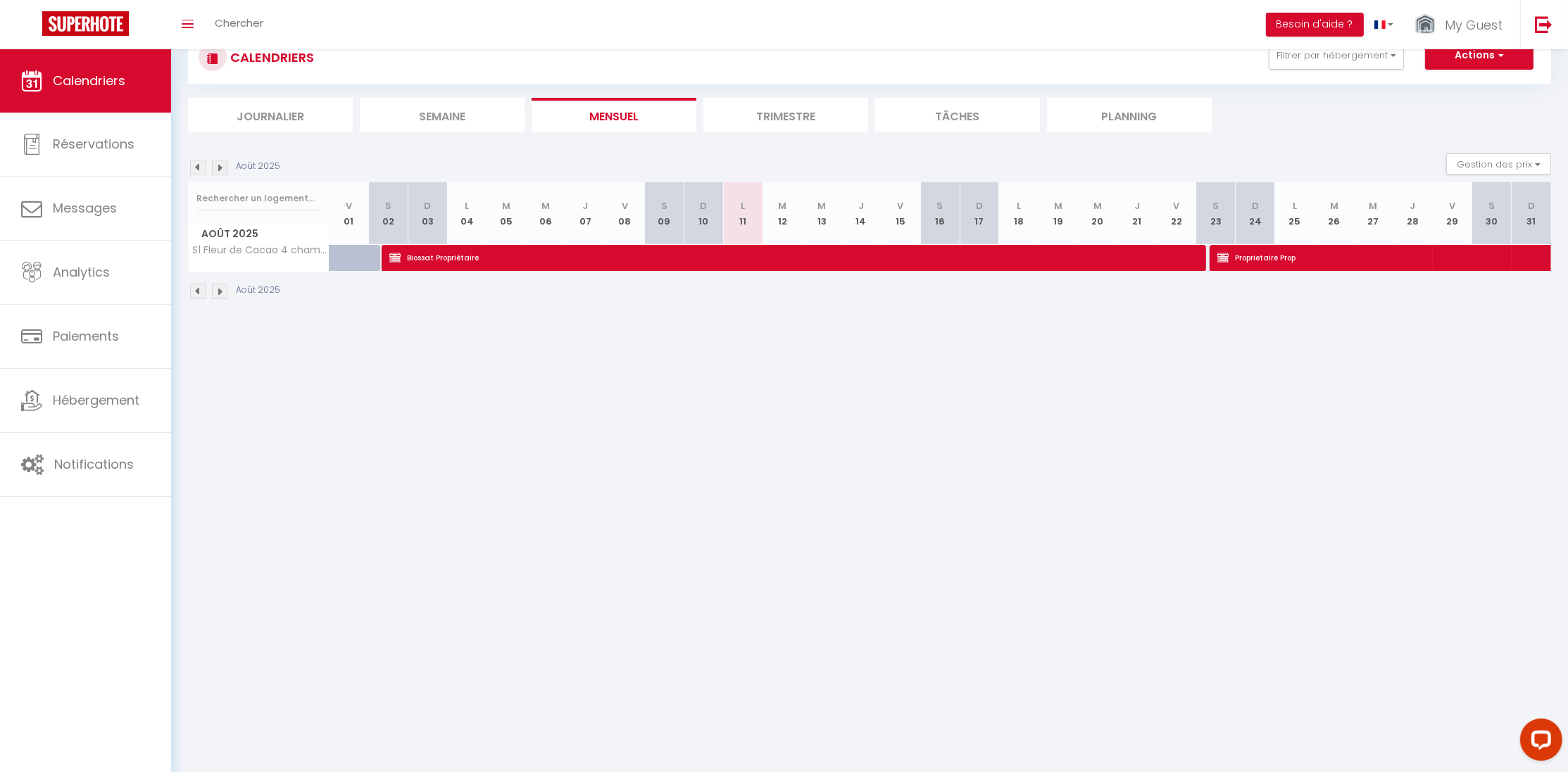
click at [225, 165] on img at bounding box center [220, 167] width 16 height 16
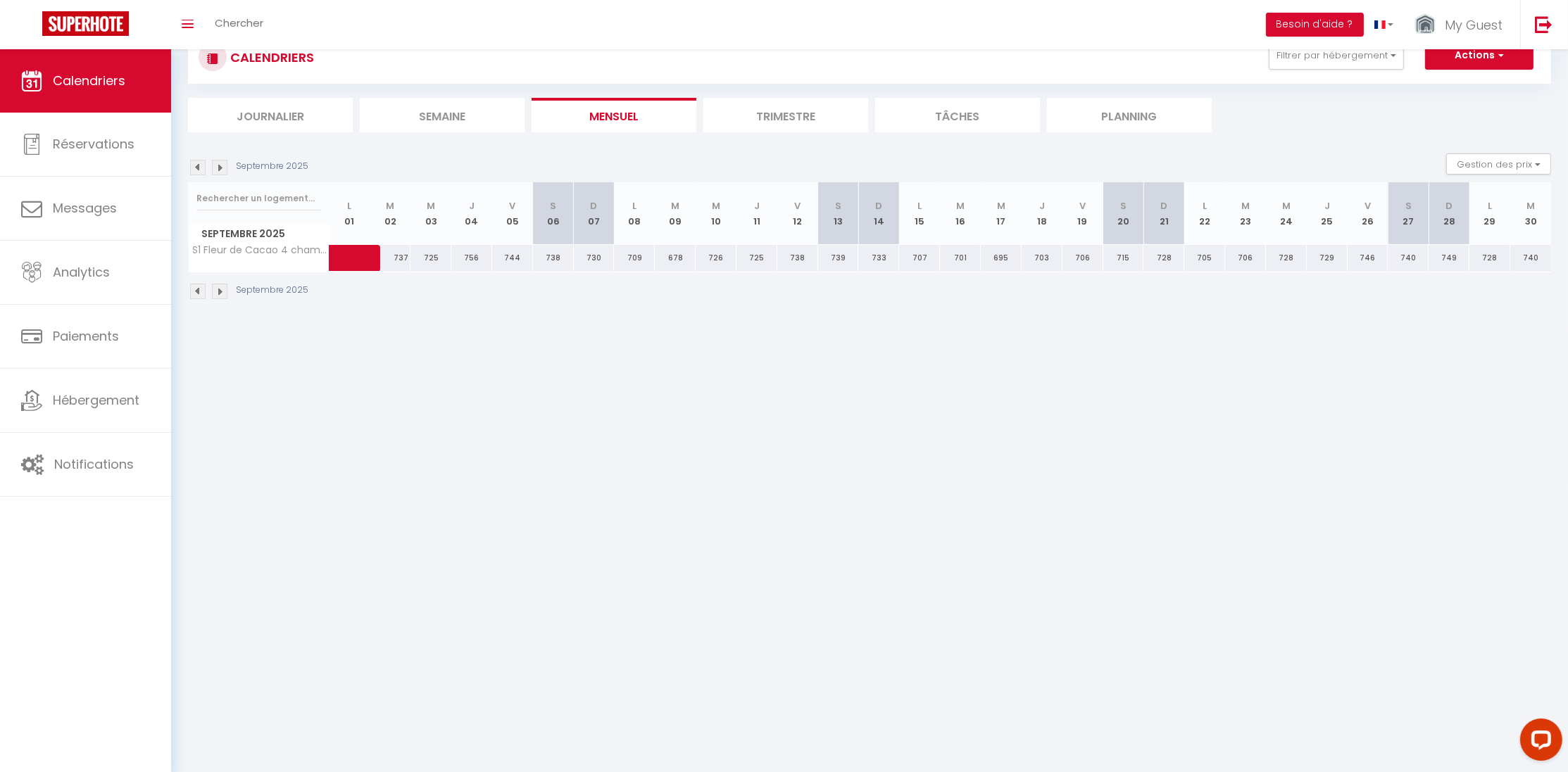
click at [225, 165] on img at bounding box center [220, 167] width 16 height 16
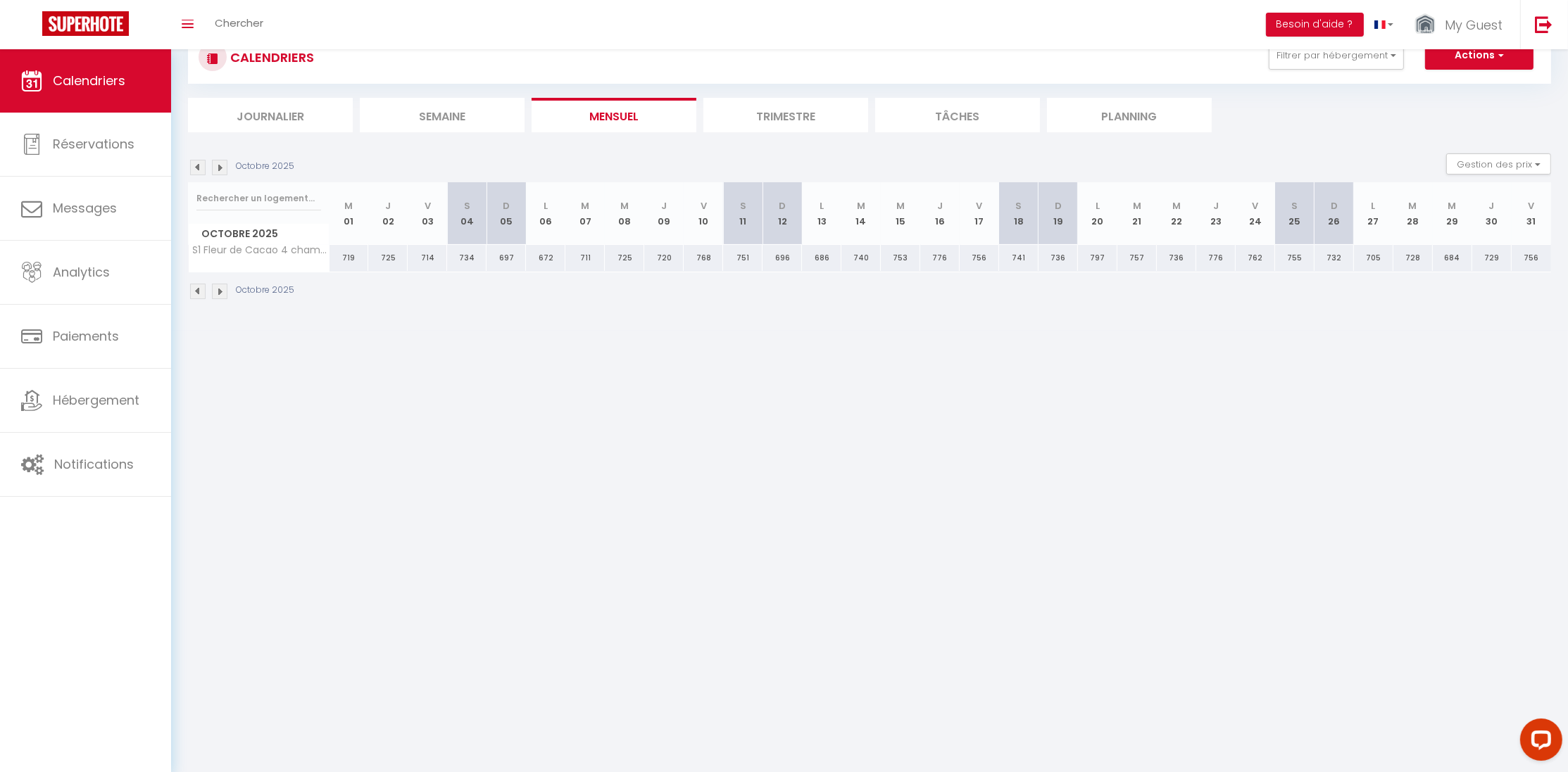
click at [225, 165] on img at bounding box center [220, 167] width 16 height 16
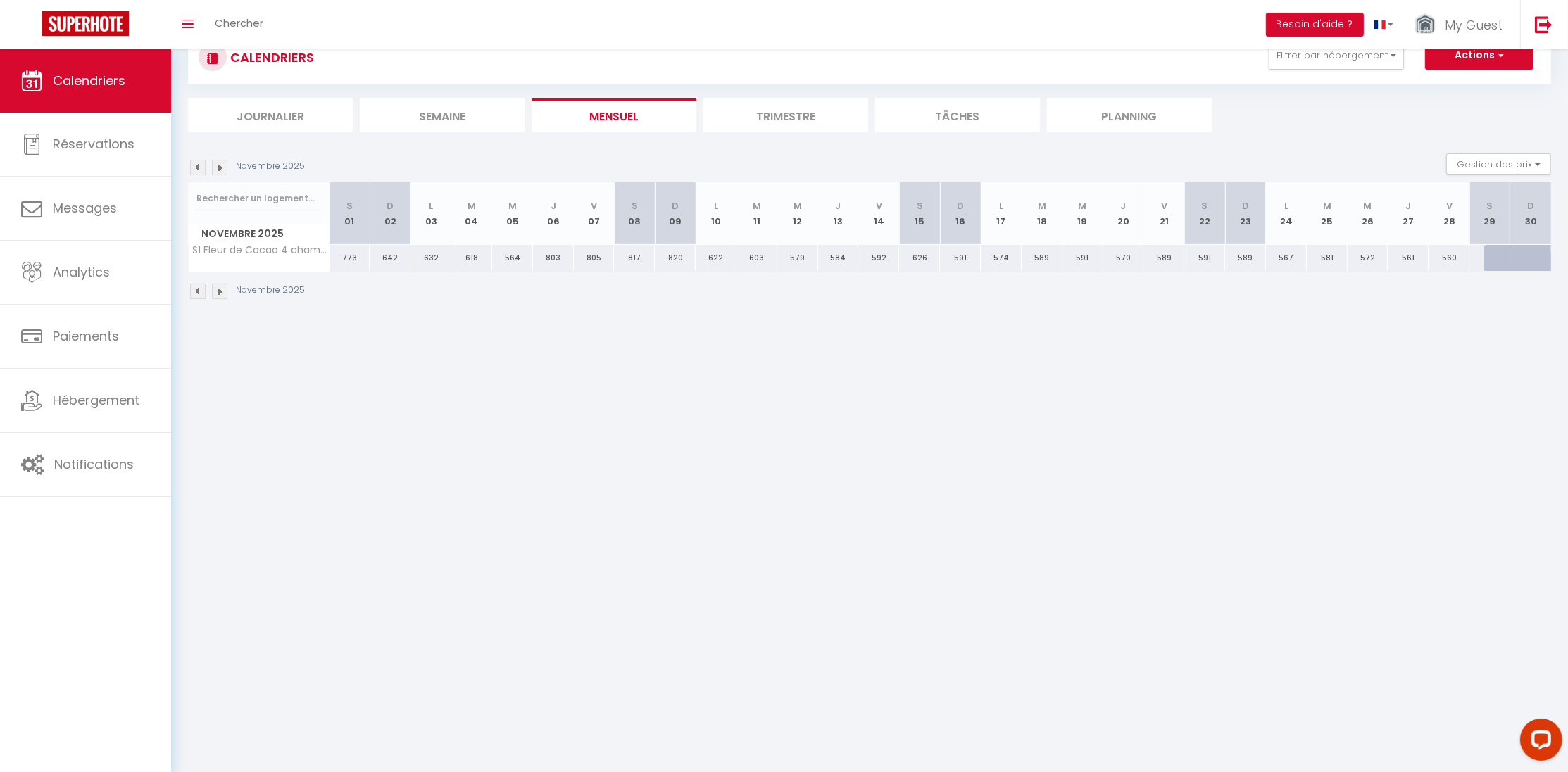
click at [225, 165] on img at bounding box center [220, 167] width 16 height 16
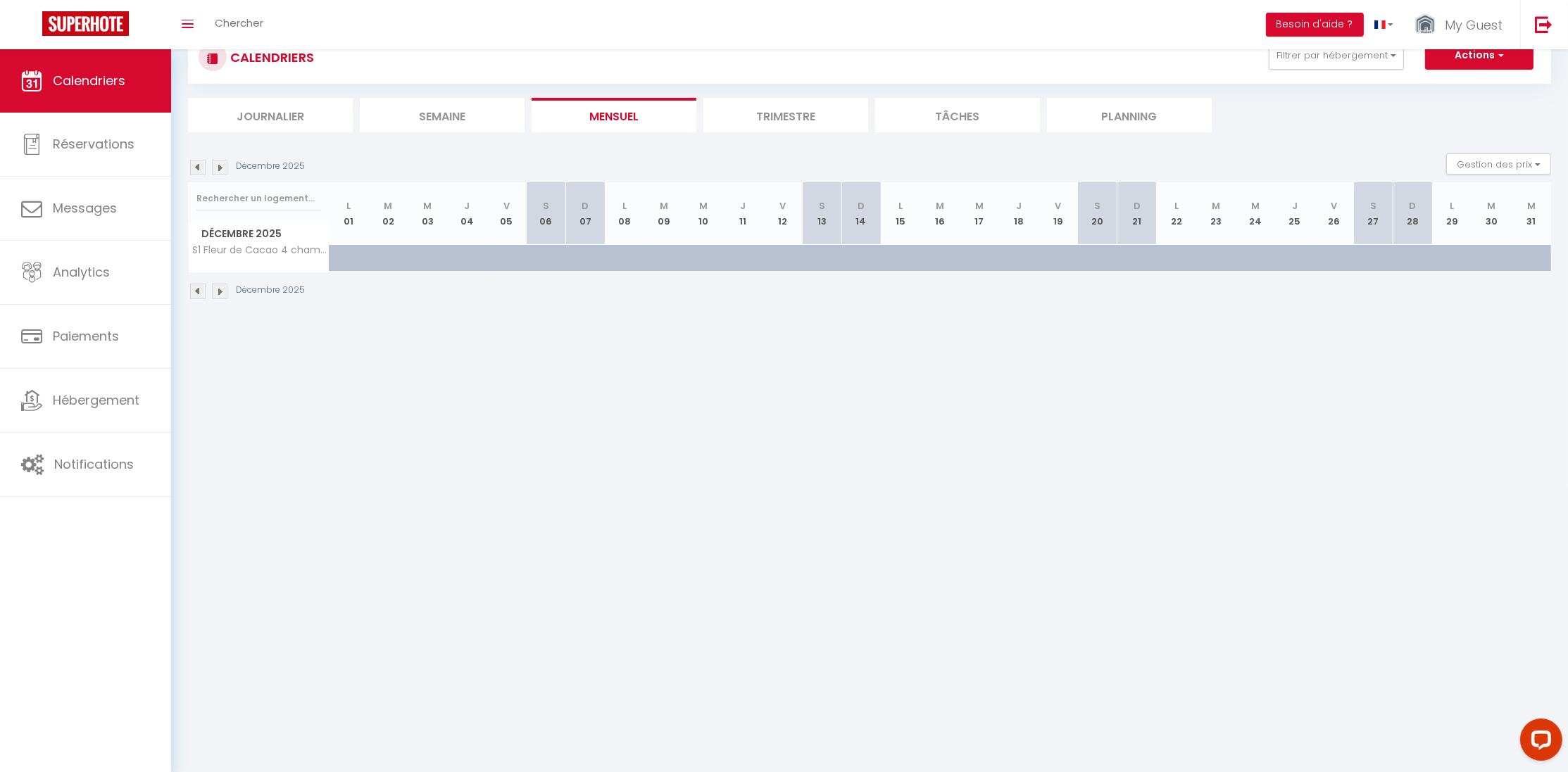
click at [199, 164] on img at bounding box center [198, 167] width 16 height 16
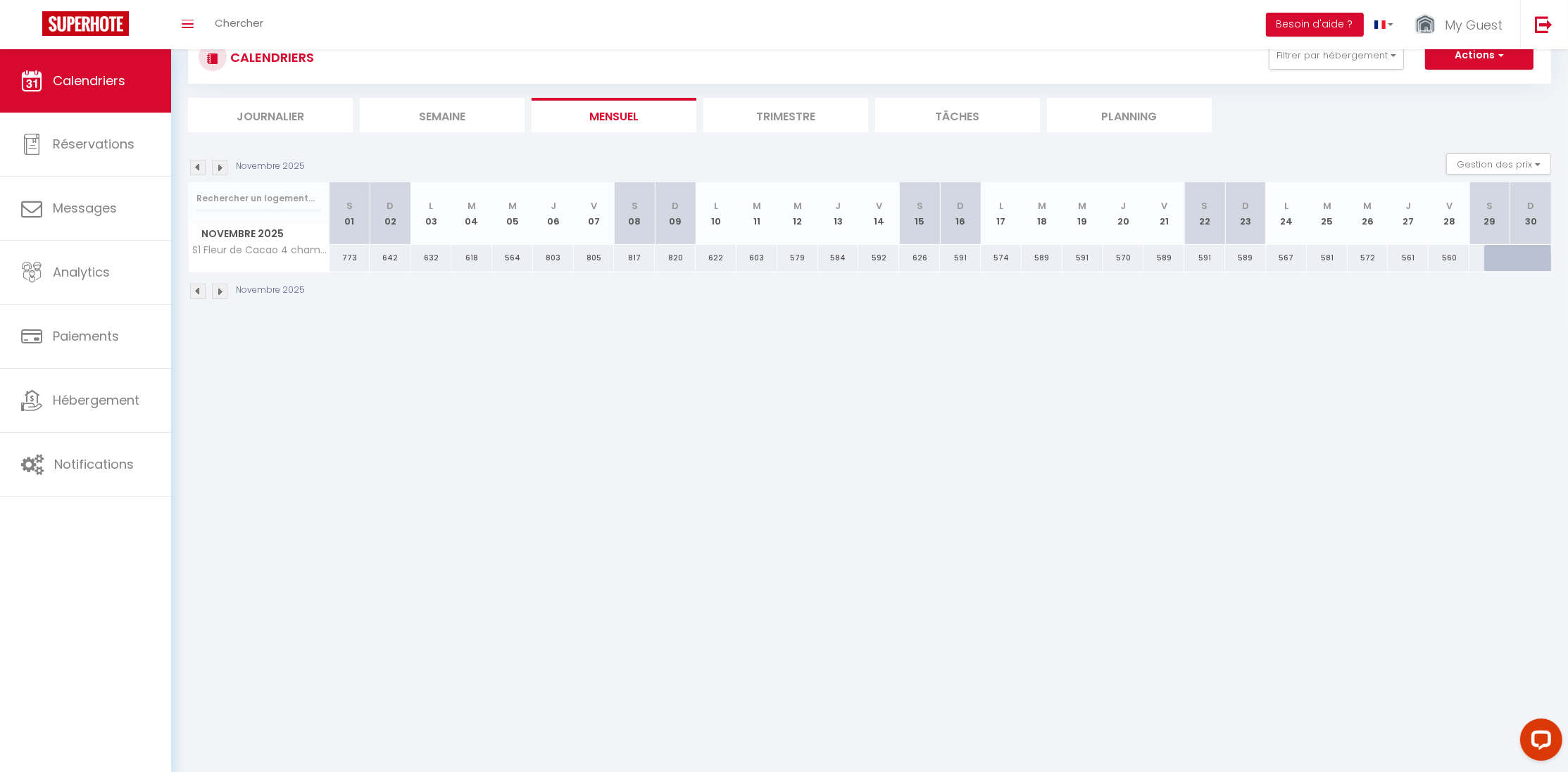
click at [199, 164] on img at bounding box center [198, 167] width 16 height 16
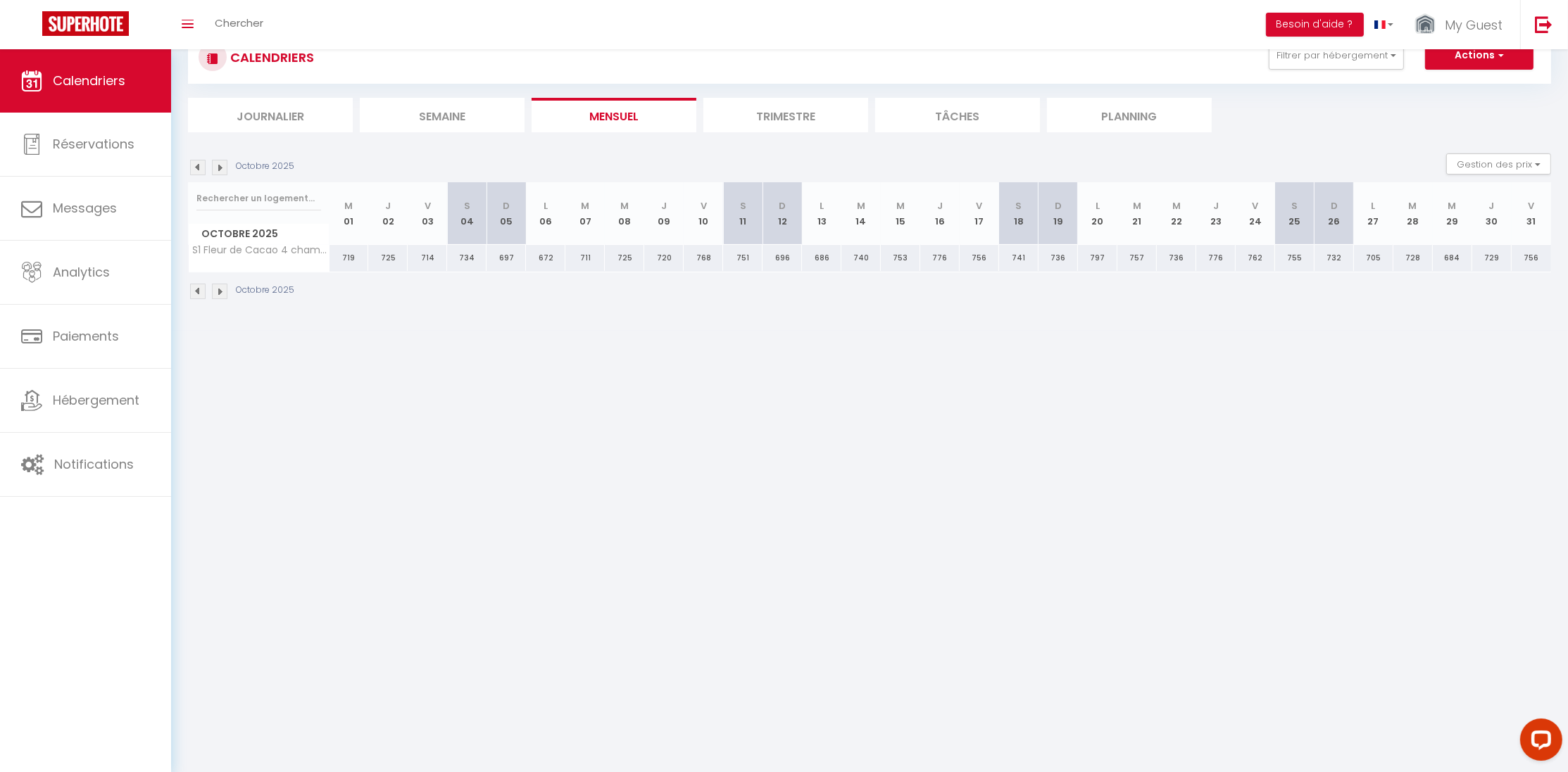
click at [199, 164] on img at bounding box center [198, 167] width 16 height 16
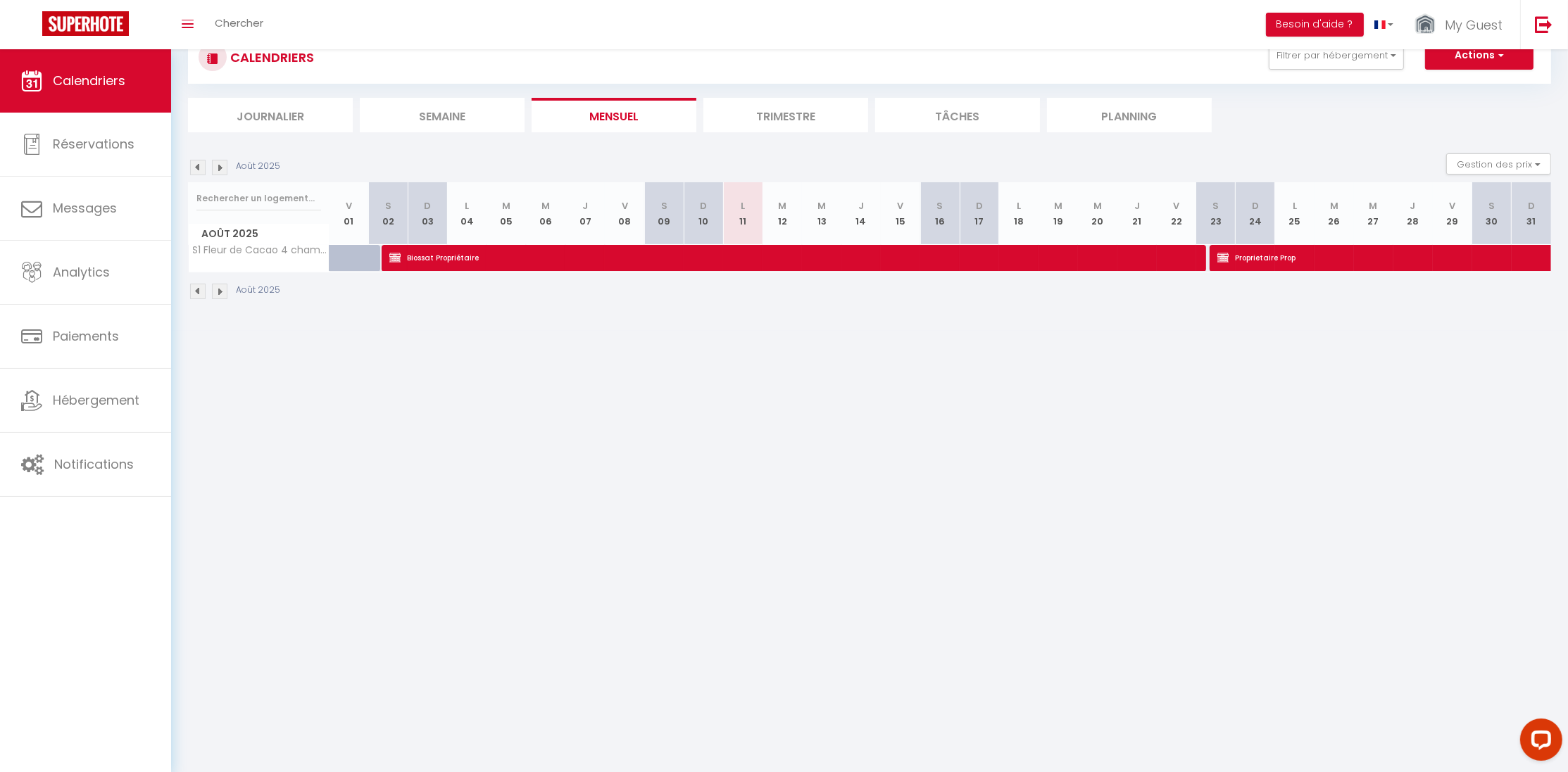
click at [199, 164] on img at bounding box center [198, 167] width 16 height 16
